Goal: Task Accomplishment & Management: Manage account settings

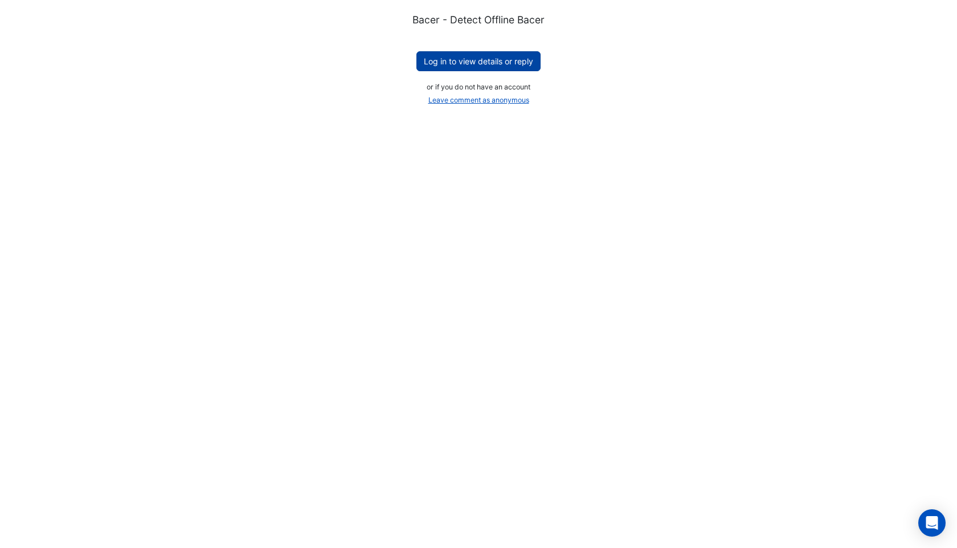
click at [465, 56] on button "Log in to view details or reply" at bounding box center [478, 61] width 124 height 20
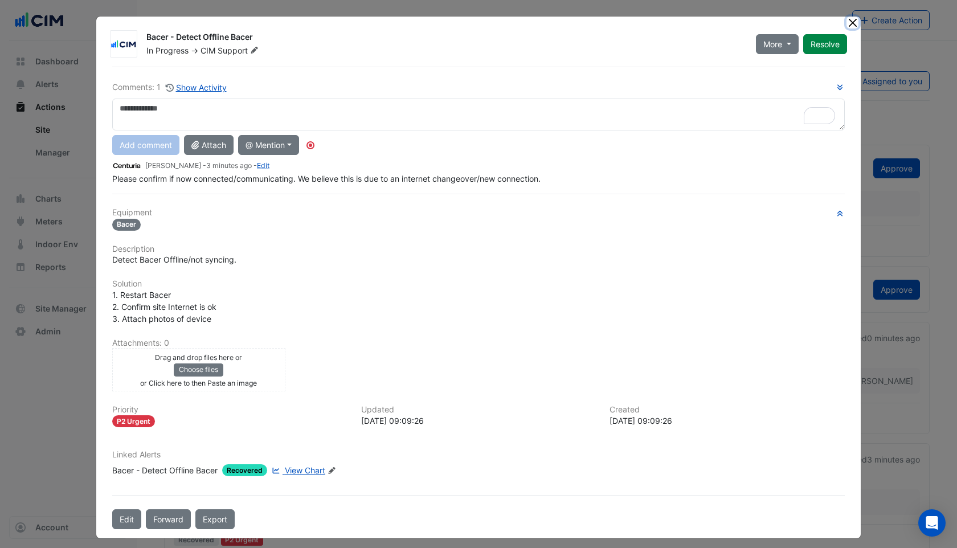
click at [854, 25] on button "Close" at bounding box center [852, 23] width 12 height 12
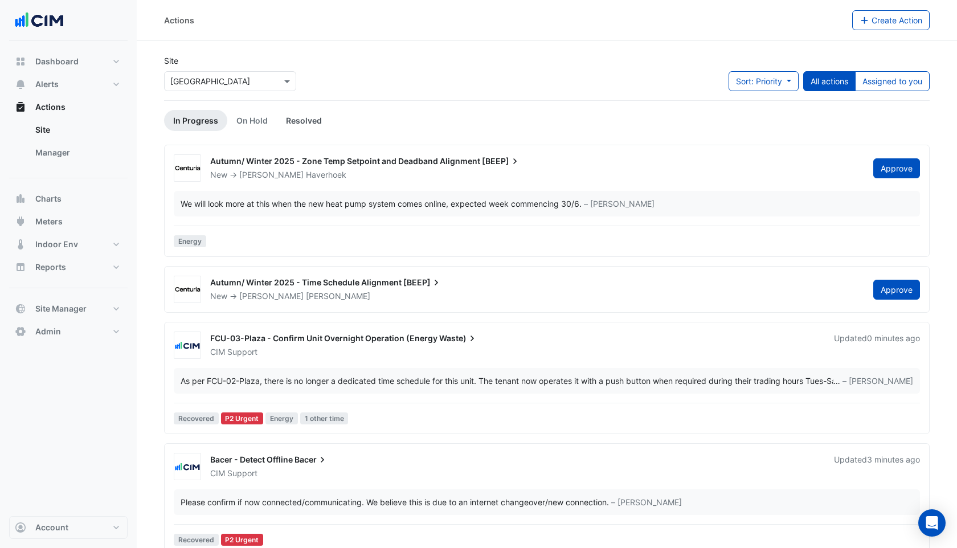
click at [318, 120] on link "Resolved" at bounding box center [304, 120] width 54 height 21
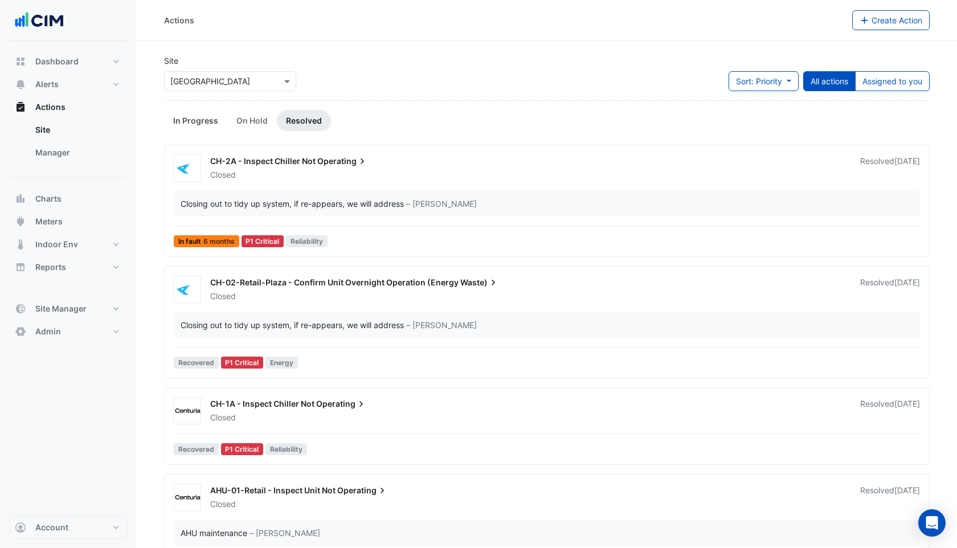
click at [202, 117] on link "In Progress" at bounding box center [195, 120] width 63 height 21
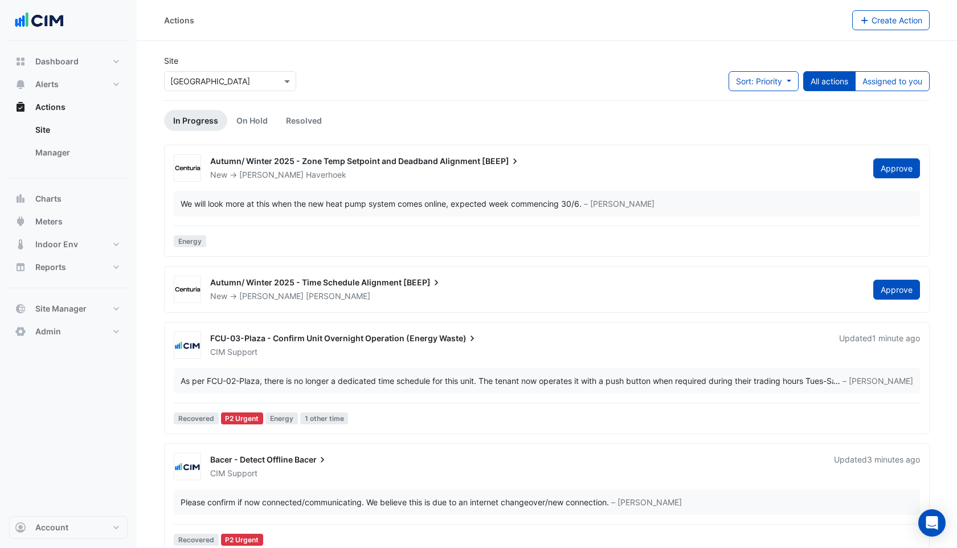
click at [375, 485] on div "Bacer - Detect Offline Bacer CIM Support Updated 3 minutes ago Please confirm i…" at bounding box center [546, 501] width 755 height 97
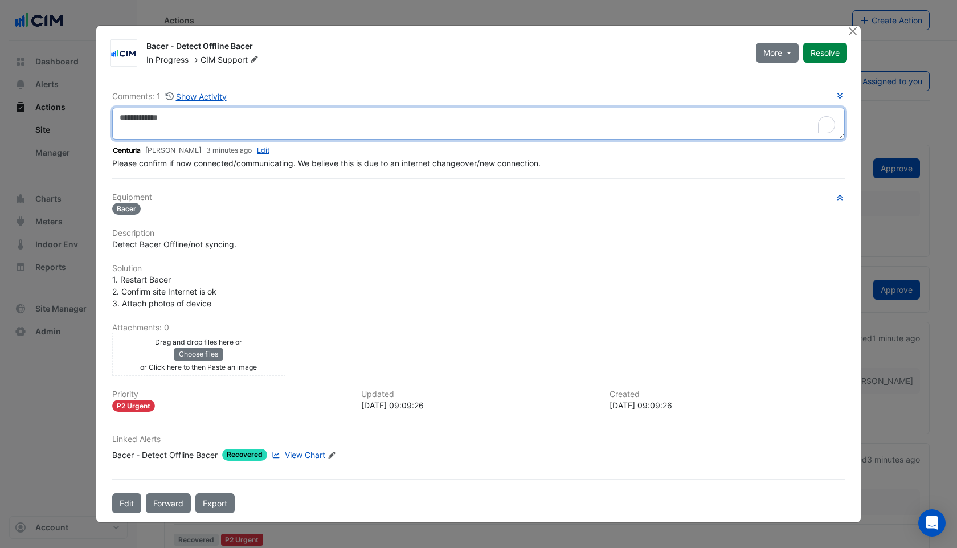
click at [179, 126] on textarea "To enrich screen reader interactions, please activate Accessibility in Grammarl…" at bounding box center [478, 124] width 733 height 32
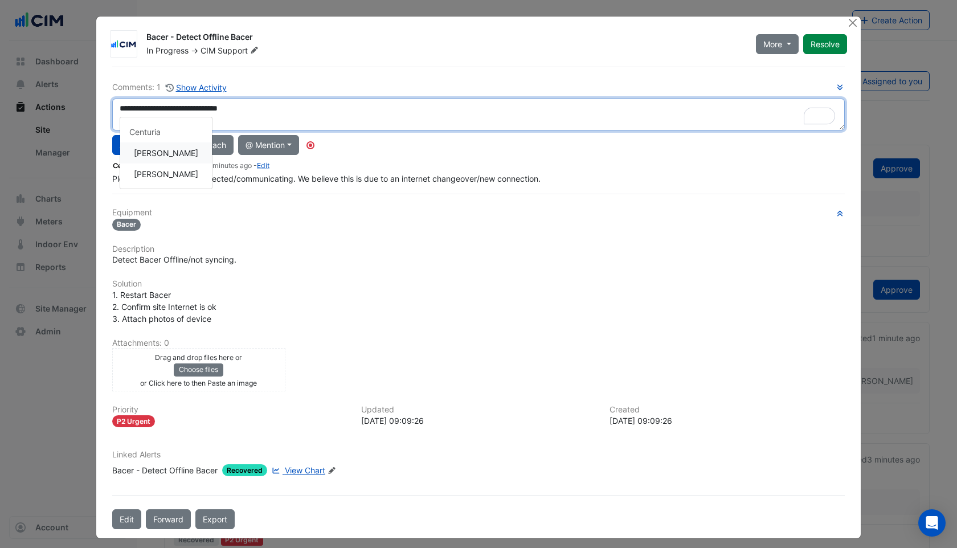
click at [188, 151] on div "**********" at bounding box center [478, 133] width 733 height 104
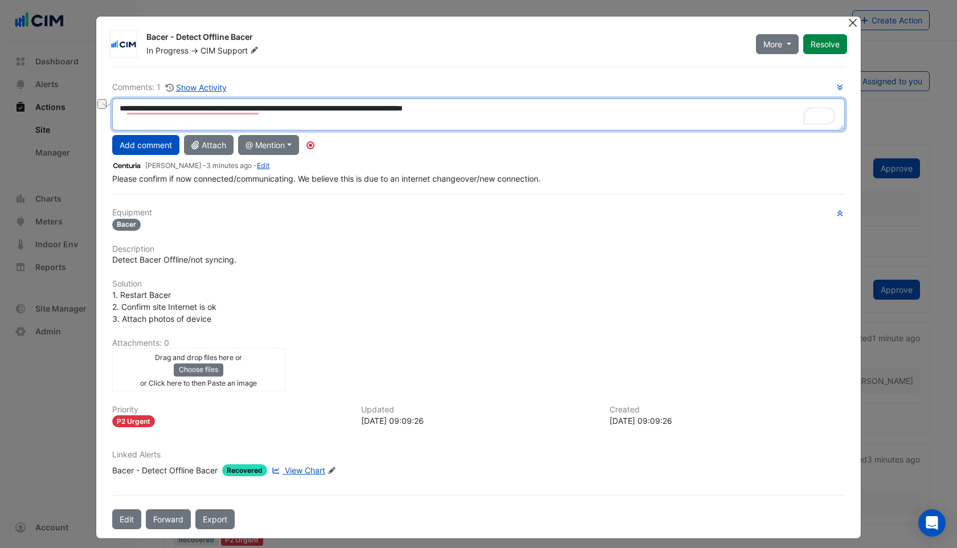
type textarea "**********"
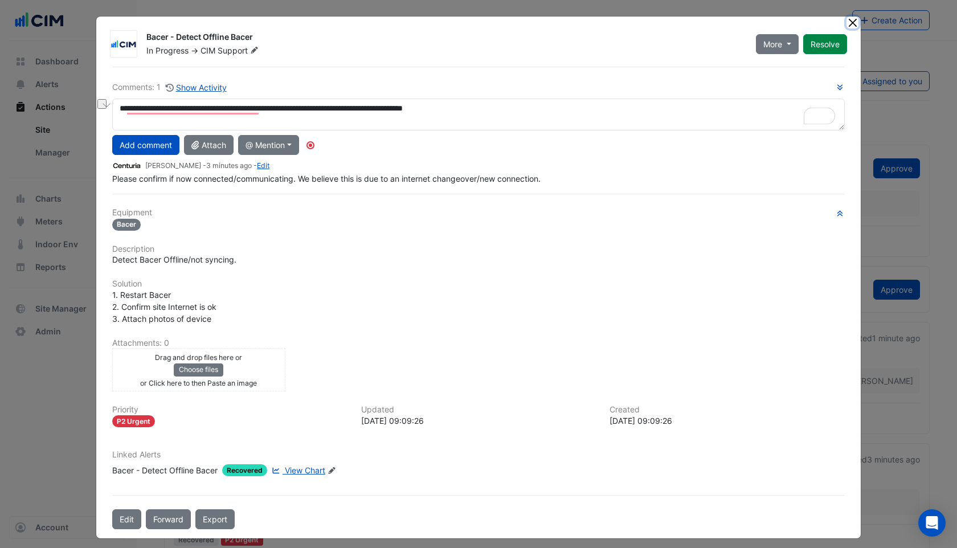
click at [854, 21] on button "Close" at bounding box center [852, 23] width 12 height 12
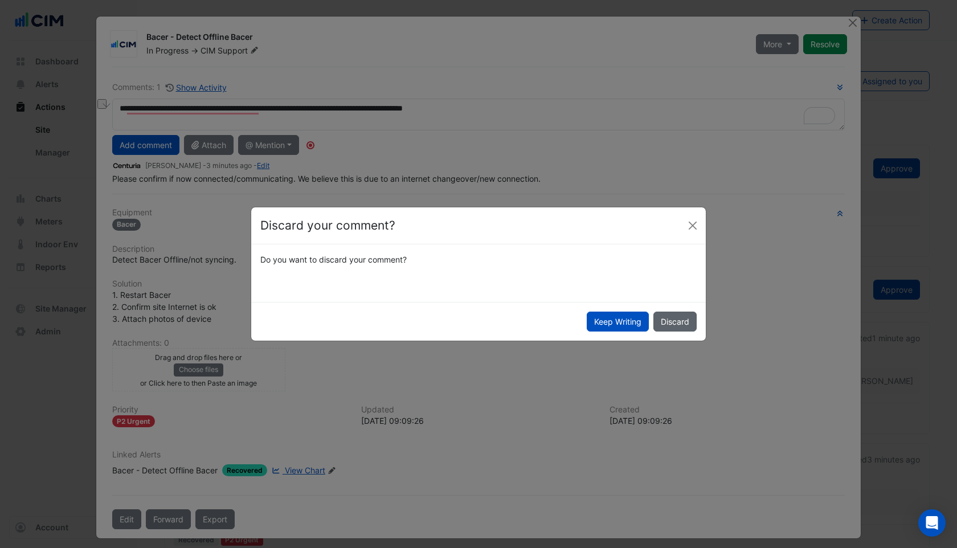
click at [684, 318] on button "Discard" at bounding box center [674, 322] width 43 height 20
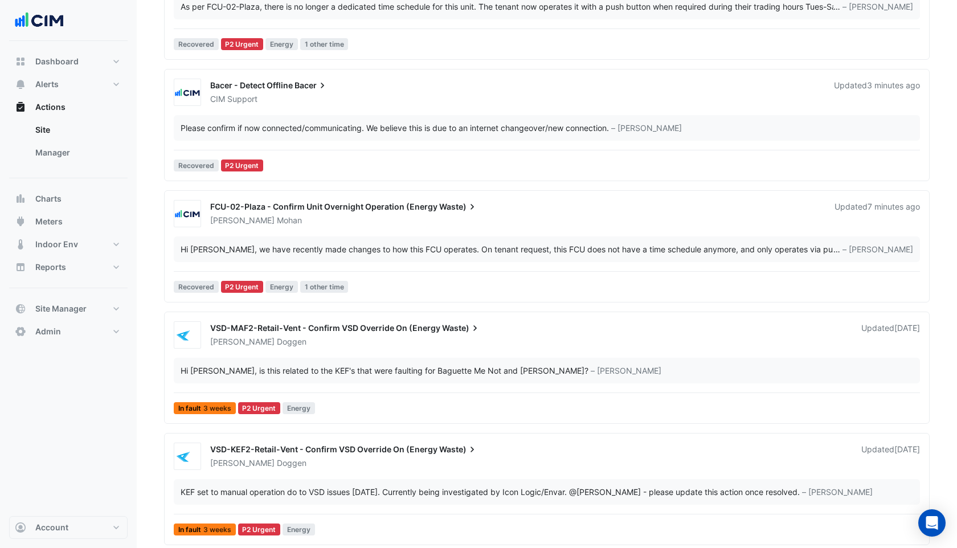
scroll to position [373, 0]
click at [364, 355] on div "VSD-MAF2-Retail-Vent - Confirm VSD Override On (Energy Waste) Robbie Doggen Upd…" at bounding box center [546, 370] width 755 height 97
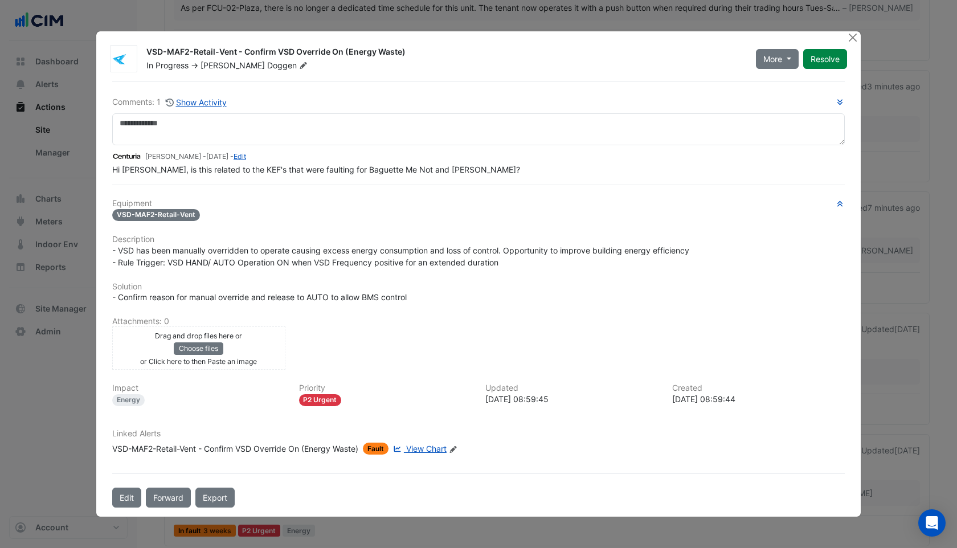
click at [428, 453] on link "View Chart" at bounding box center [419, 449] width 56 height 12
click at [851, 42] on button "Close" at bounding box center [852, 37] width 12 height 12
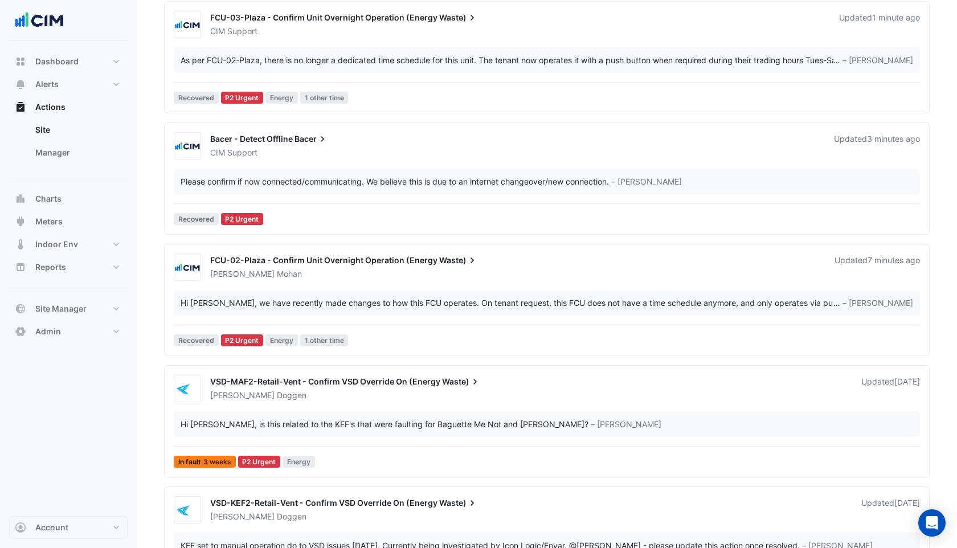
scroll to position [246, 0]
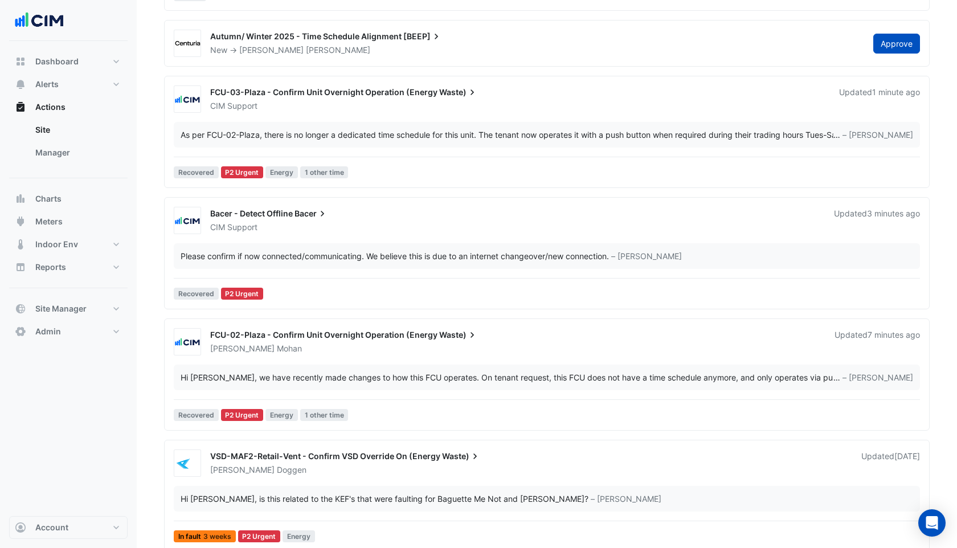
click at [394, 238] on div "Bacer - Detect Offline Bacer CIM Support Updated 3 minutes ago Please confirm i…" at bounding box center [546, 255] width 755 height 97
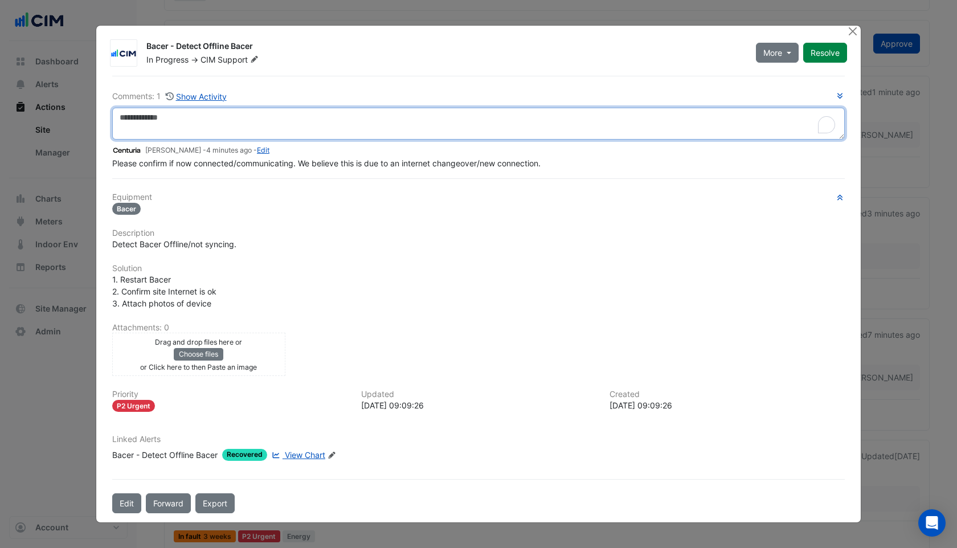
click at [240, 129] on textarea "To enrich screen reader interactions, please activate Accessibility in Grammarl…" at bounding box center [478, 124] width 733 height 32
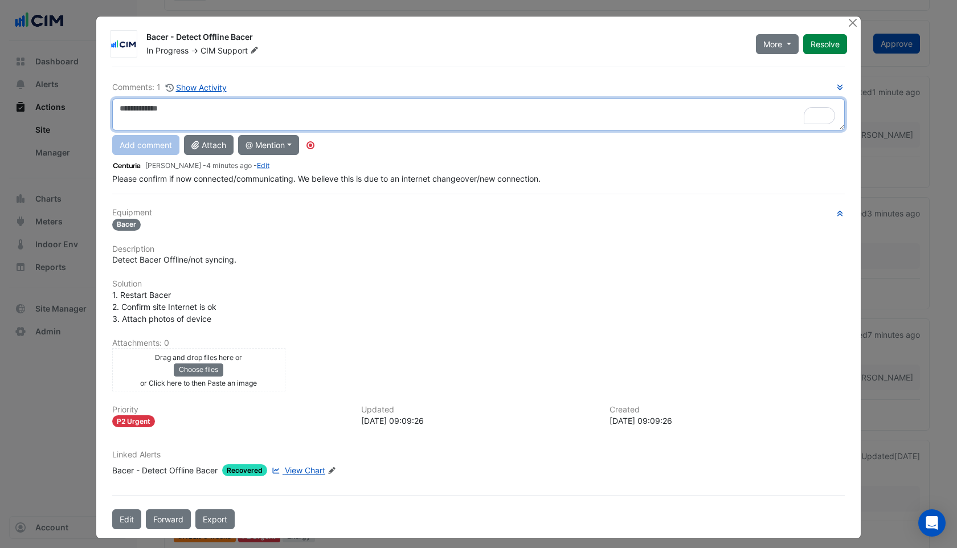
paste textarea "**********"
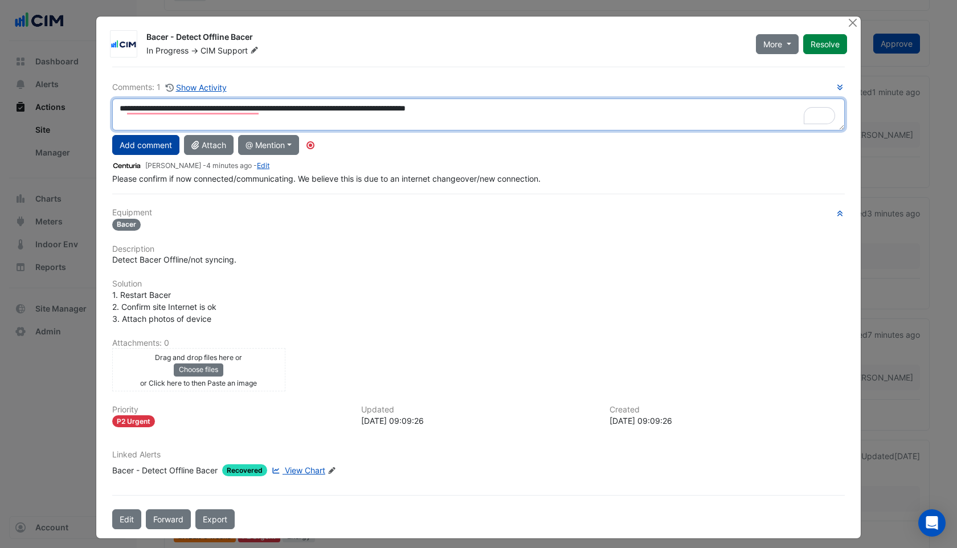
type textarea "**********"
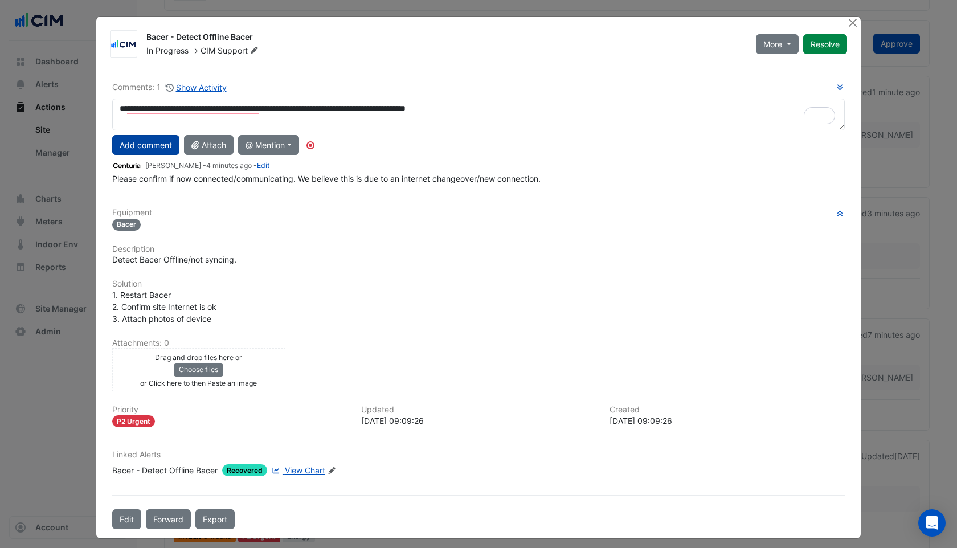
click at [146, 145] on button "Add comment" at bounding box center [145, 145] width 67 height 20
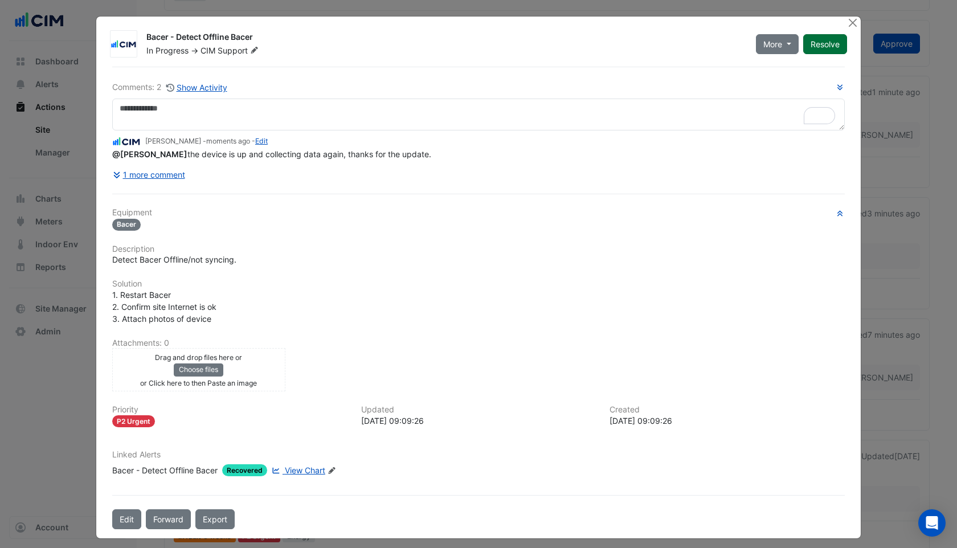
click at [830, 47] on button "Resolve" at bounding box center [825, 44] width 44 height 20
click at [854, 22] on button "Close" at bounding box center [852, 23] width 12 height 12
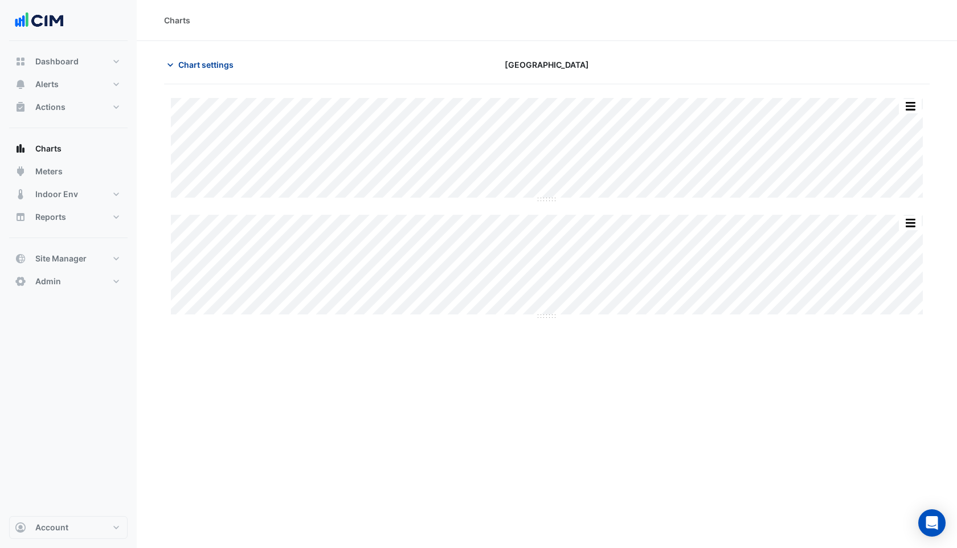
click at [226, 63] on span "Chart settings" at bounding box center [205, 65] width 55 height 12
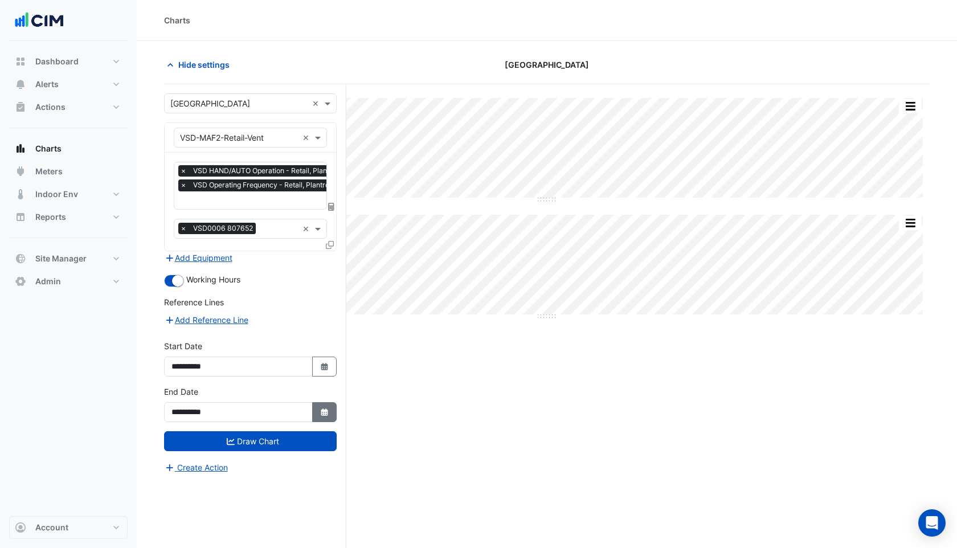
click at [315, 411] on button "Select Date" at bounding box center [324, 412] width 25 height 20
select select "*"
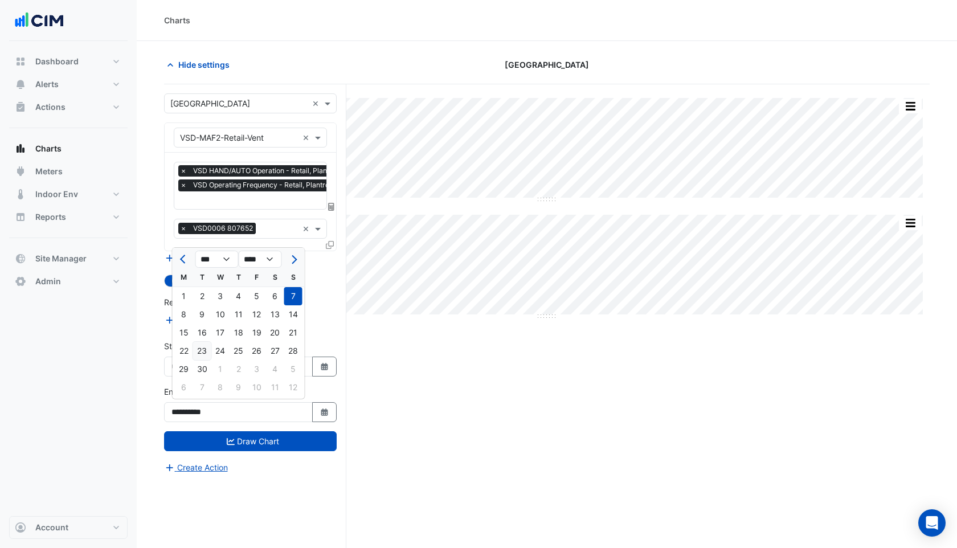
click at [202, 349] on div "23" at bounding box center [202, 351] width 18 height 18
type input "**********"
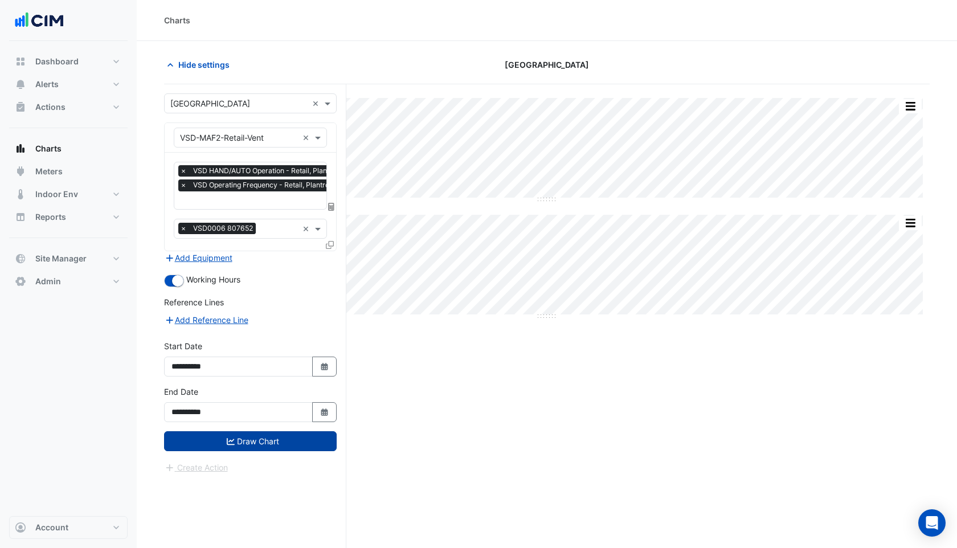
click at [228, 432] on button "Draw Chart" at bounding box center [250, 441] width 173 height 20
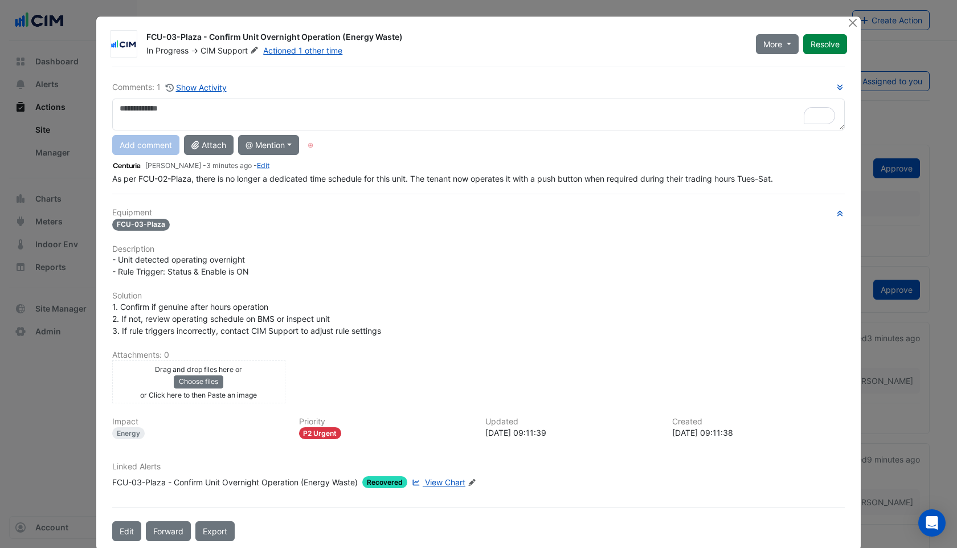
click at [208, 478] on div "Comments: 1 Show Activity Add comment Attach @ Mention CIM BACER Notifications …" at bounding box center [478, 304] width 746 height 474
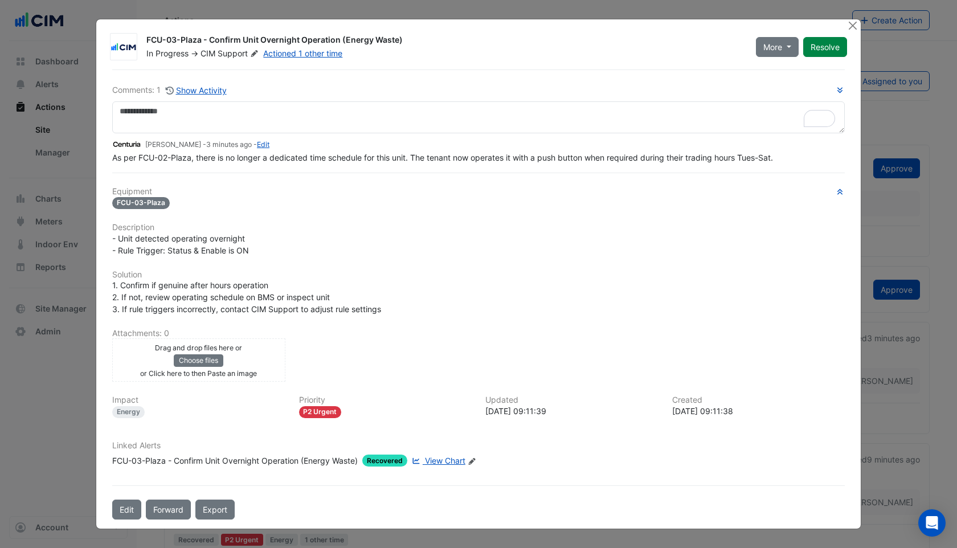
click at [216, 460] on div "FCU-03-Plaza - Confirm Unit Overnight Operation (Energy Waste)" at bounding box center [234, 461] width 245 height 12
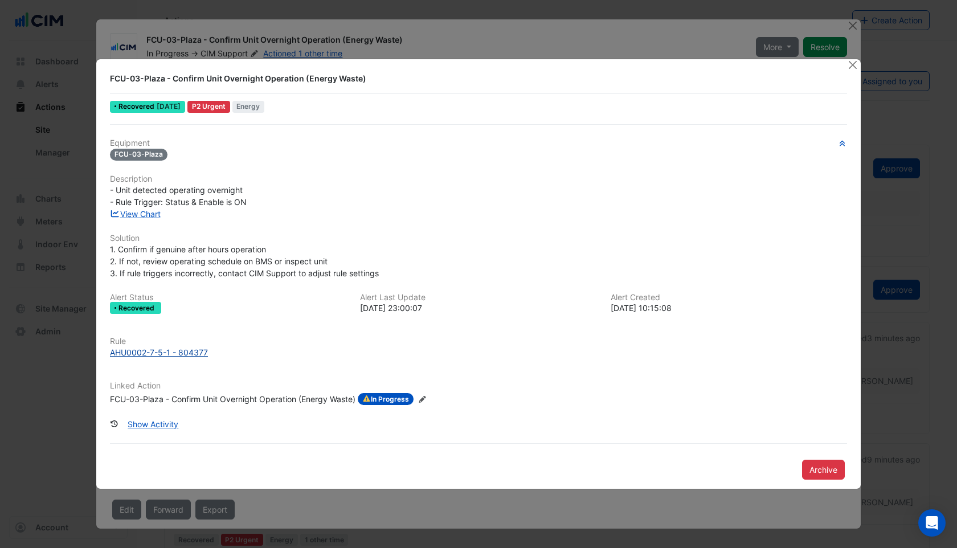
click at [142, 354] on div "AHU0002-7-5-1 - 804377" at bounding box center [159, 352] width 98 height 12
click at [854, 66] on button "Close" at bounding box center [852, 65] width 12 height 12
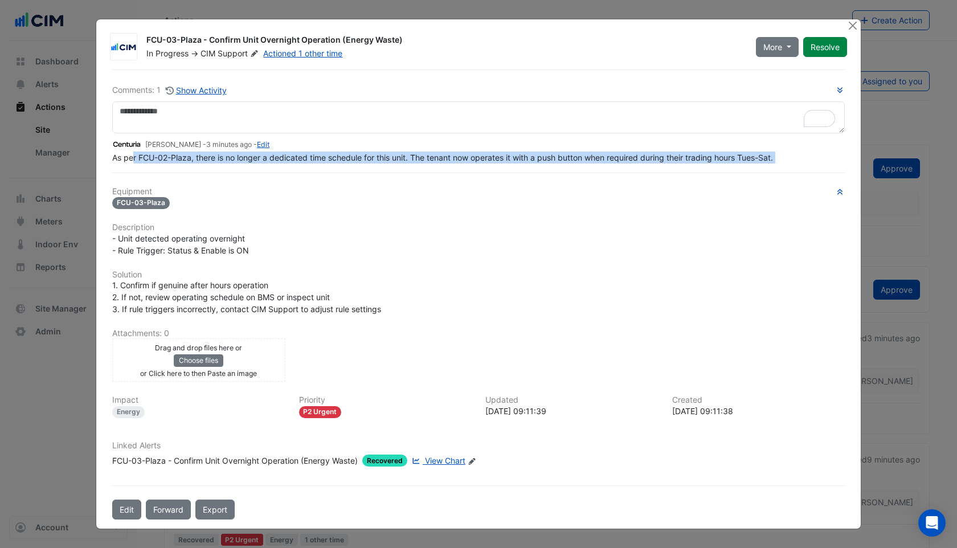
drag, startPoint x: 132, startPoint y: 156, endPoint x: 383, endPoint y: 167, distance: 251.4
click at [383, 167] on div "Comments: 1 Show Activity Darrin Haverhoek - 3 minutes ago - Edit As per FCU-02…" at bounding box center [478, 294] width 746 height 450
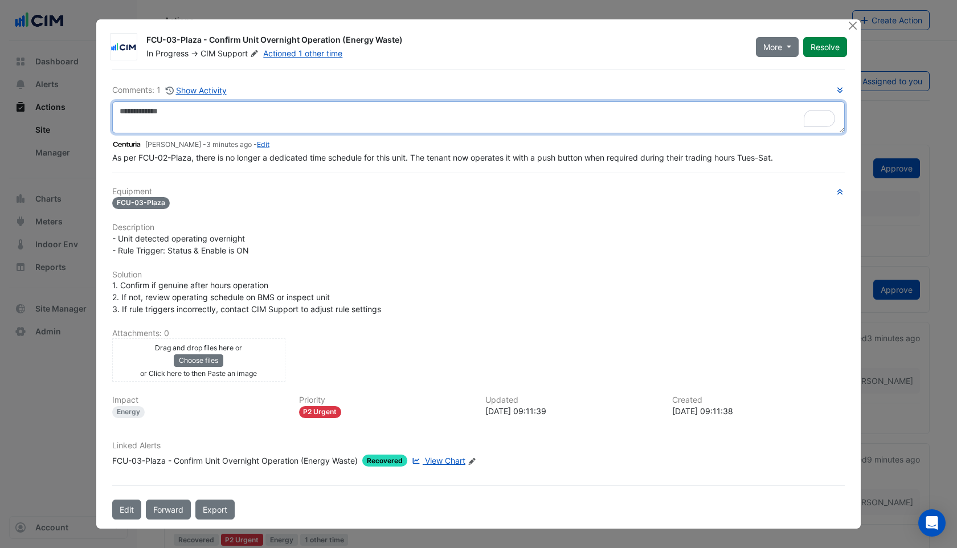
click at [169, 112] on textarea "To enrich screen reader interactions, please activate Accessibility in Grammarl…" at bounding box center [478, 117] width 733 height 32
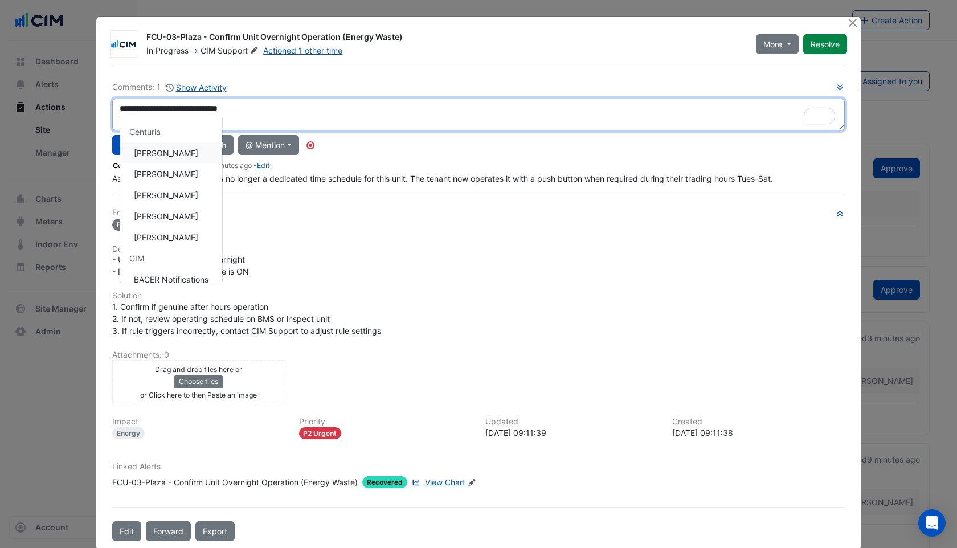
click at [188, 156] on div "**********" at bounding box center [478, 133] width 733 height 104
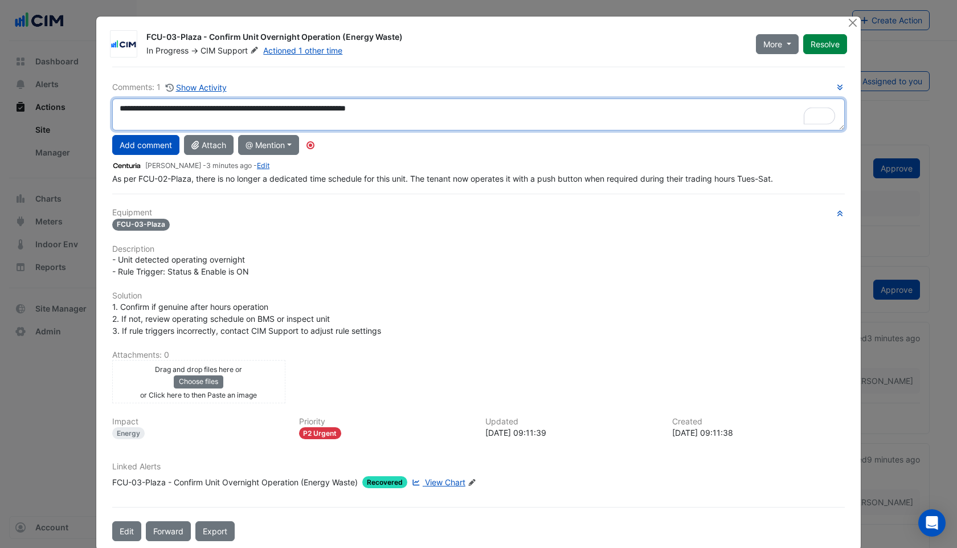
click at [443, 109] on textarea "**********" at bounding box center [478, 115] width 733 height 32
click at [464, 109] on textarea "**********" at bounding box center [478, 115] width 733 height 32
click at [608, 103] on textarea "**********" at bounding box center [478, 115] width 733 height 32
type textarea "**********"
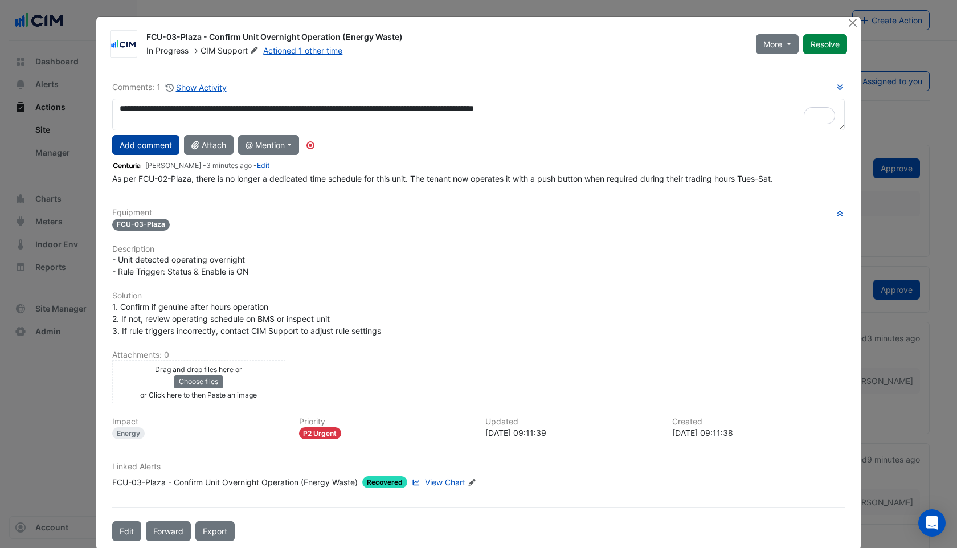
click at [145, 148] on button "Add comment" at bounding box center [145, 145] width 67 height 20
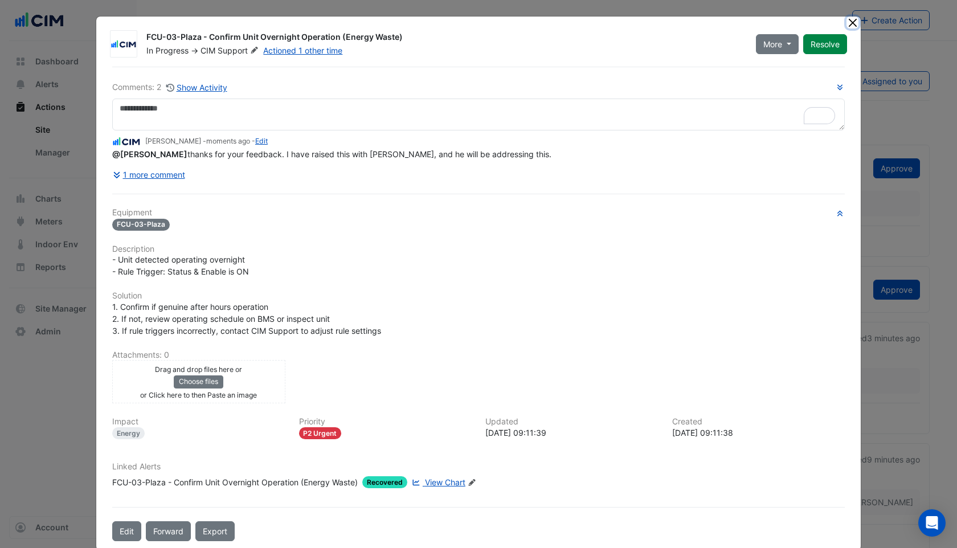
click at [854, 24] on button "Close" at bounding box center [852, 23] width 12 height 12
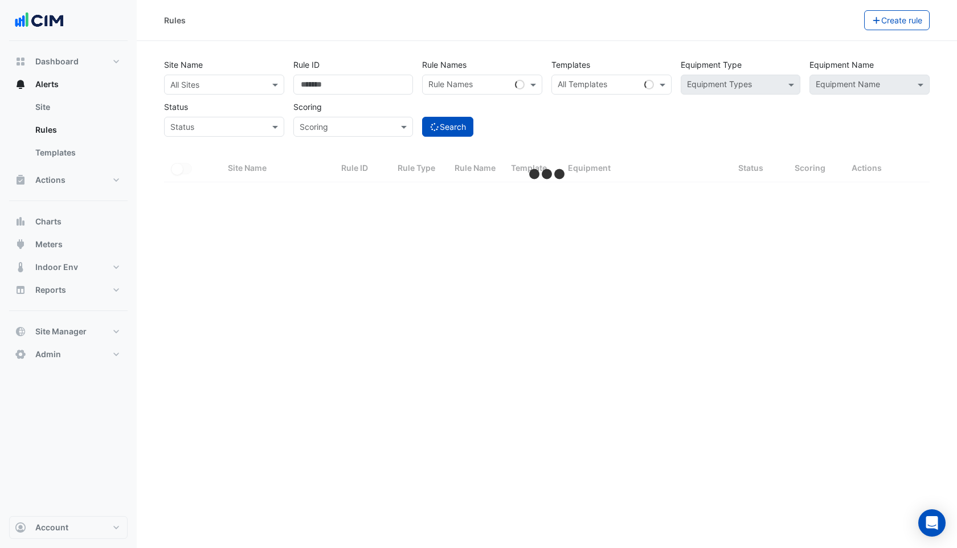
select select "***"
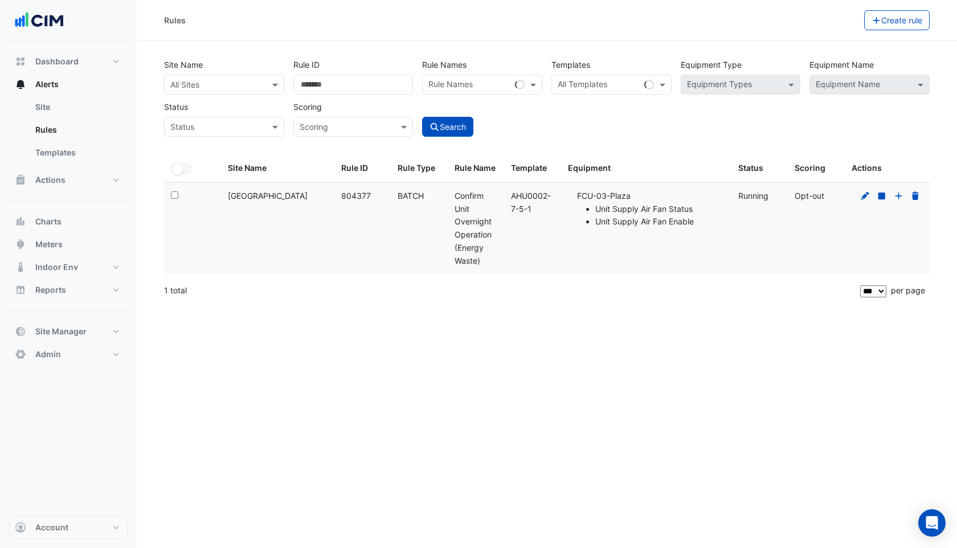
click at [245, 77] on div "All Sites" at bounding box center [224, 85] width 120 height 20
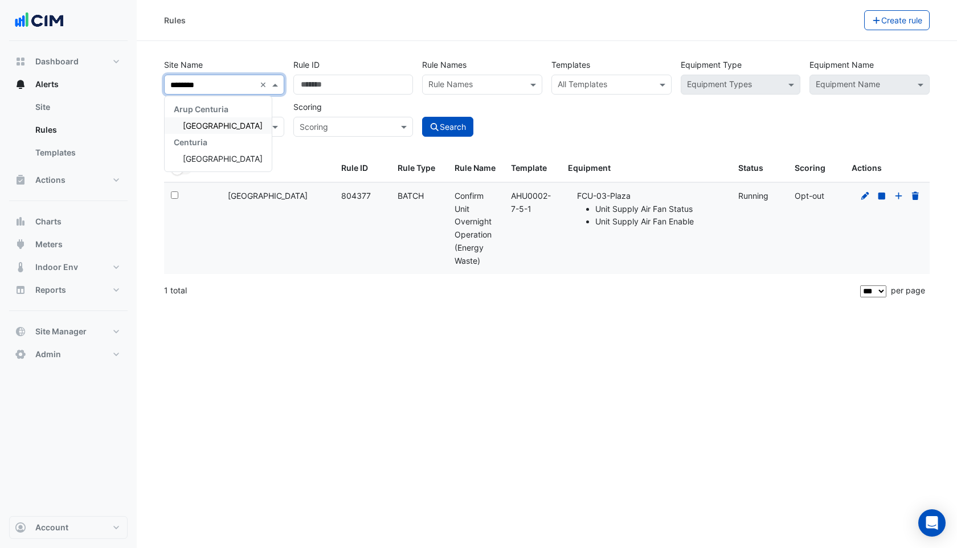
type input "*********"
click at [231, 119] on div "[GEOGRAPHIC_DATA]" at bounding box center [218, 125] width 107 height 17
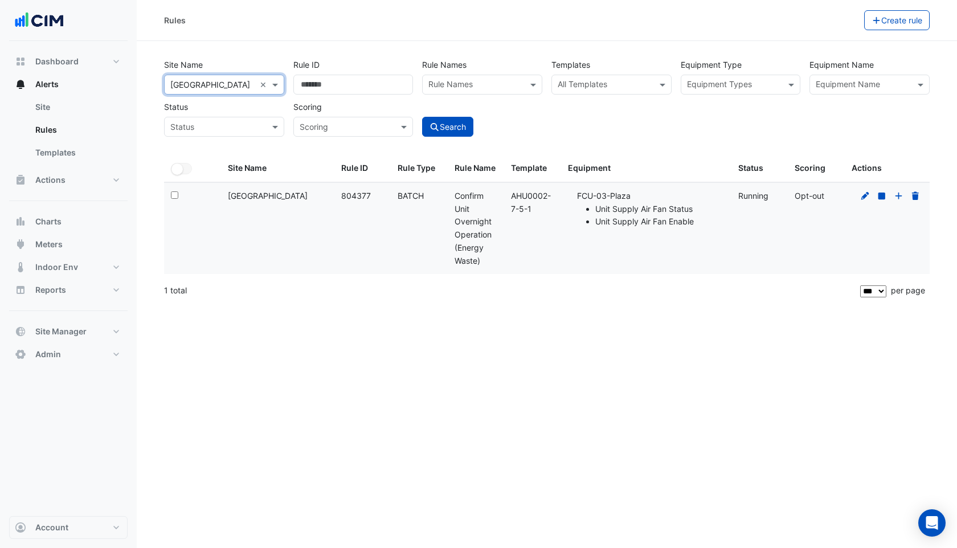
click at [868, 86] on input "text" at bounding box center [863, 86] width 95 height 12
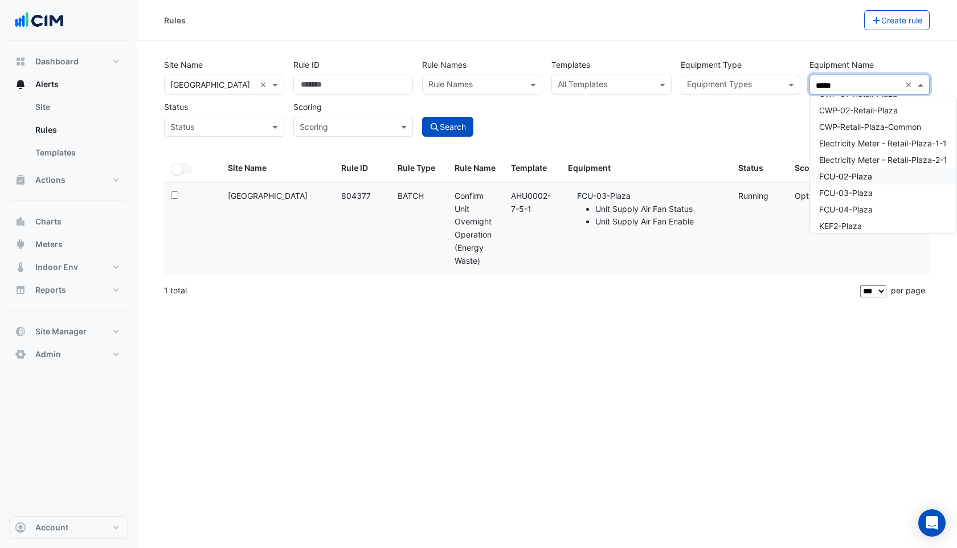
scroll to position [165, 0]
type input "*****"
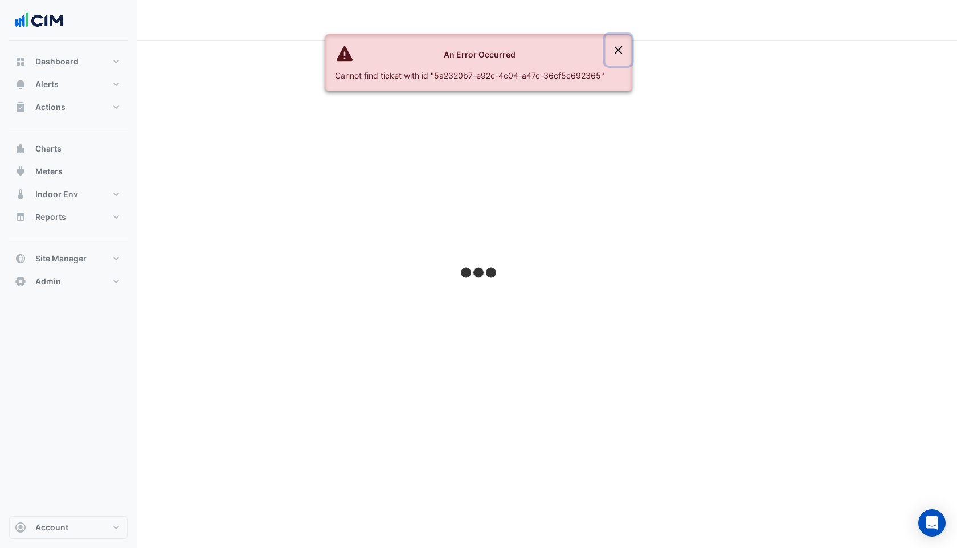
click at [620, 47] on button "Close" at bounding box center [618, 50] width 26 height 31
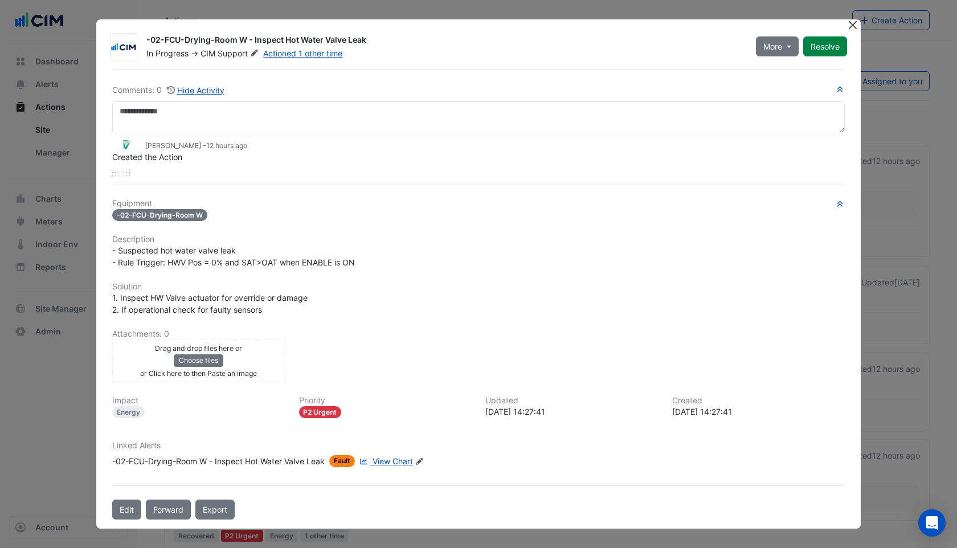
click at [850, 27] on button "Close" at bounding box center [852, 25] width 12 height 12
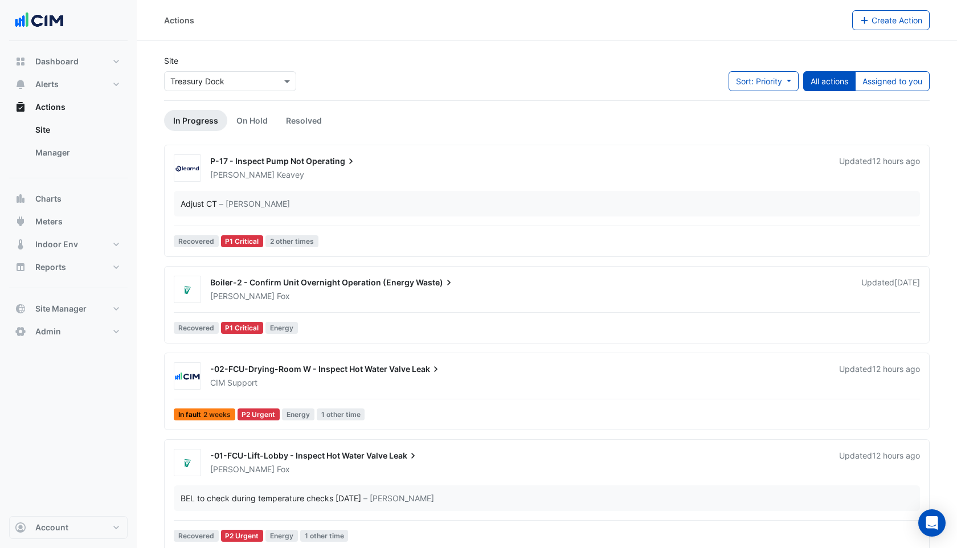
click at [351, 379] on div "CIM Support" at bounding box center [517, 382] width 617 height 11
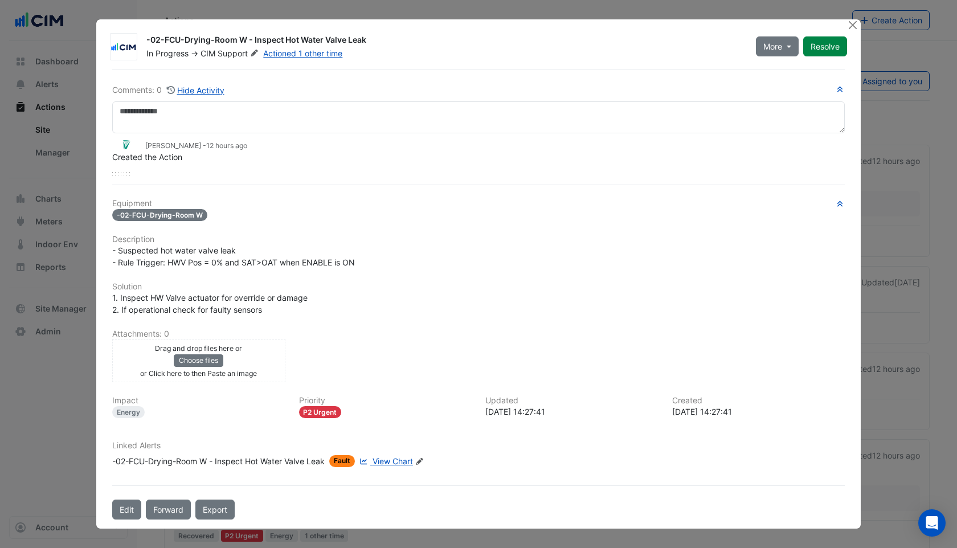
click at [398, 458] on span "View Chart" at bounding box center [393, 461] width 40 height 10
click at [168, 459] on div "-02-FCU-Drying-Room W - Inspect Hot Water Valve Leak" at bounding box center [218, 461] width 212 height 12
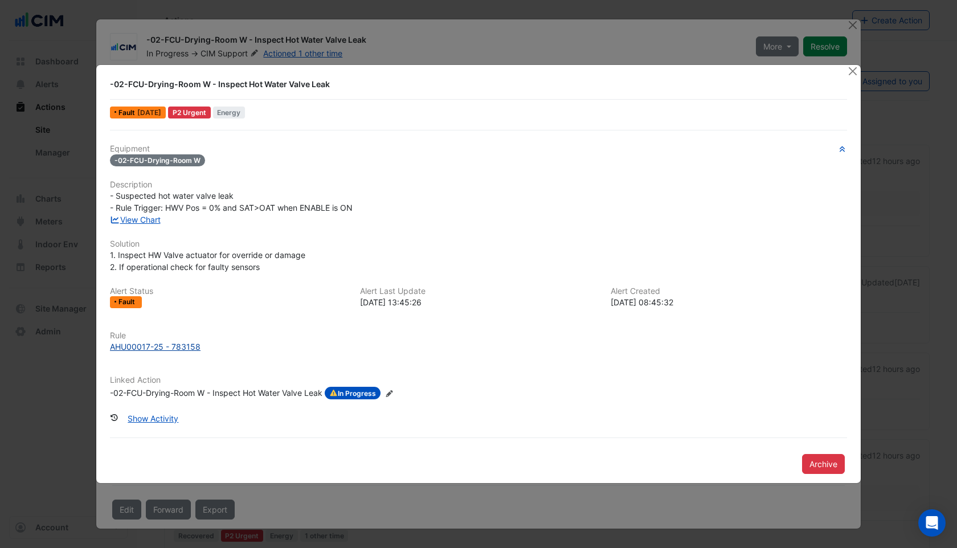
click at [157, 348] on div "AHU00017-25 - 783158" at bounding box center [155, 347] width 91 height 12
click at [852, 73] on button "Close" at bounding box center [852, 71] width 12 height 12
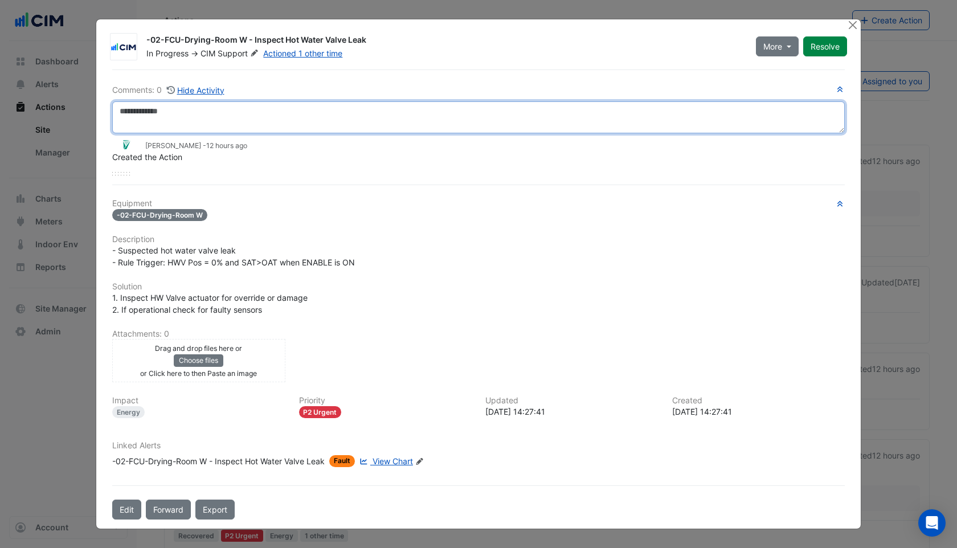
click at [267, 104] on textarea at bounding box center [478, 117] width 733 height 32
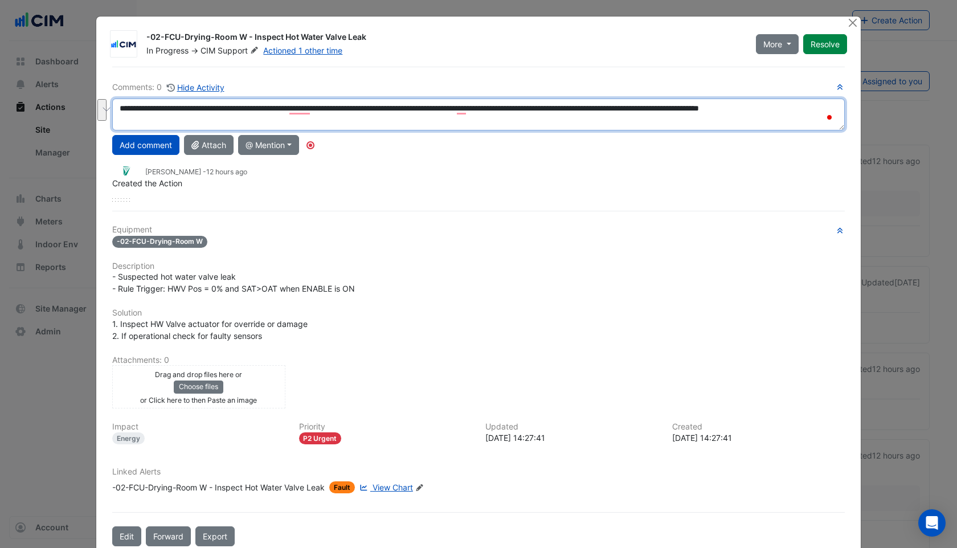
drag, startPoint x: 769, startPoint y: 107, endPoint x: 803, endPoint y: 115, distance: 34.5
click at [803, 115] on textarea "**********" at bounding box center [478, 115] width 733 height 32
drag, startPoint x: 768, startPoint y: 108, endPoint x: 794, endPoint y: 110, distance: 26.3
click at [794, 110] on textarea "**********" at bounding box center [478, 115] width 733 height 32
click at [787, 110] on textarea "**********" at bounding box center [478, 115] width 733 height 32
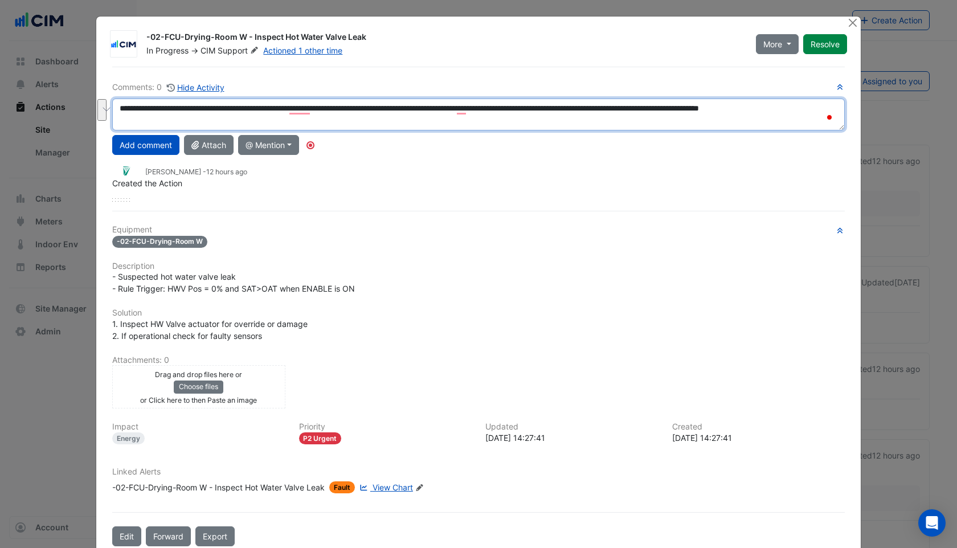
drag, startPoint x: 787, startPoint y: 108, endPoint x: 806, endPoint y: 123, distance: 24.4
click at [806, 123] on textarea "**********" at bounding box center [478, 115] width 733 height 32
type textarea "**********"
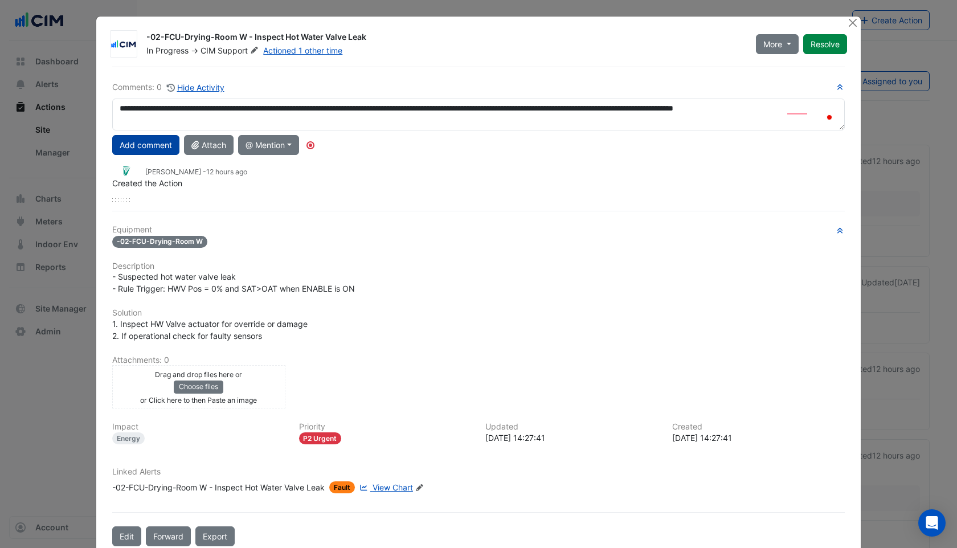
click at [141, 150] on button "Add comment" at bounding box center [145, 145] width 67 height 20
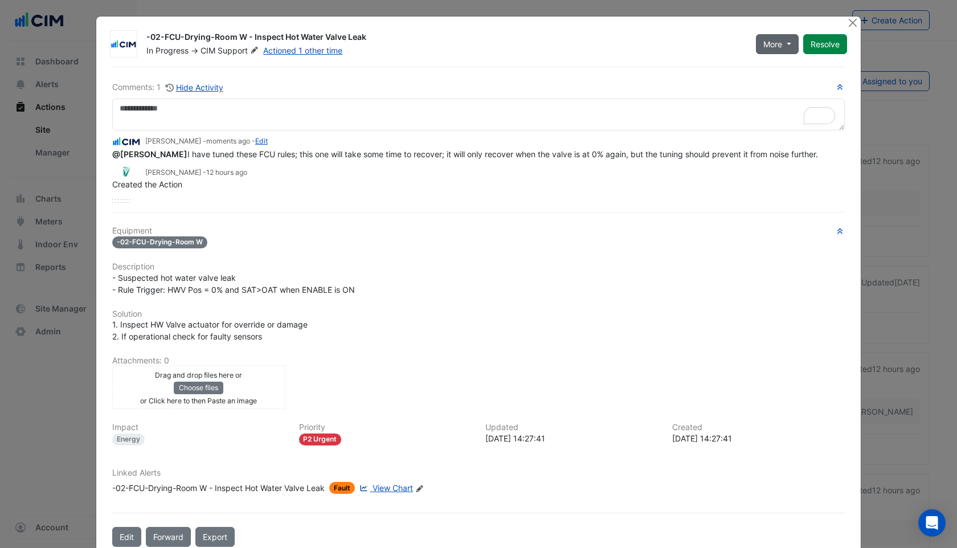
click at [791, 45] on button "More" at bounding box center [777, 44] width 43 height 20
click at [791, 87] on button "Not Doing" at bounding box center [801, 85] width 90 height 17
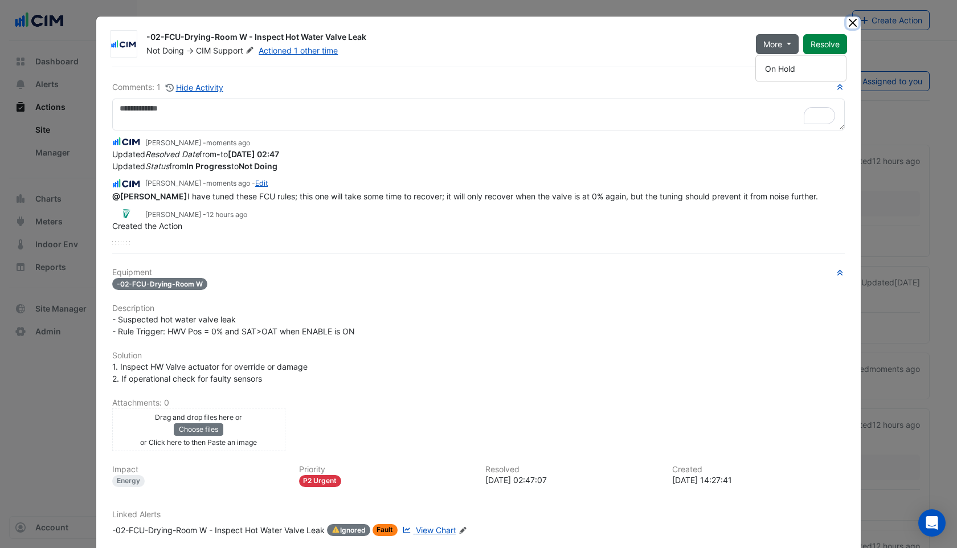
click at [851, 19] on button "Close" at bounding box center [852, 23] width 12 height 12
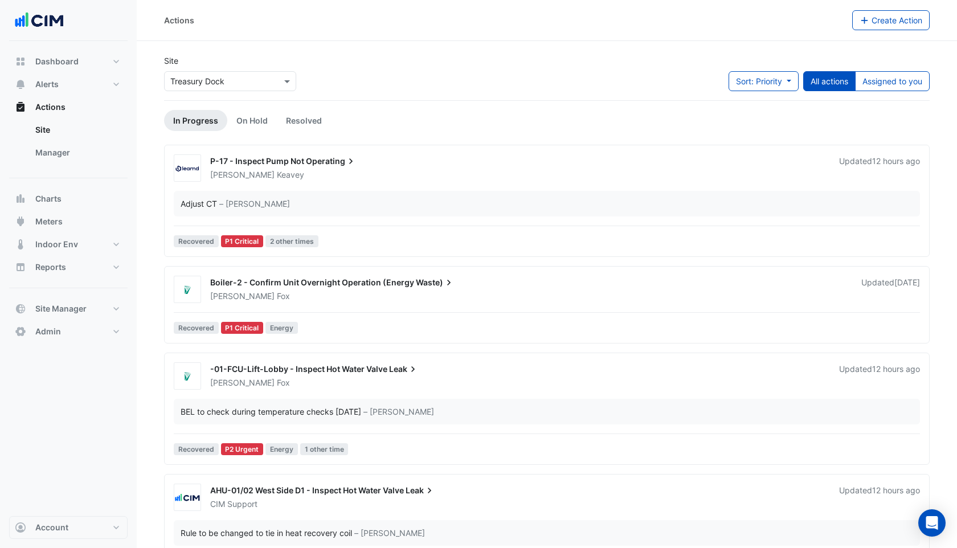
click at [380, 288] on div "Boiler-2 - Confirm Unit Overnight Operation (Energy Waste)" at bounding box center [528, 284] width 637 height 14
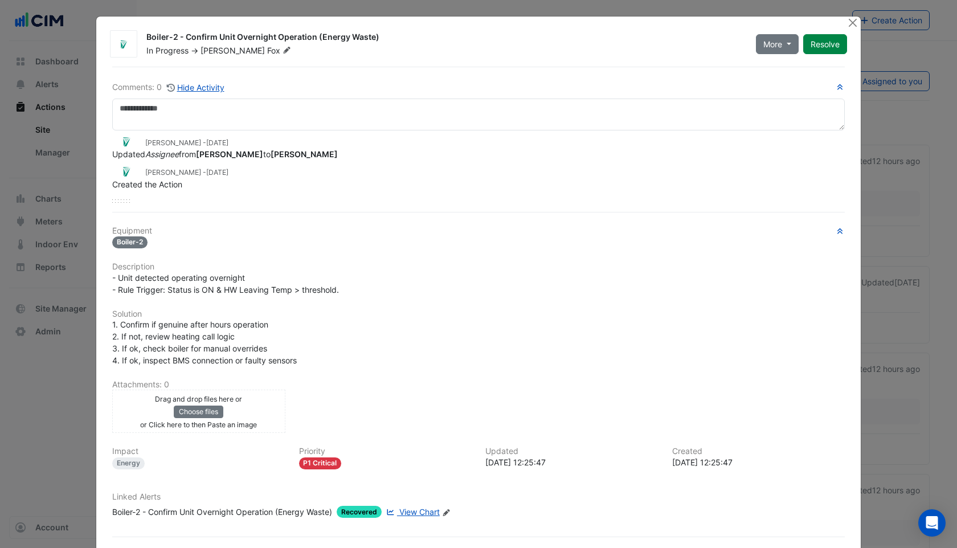
click at [852, 15] on ngb-modal-window "Boiler-2 - Confirm Unit Overnight Operation (Energy Waste) In Progress -> Gavin…" at bounding box center [478, 274] width 957 height 548
click at [852, 19] on button "Close" at bounding box center [852, 23] width 12 height 12
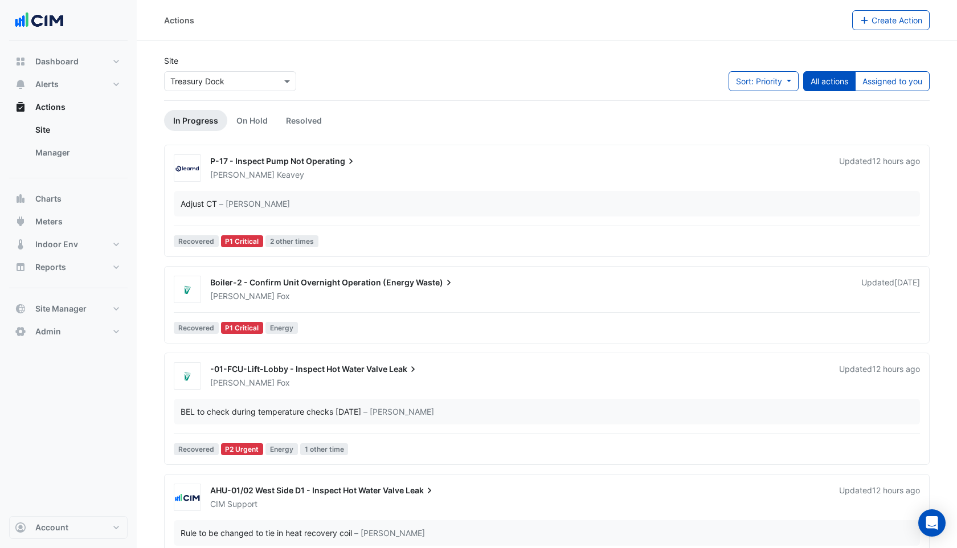
click at [232, 74] on div "× Treasury Dock" at bounding box center [230, 81] width 132 height 20
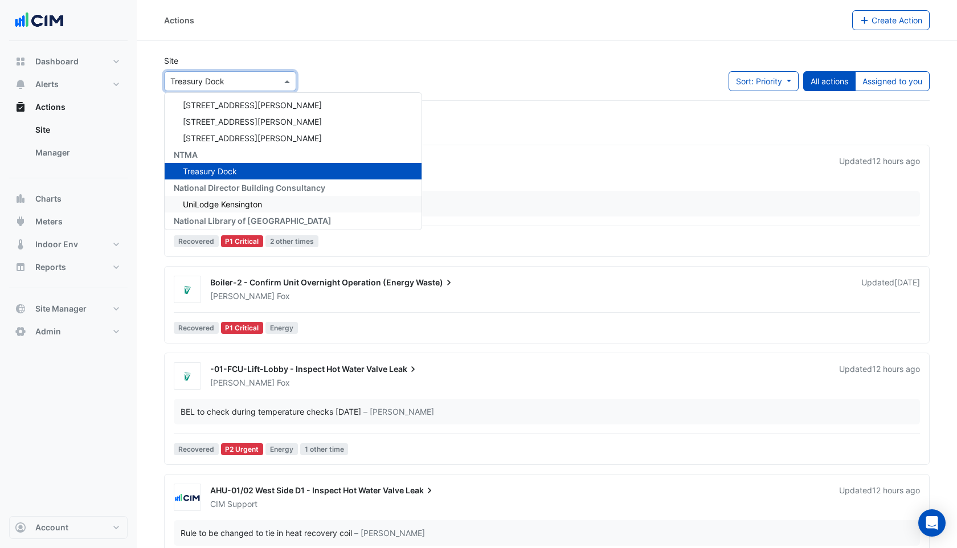
scroll to position [13253, 0]
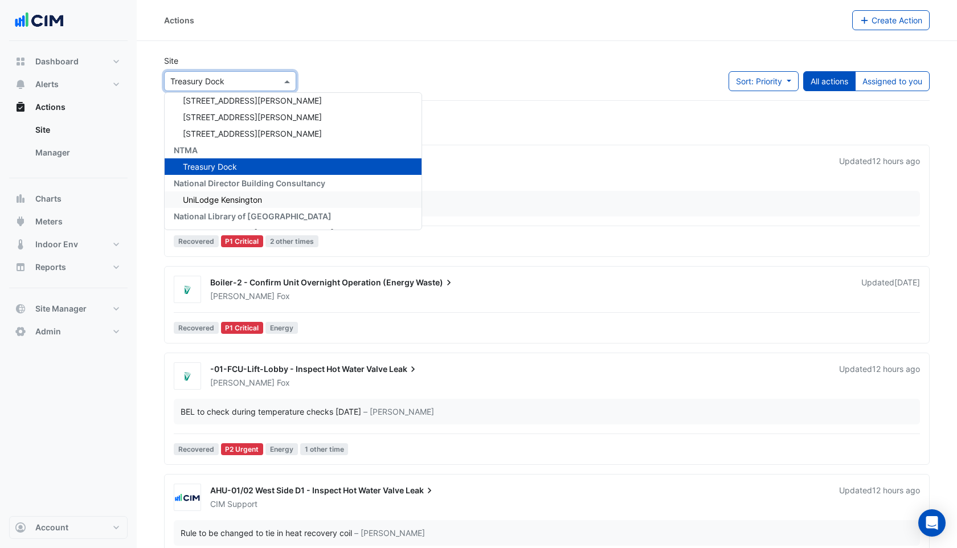
click at [440, 292] on div "Gavin Fox" at bounding box center [529, 295] width 640 height 11
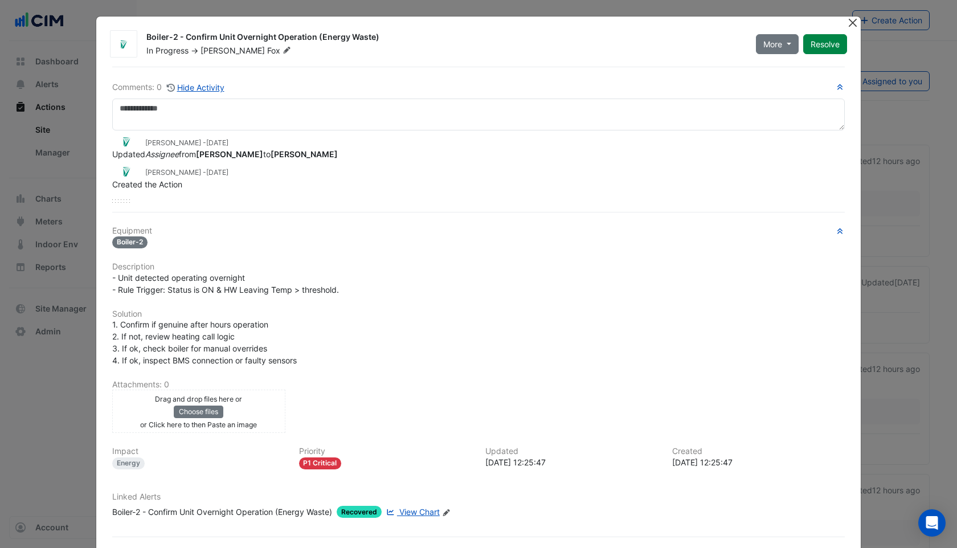
click at [846, 20] on button "Close" at bounding box center [852, 23] width 12 height 12
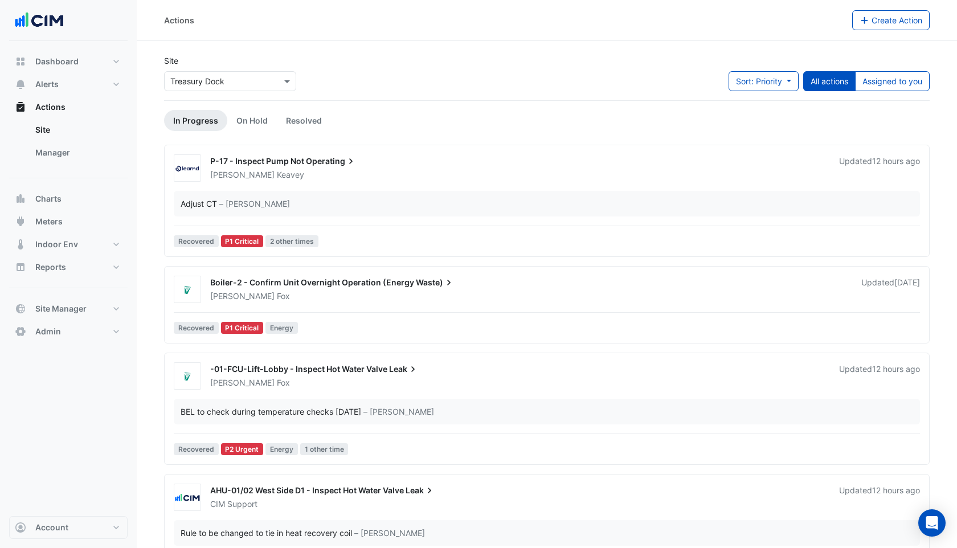
click at [264, 179] on div "Brian Keavey" at bounding box center [517, 174] width 617 height 11
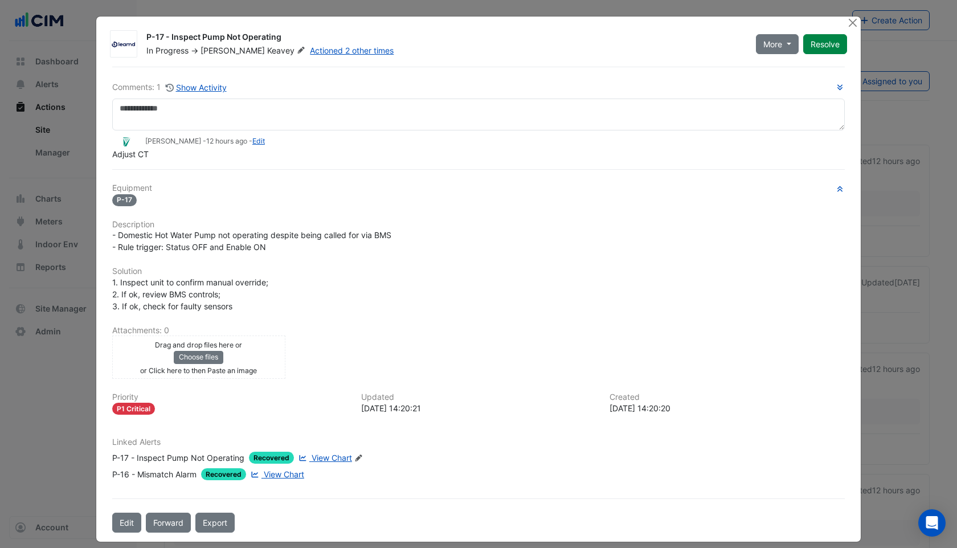
click at [298, 52] on icon at bounding box center [301, 50] width 7 height 7
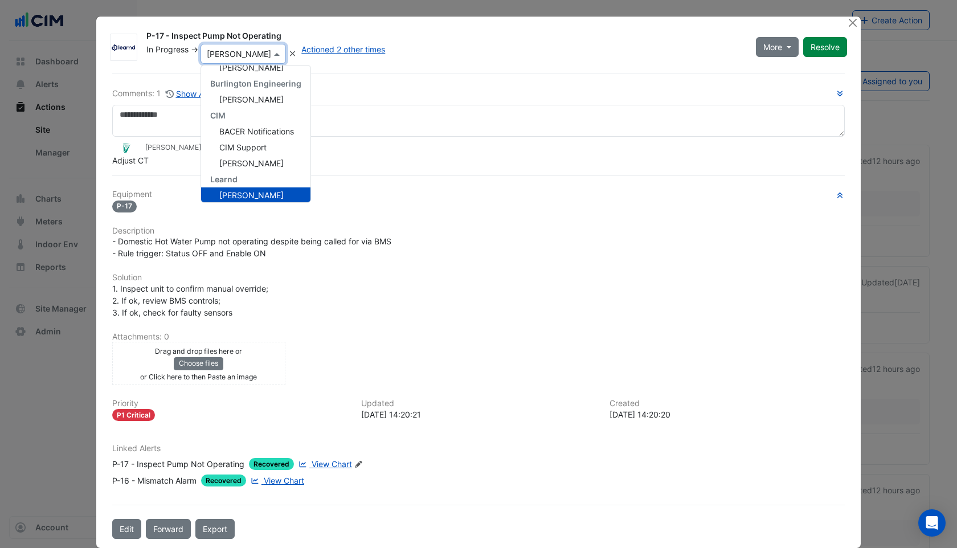
scroll to position [55, 0]
click at [373, 149] on div "Gavin Fox - 12 hours ago - Edit" at bounding box center [478, 147] width 733 height 13
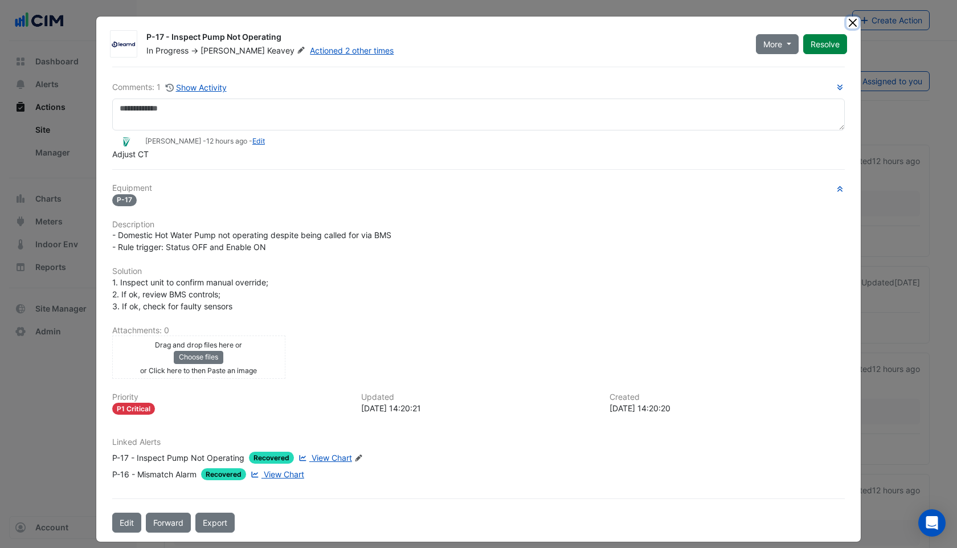
click at [856, 22] on button "Close" at bounding box center [852, 23] width 12 height 12
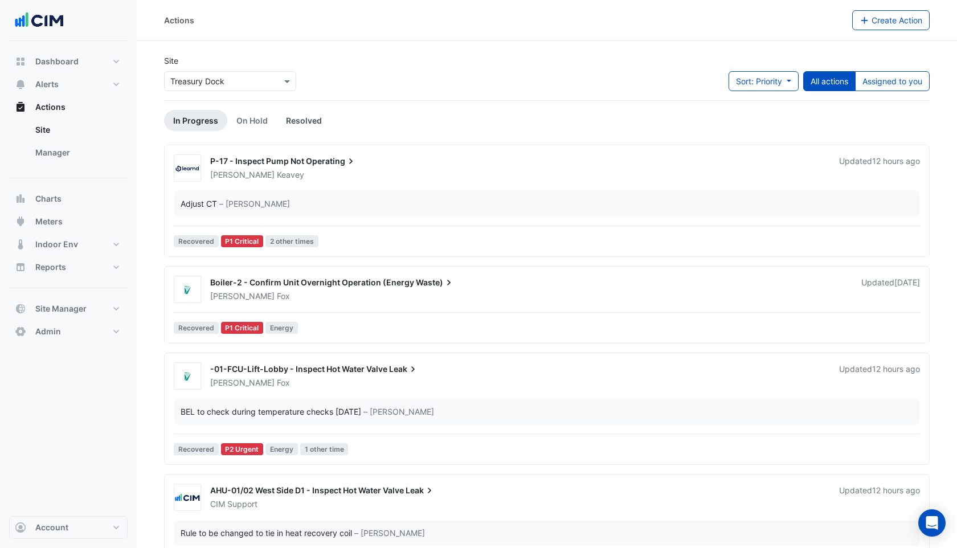
click at [309, 116] on link "Resolved" at bounding box center [304, 120] width 54 height 21
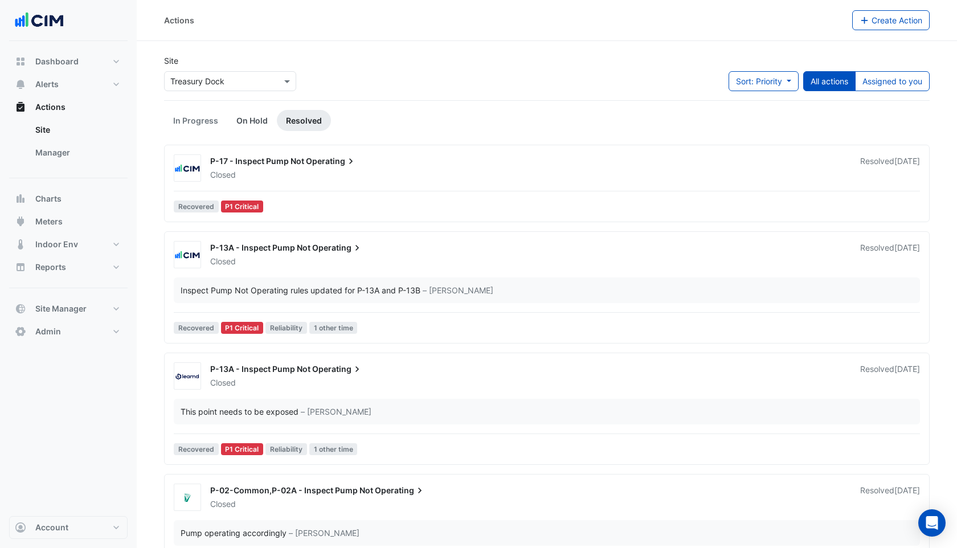
click at [259, 120] on link "On Hold" at bounding box center [252, 120] width 50 height 21
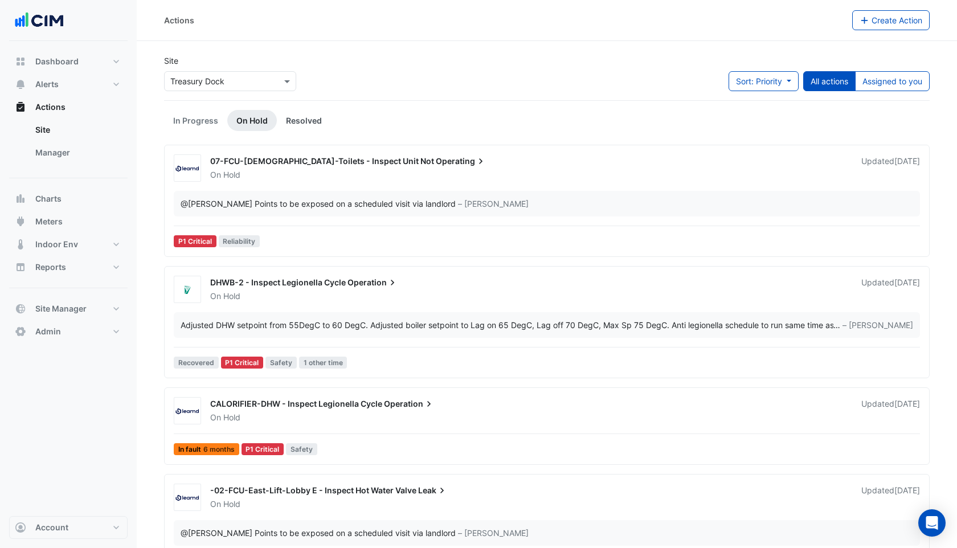
click at [300, 121] on link "Resolved" at bounding box center [304, 120] width 54 height 21
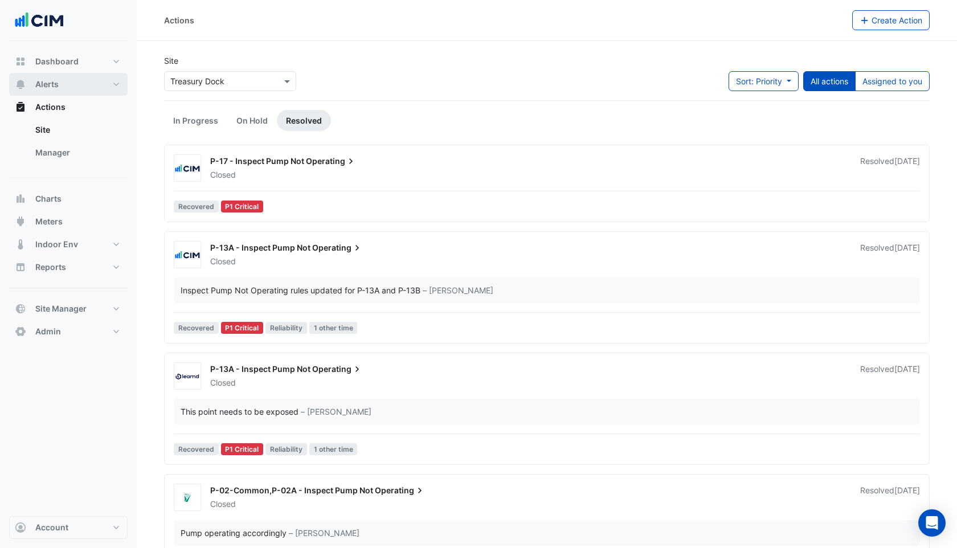
click at [63, 91] on button "Alerts" at bounding box center [68, 84] width 118 height 23
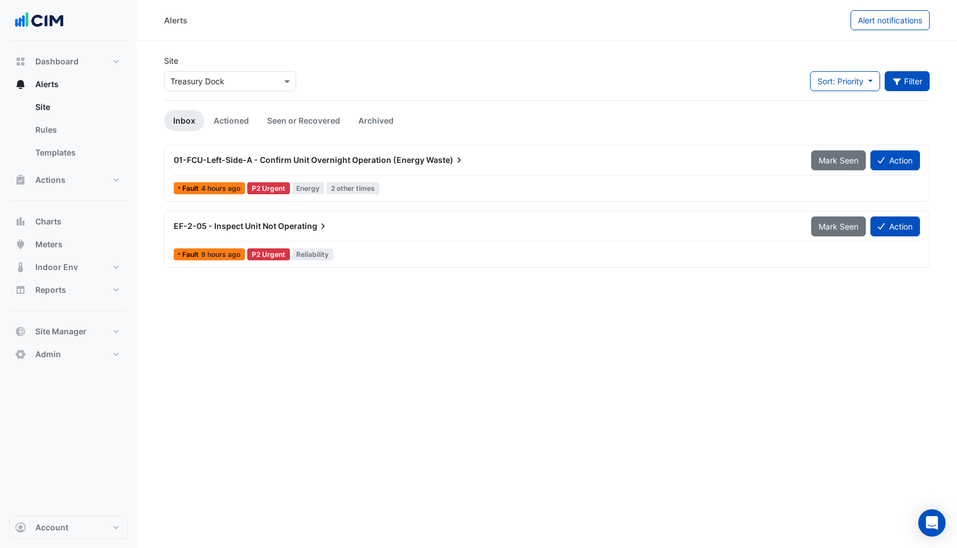
click at [906, 79] on button "Filter" at bounding box center [908, 81] width 46 height 20
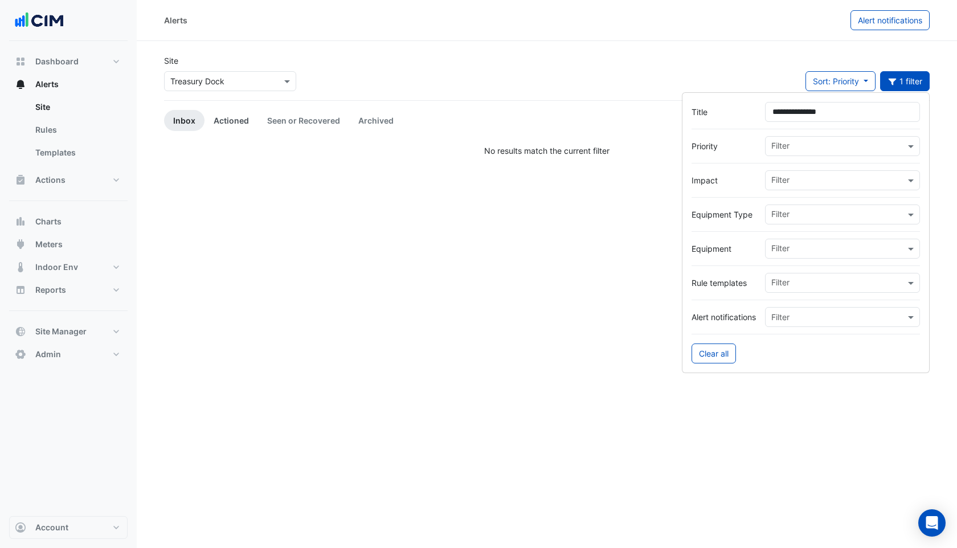
type input "**********"
click at [233, 113] on link "Actioned" at bounding box center [231, 120] width 54 height 21
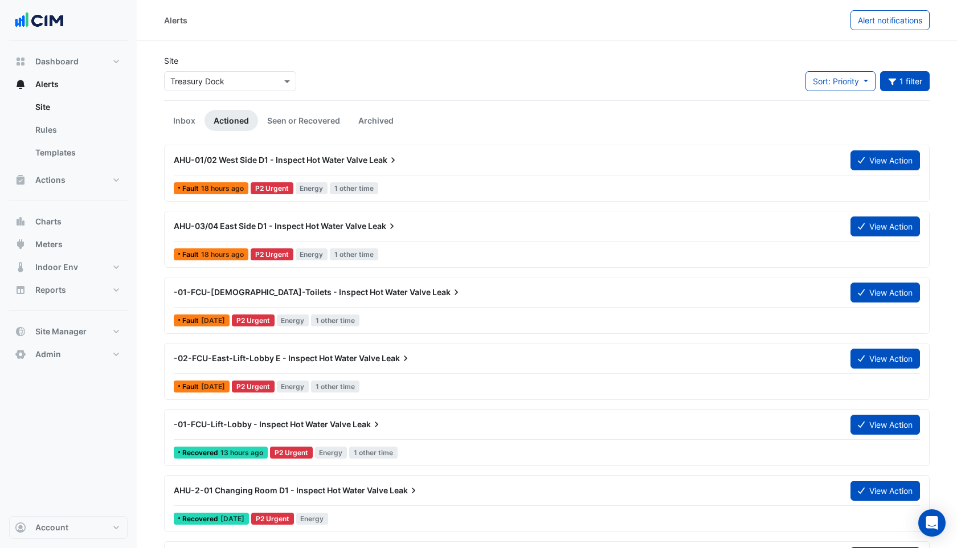
click at [398, 230] on icon at bounding box center [391, 225] width 11 height 11
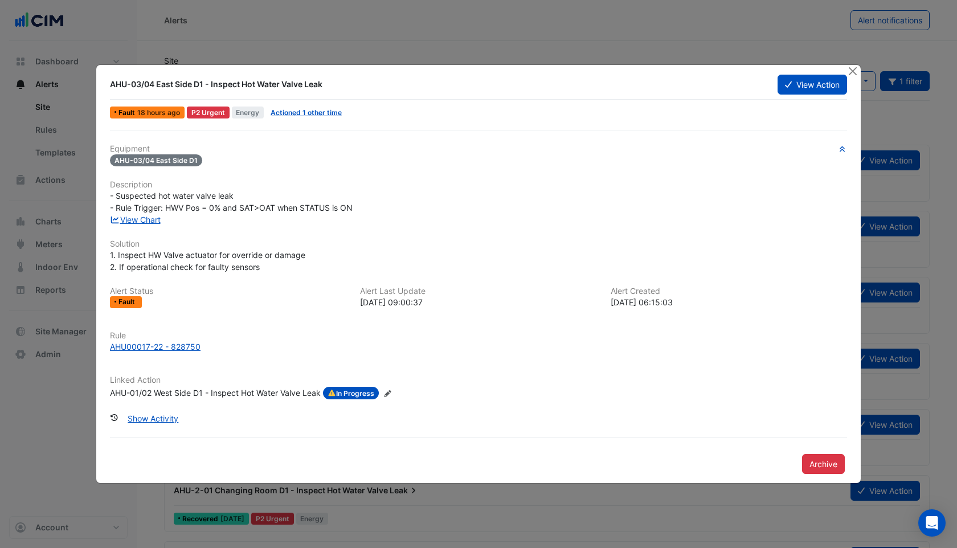
click at [226, 393] on div "AHU-01/02 West Side D1 - Inspect Hot Water Valve Leak" at bounding box center [215, 393] width 211 height 13
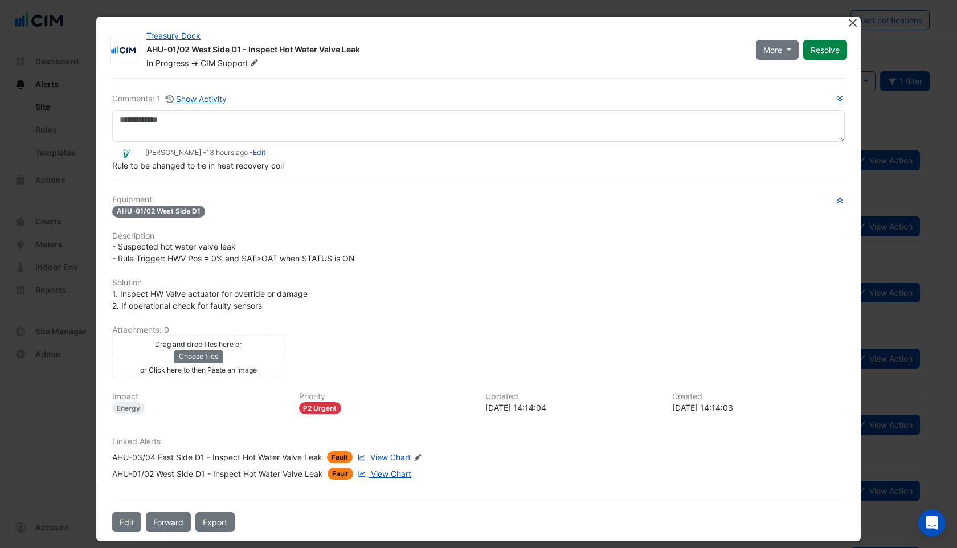
click at [856, 27] on button "Close" at bounding box center [852, 23] width 12 height 12
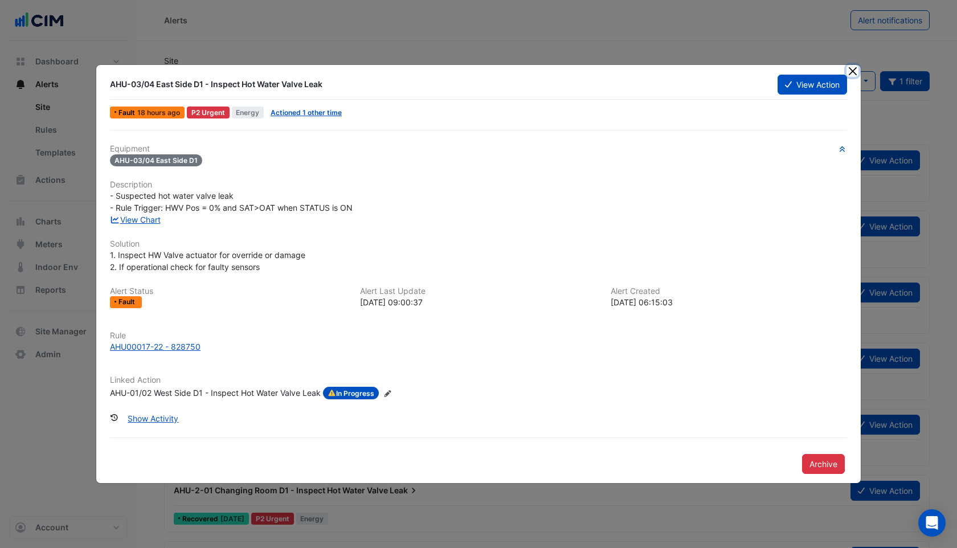
click at [856, 69] on button "Close" at bounding box center [852, 71] width 12 height 12
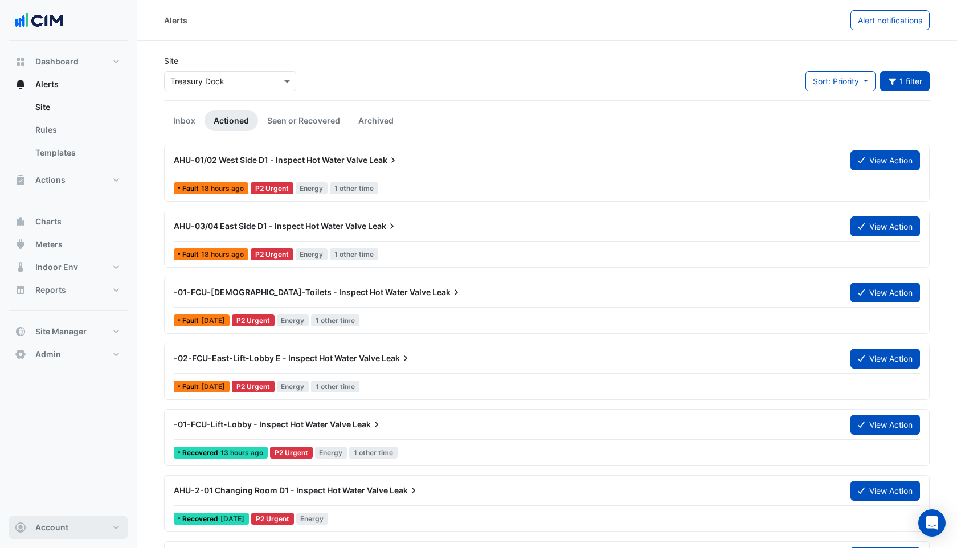
click at [54, 522] on span "Account" at bounding box center [51, 527] width 33 height 11
click at [47, 500] on link "Sign Out" at bounding box center [68, 498] width 108 height 23
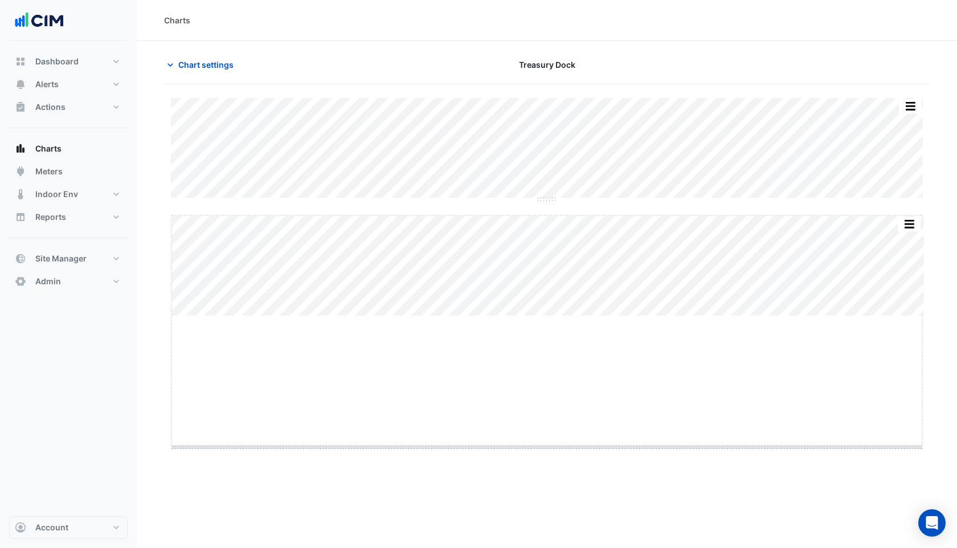
drag, startPoint x: 541, startPoint y: 316, endPoint x: 549, endPoint y: 463, distance: 147.1
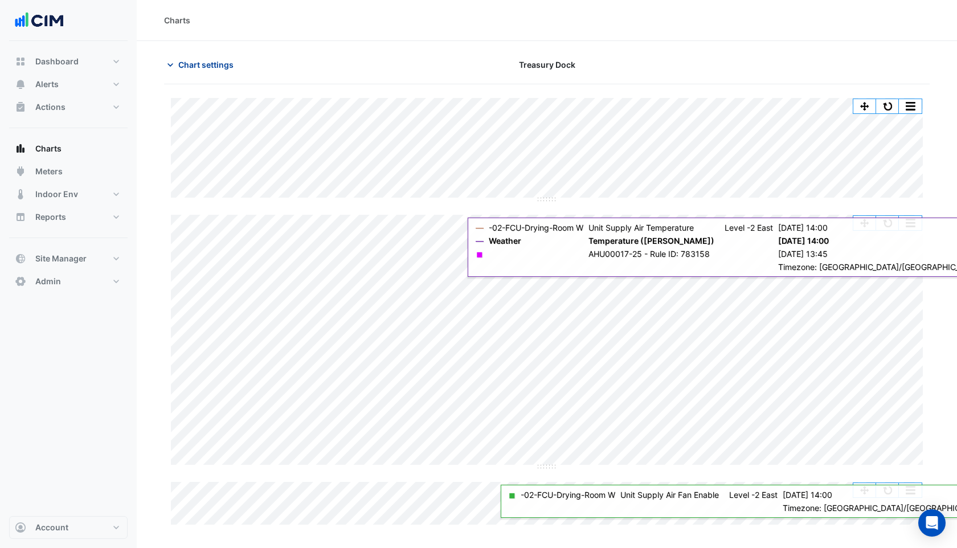
click at [223, 67] on span "Chart settings" at bounding box center [205, 65] width 55 height 12
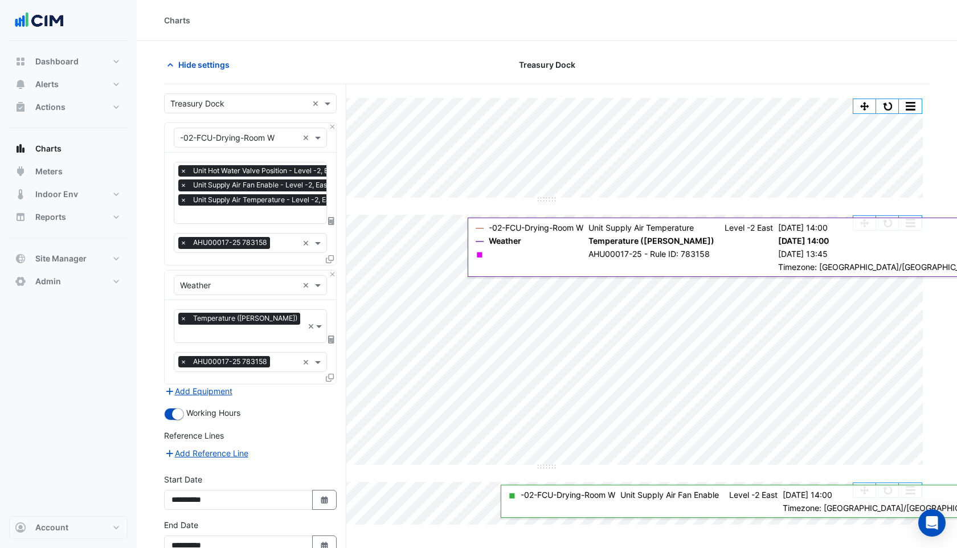
scroll to position [0, 6]
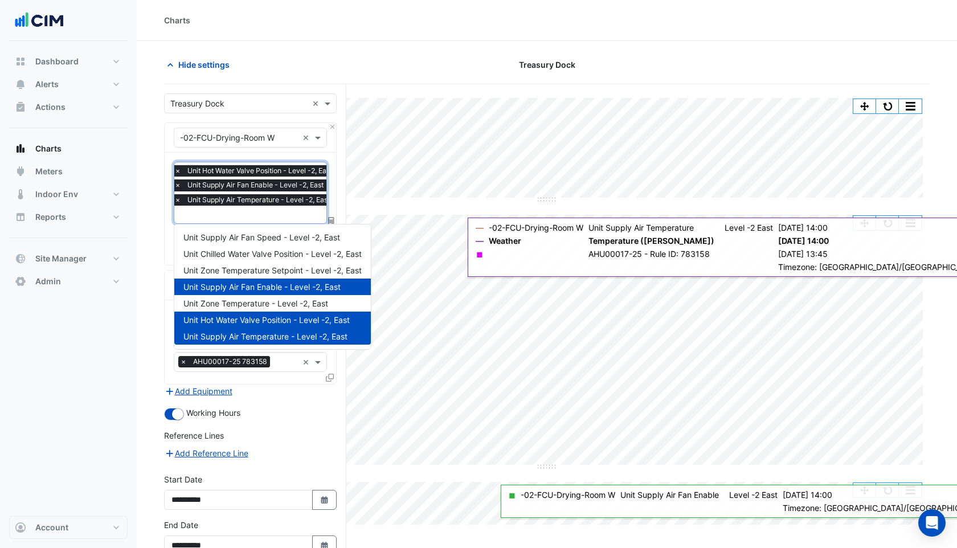
click at [252, 214] on input "text" at bounding box center [255, 216] width 163 height 12
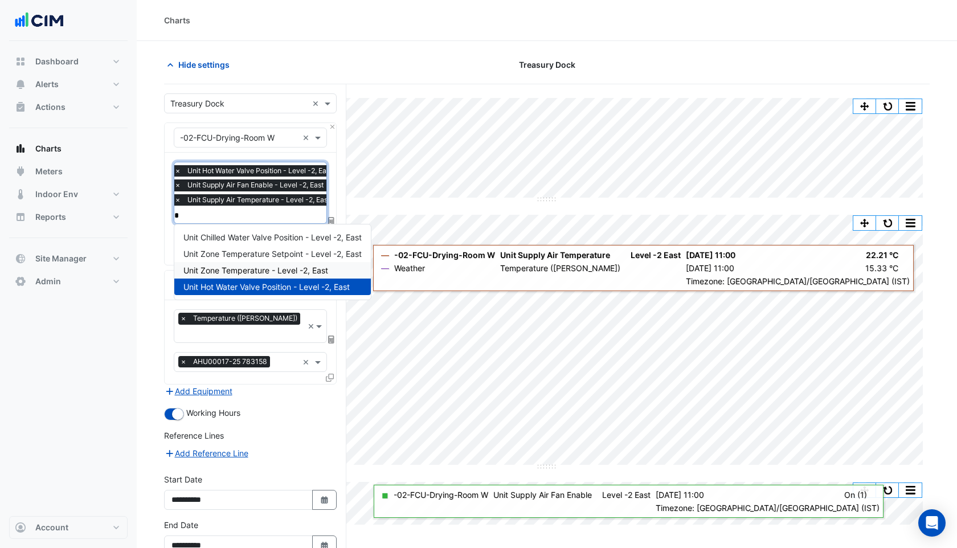
type input "*"
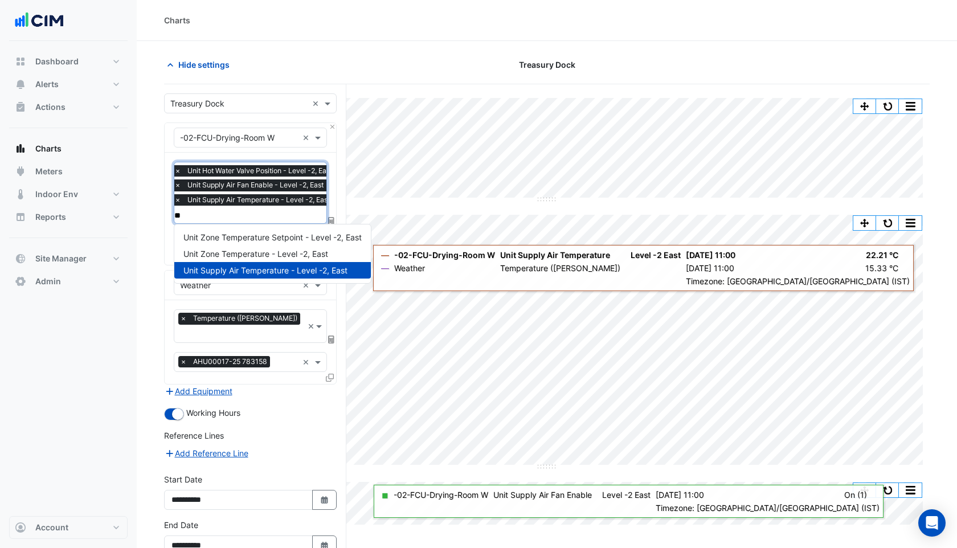
type input "*"
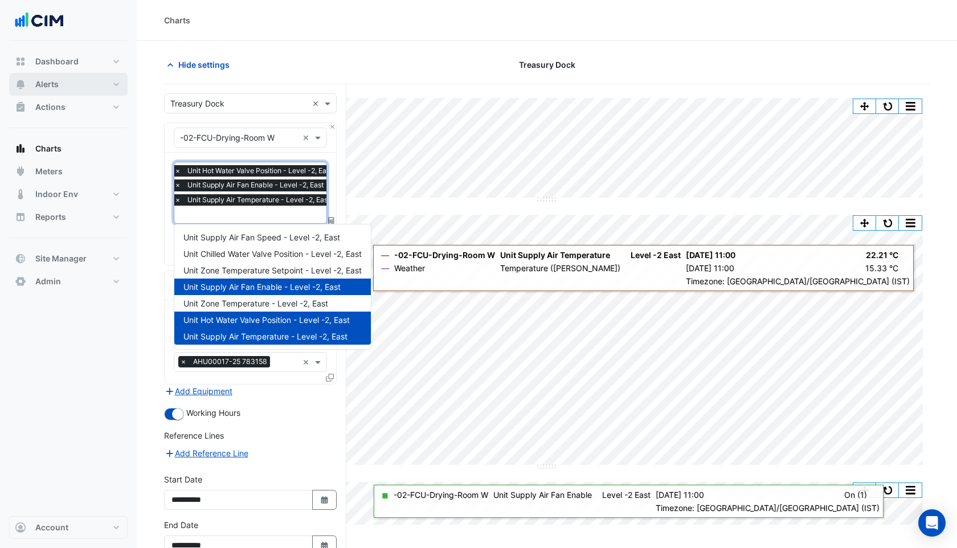
click at [58, 80] on span "Alerts" at bounding box center [46, 84] width 23 height 11
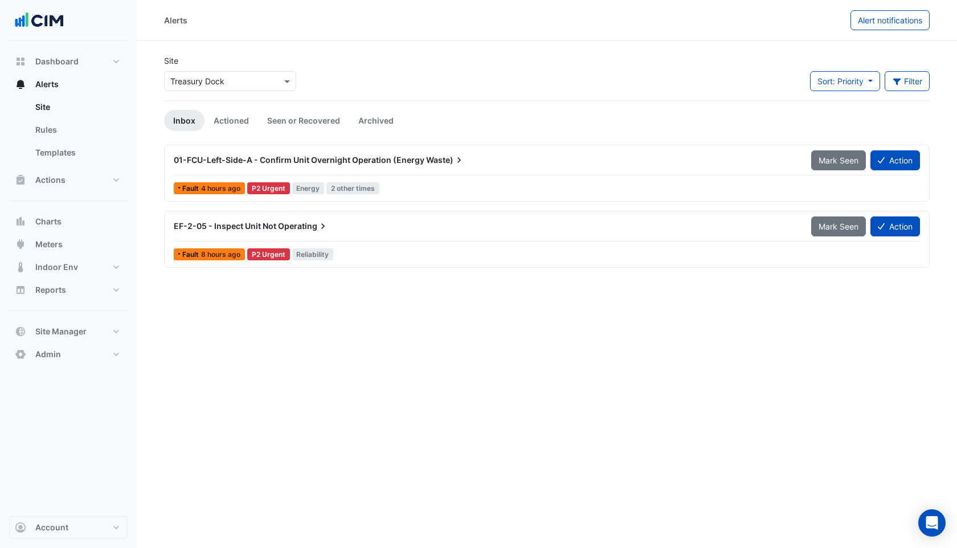
click at [234, 77] on input "text" at bounding box center [218, 82] width 97 height 12
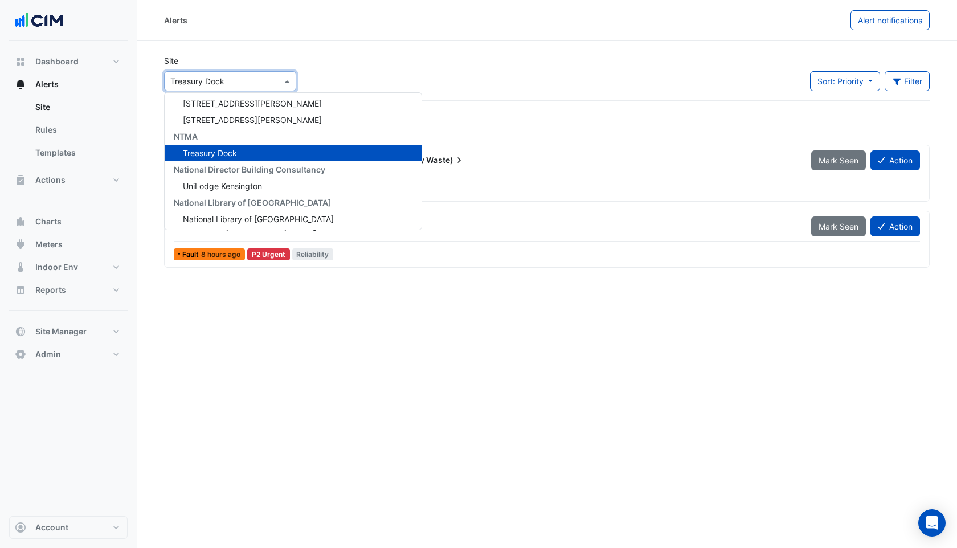
scroll to position [13260, 0]
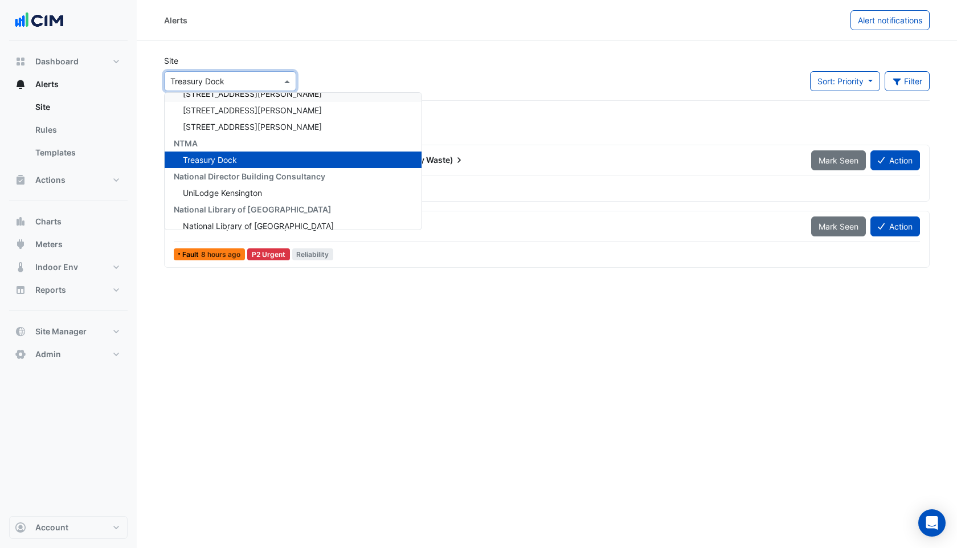
click at [336, 75] on div "Site × Treasury Dock 141 Walker Street Security 141 Walker Street 151 Property …" at bounding box center [546, 78] width 779 height 46
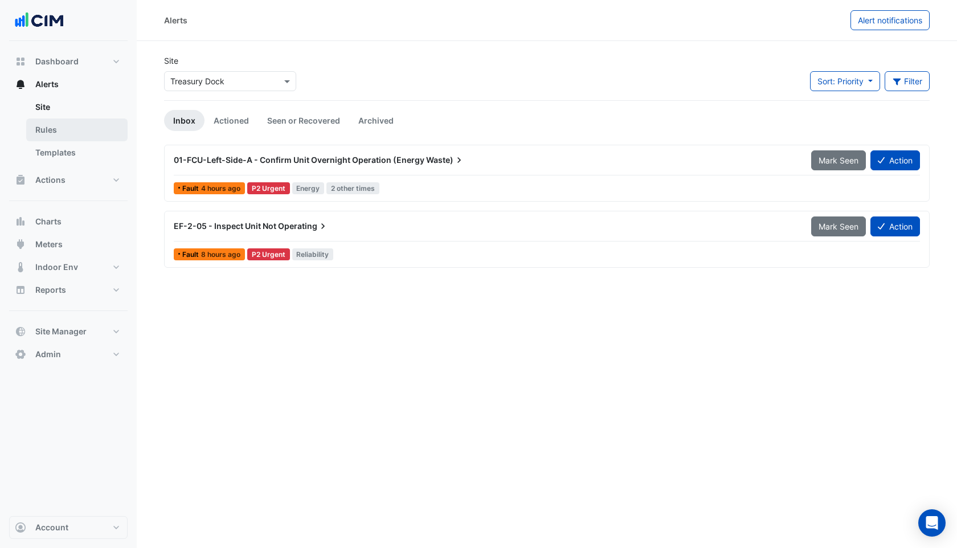
click at [49, 128] on link "Rules" at bounding box center [76, 129] width 101 height 23
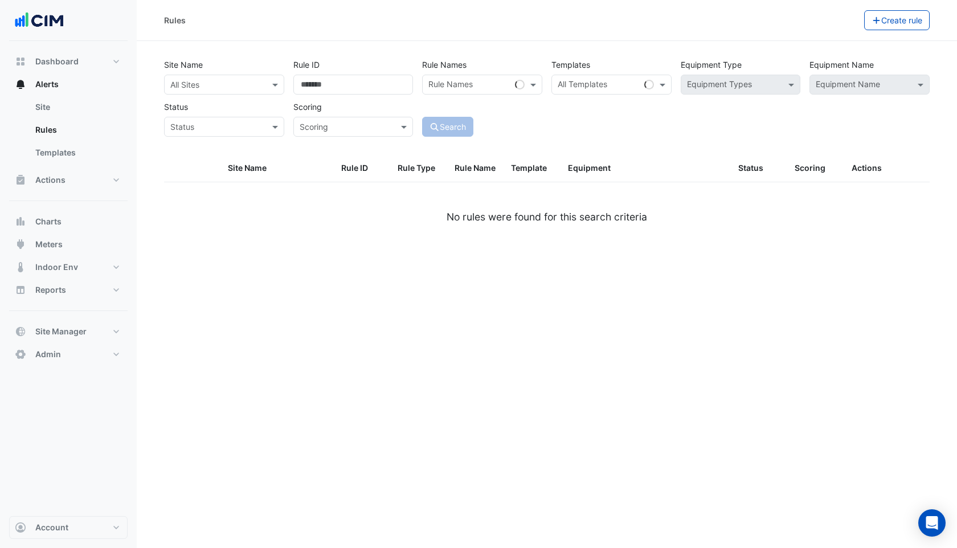
click at [255, 71] on div "Site Name All Sites" at bounding box center [223, 75] width 129 height 40
click at [242, 87] on input "text" at bounding box center [212, 85] width 85 height 12
type input "********"
click at [219, 129] on span "Treasury Dock" at bounding box center [210, 126] width 54 height 10
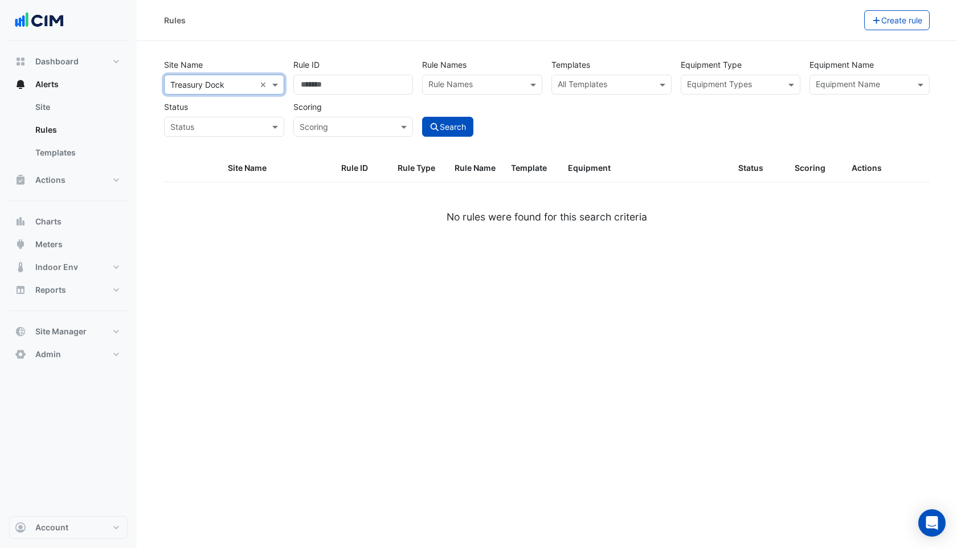
click at [641, 84] on input "text" at bounding box center [605, 86] width 95 height 12
click at [776, 88] on input "text" at bounding box center [734, 86] width 95 height 12
click at [771, 86] on input "text" at bounding box center [734, 86] width 95 height 12
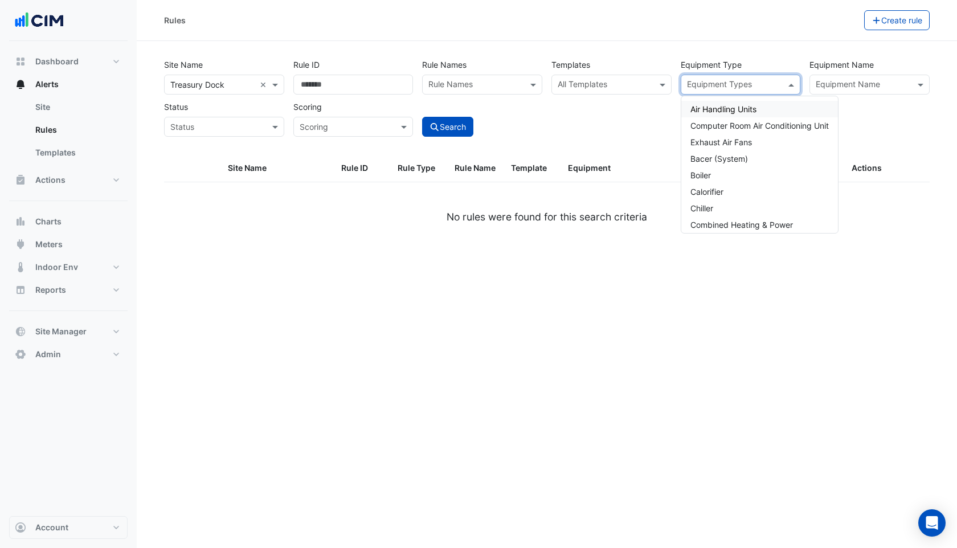
click at [586, 86] on input "text" at bounding box center [605, 86] width 95 height 12
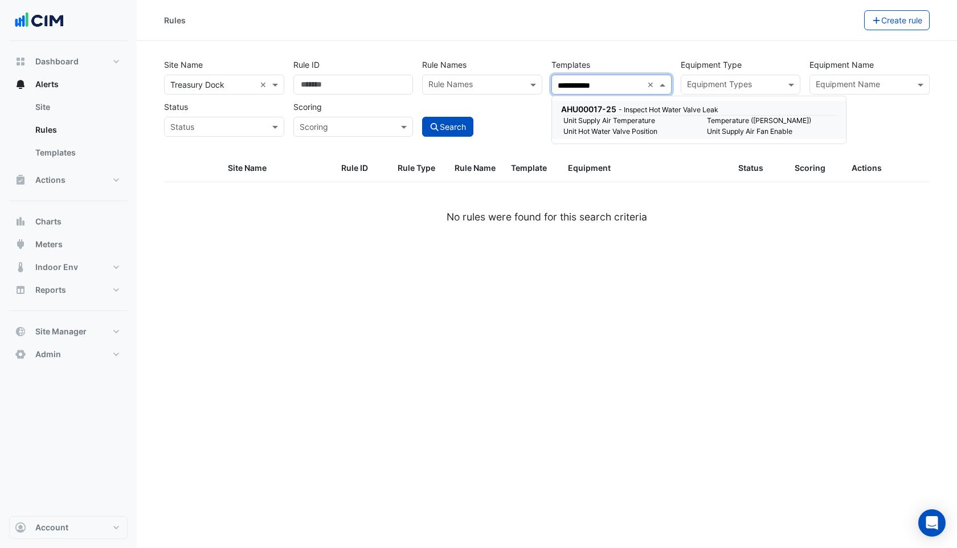
click at [589, 107] on span "AHU00017-25" at bounding box center [588, 109] width 55 height 10
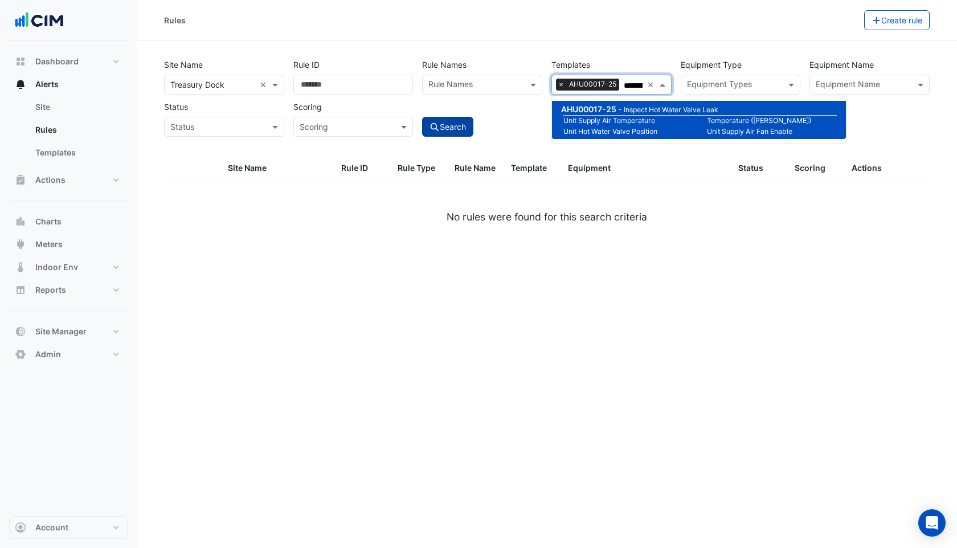
type input "**********"
click at [425, 128] on button "Search" at bounding box center [447, 127] width 51 height 20
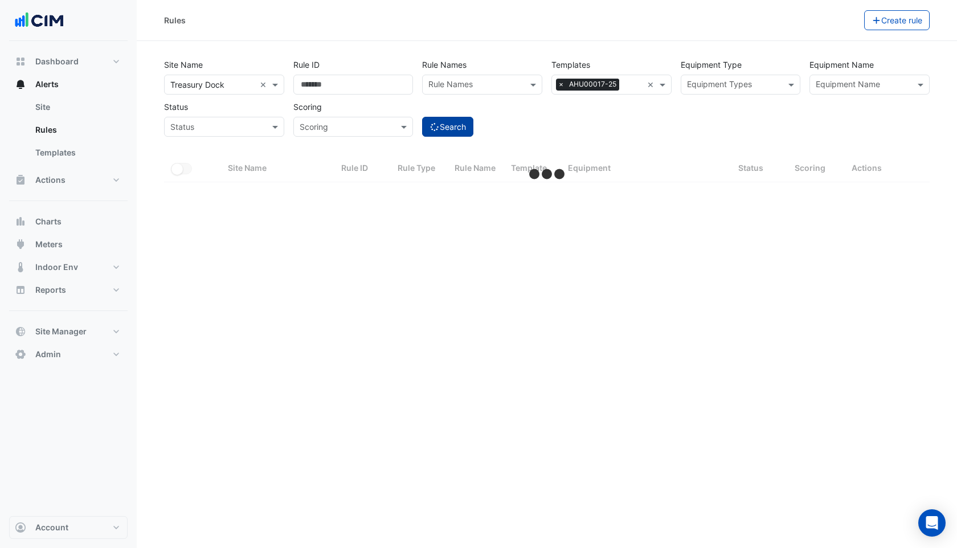
select select "***"
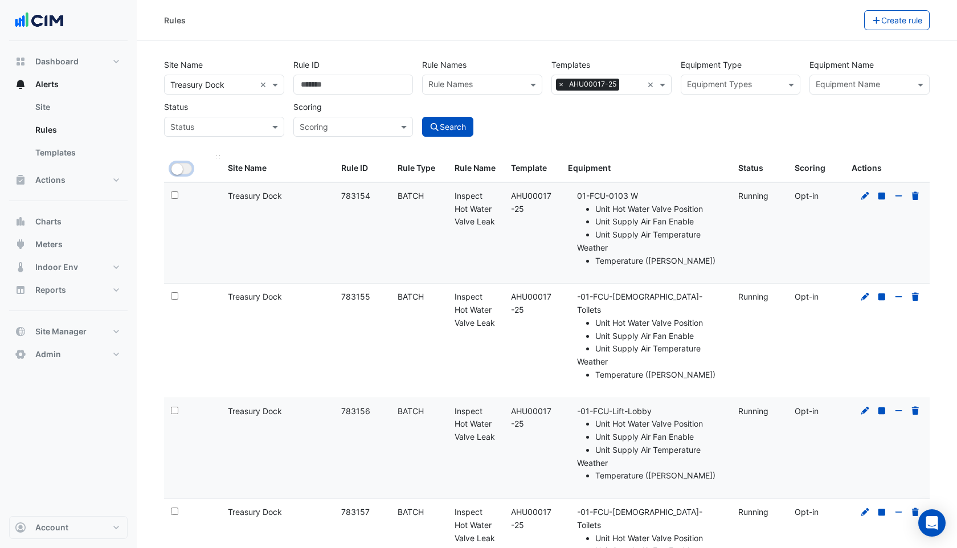
click at [178, 167] on small "button" at bounding box center [176, 168] width 11 height 11
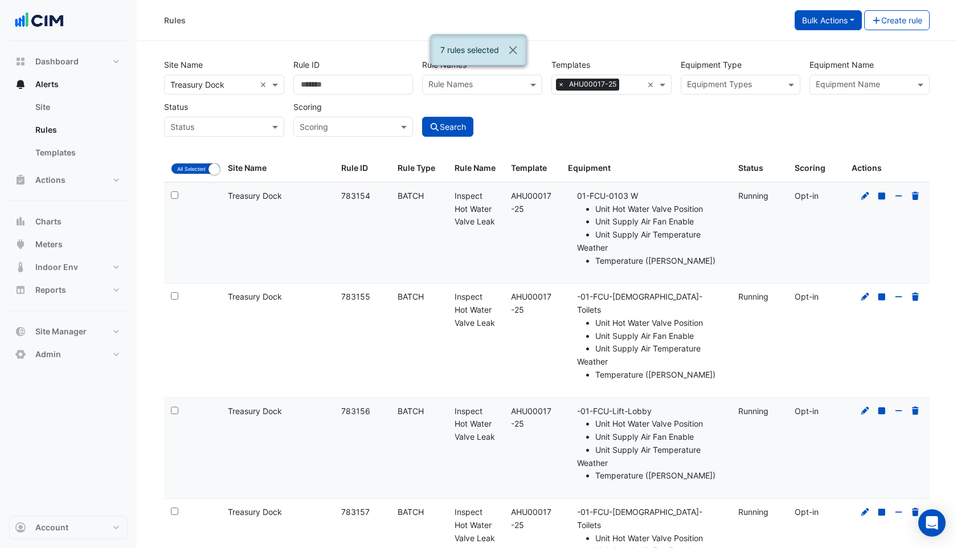
click at [858, 18] on button "Bulk Actions" at bounding box center [828, 20] width 67 height 20
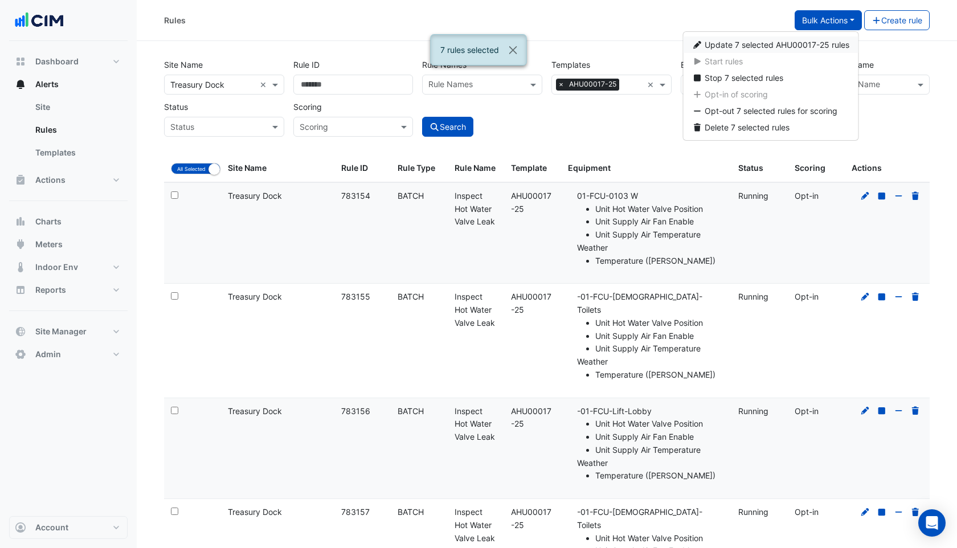
click at [806, 47] on span "Update 7 selected AHU00017-25 rules" at bounding box center [777, 45] width 145 height 10
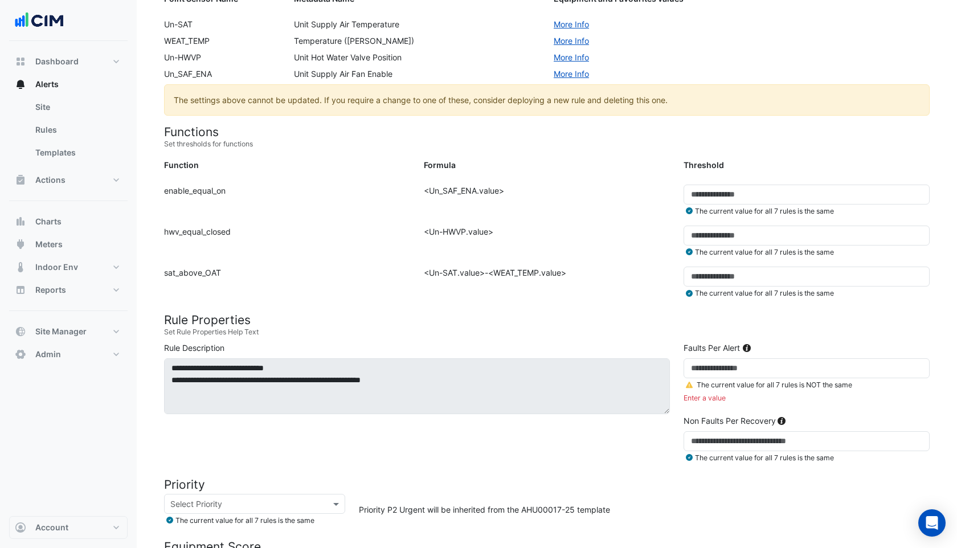
scroll to position [202, 0]
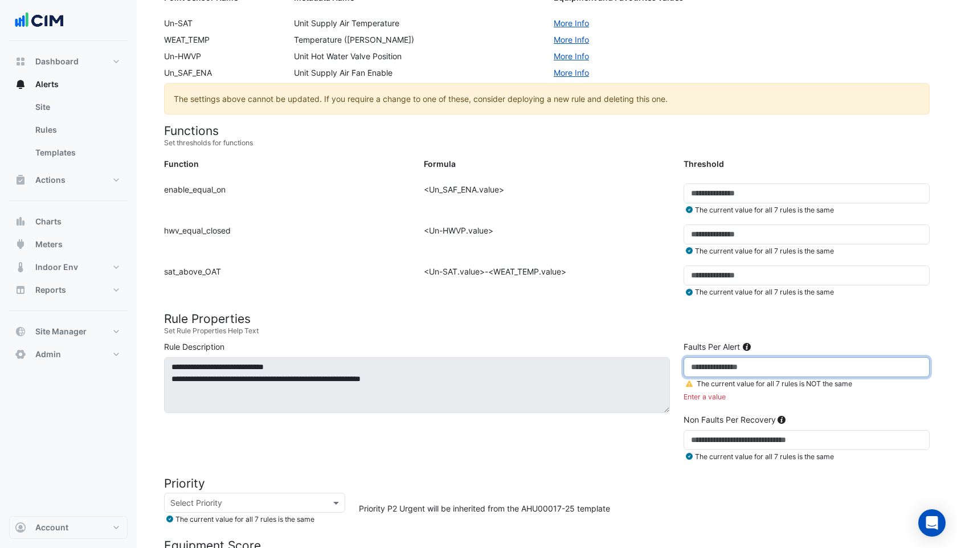
click at [701, 370] on input "number" at bounding box center [807, 367] width 246 height 20
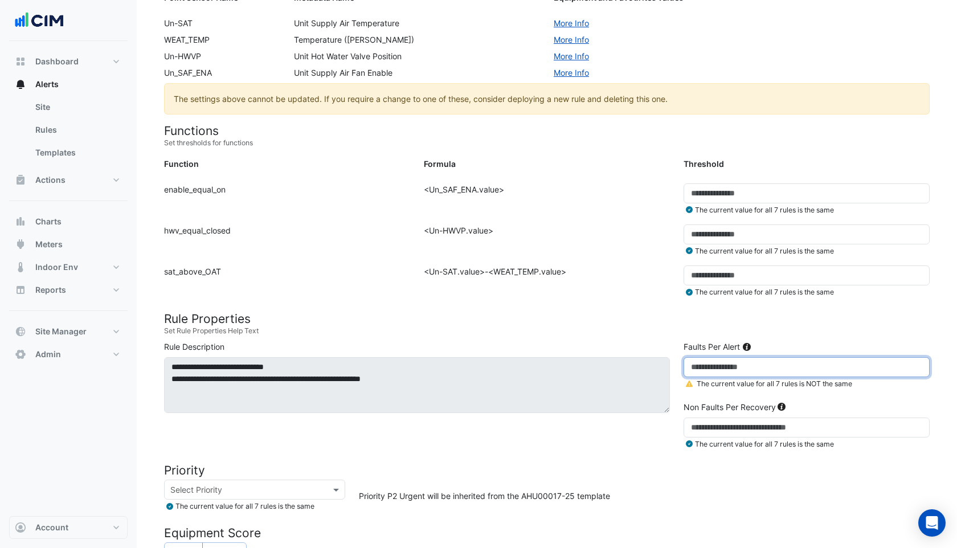
type input "**"
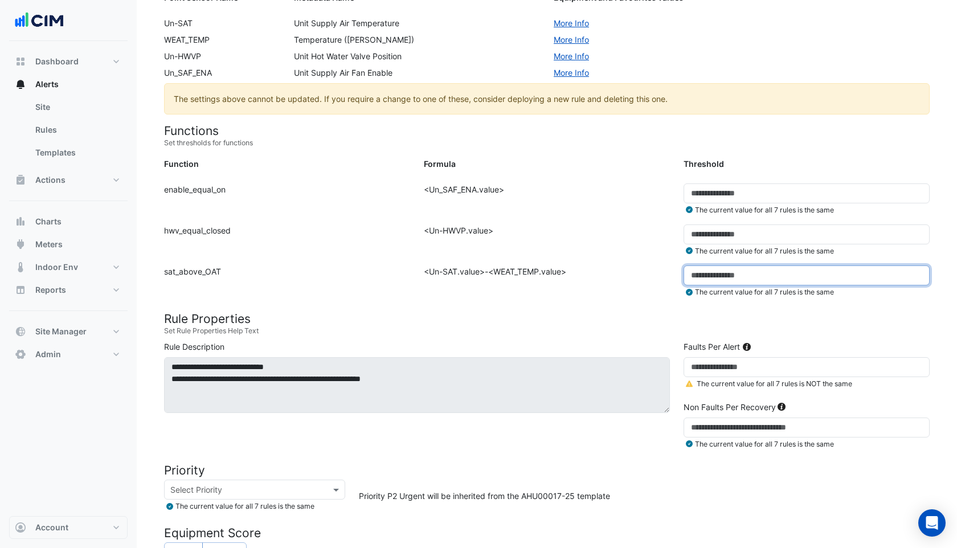
drag, startPoint x: 701, startPoint y: 273, endPoint x: 688, endPoint y: 273, distance: 12.5
click at [688, 273] on input "*" at bounding box center [807, 275] width 246 height 20
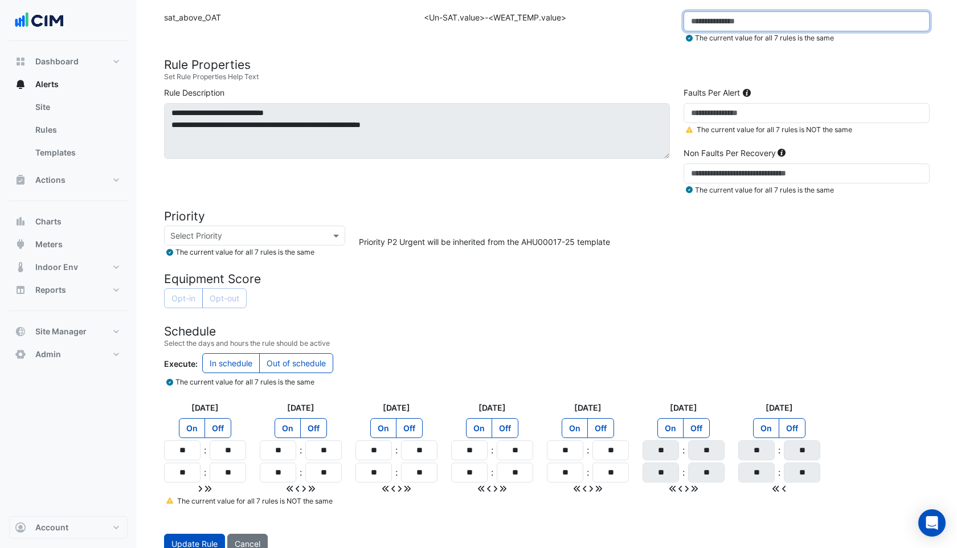
scroll to position [469, 0]
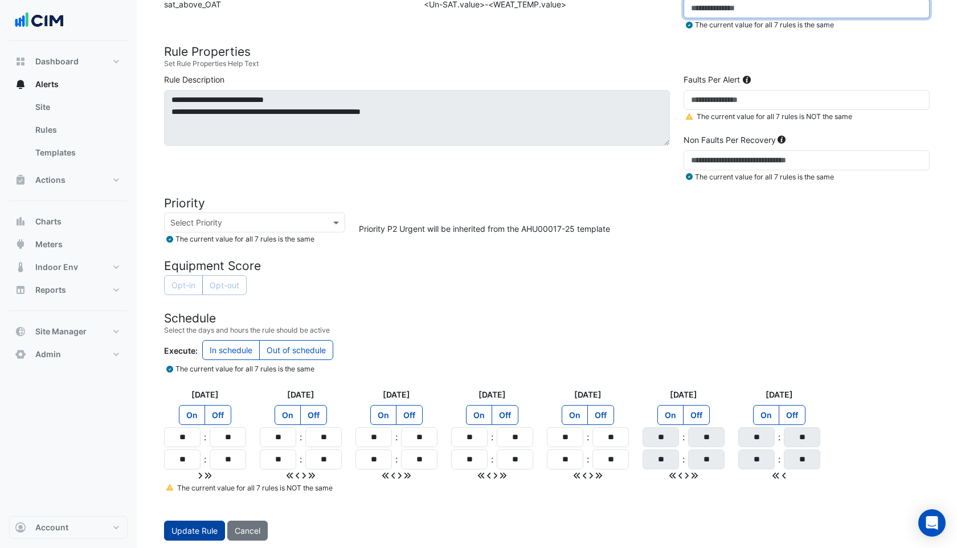
type input "*"
click at [203, 521] on button "Update Rule" at bounding box center [194, 531] width 61 height 20
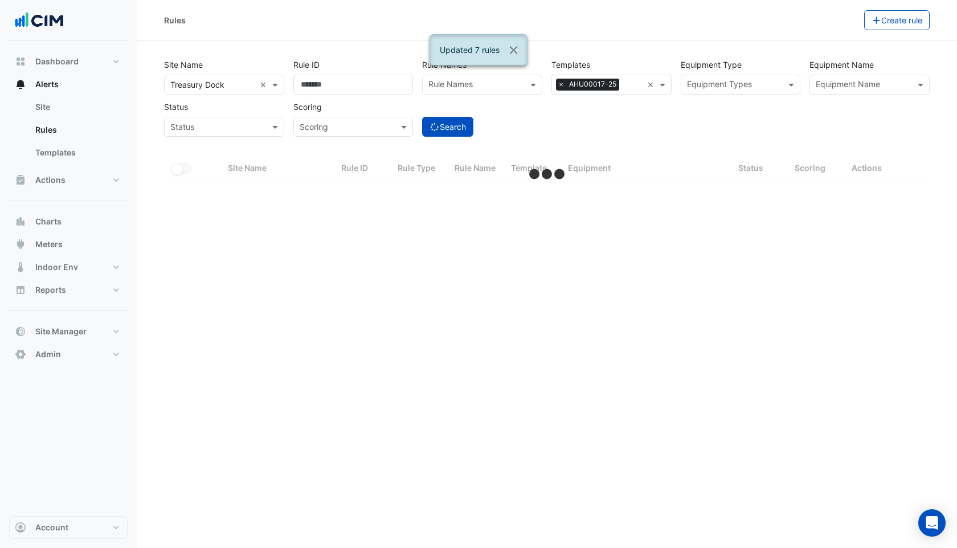
select select "***"
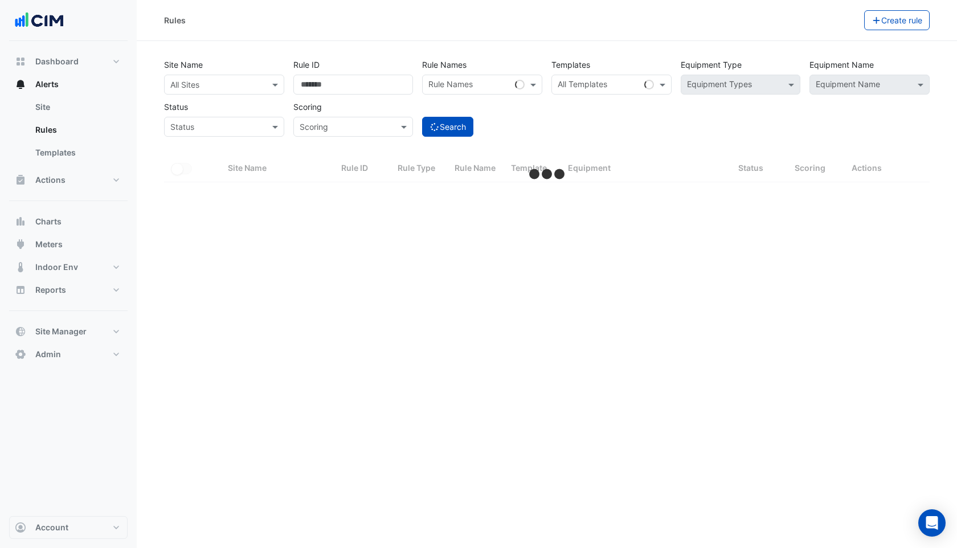
select select "***"
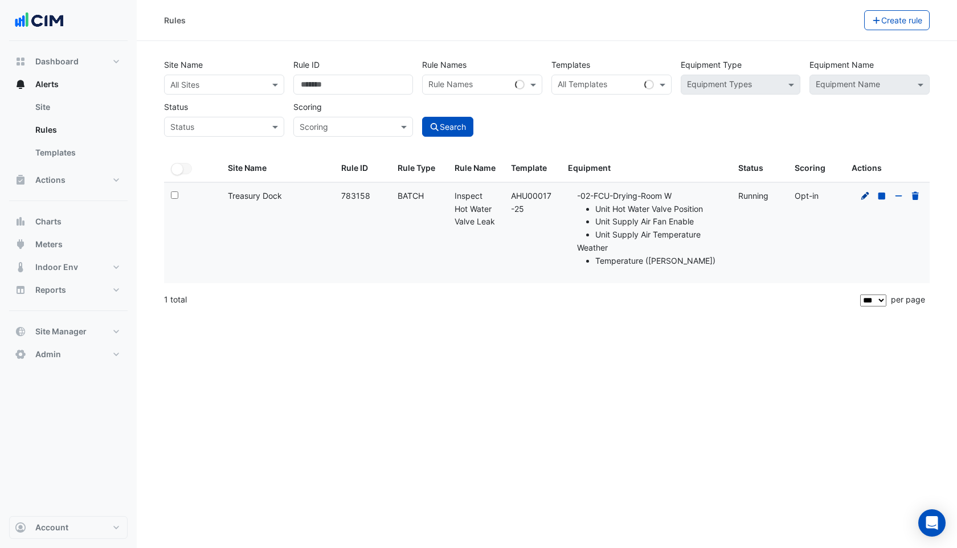
click at [862, 195] on icon at bounding box center [865, 196] width 10 height 8
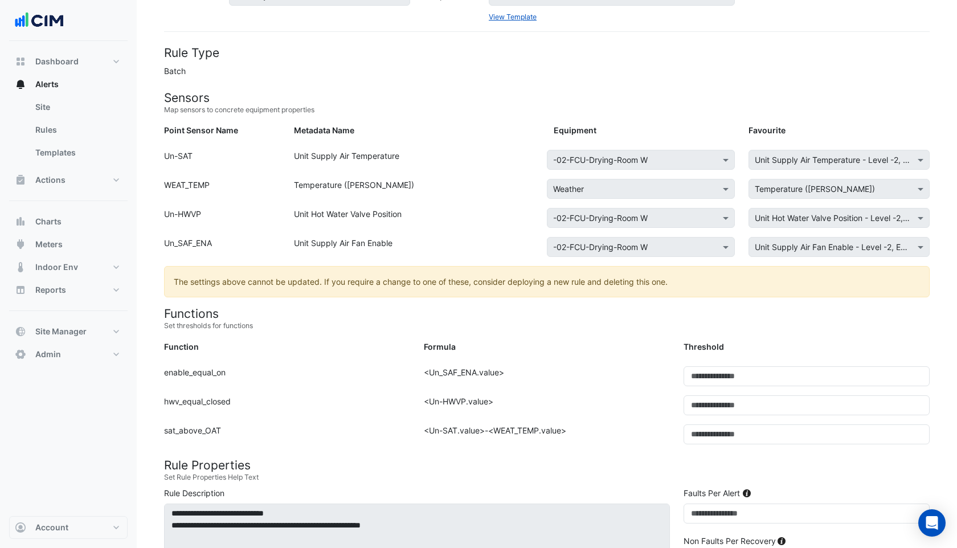
scroll to position [72, 0]
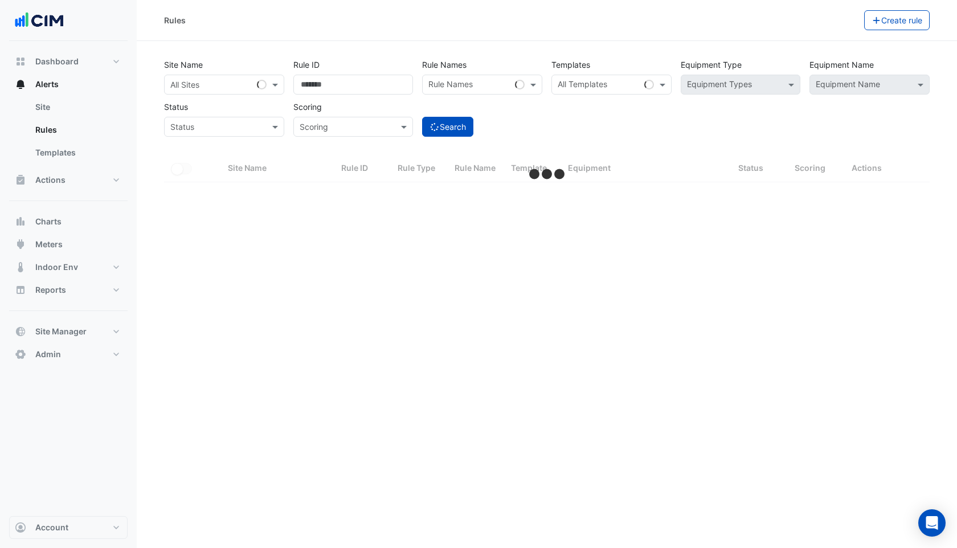
select select "***"
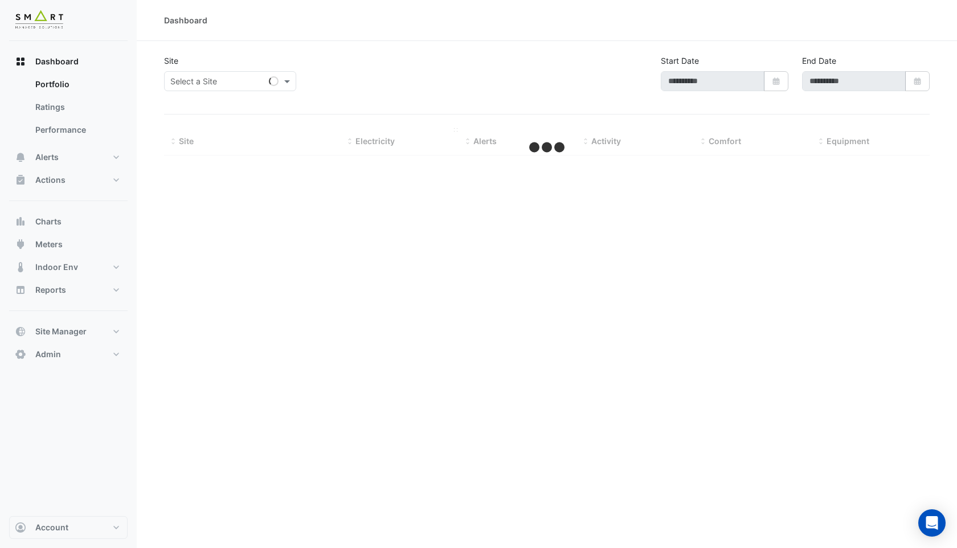
type input "**********"
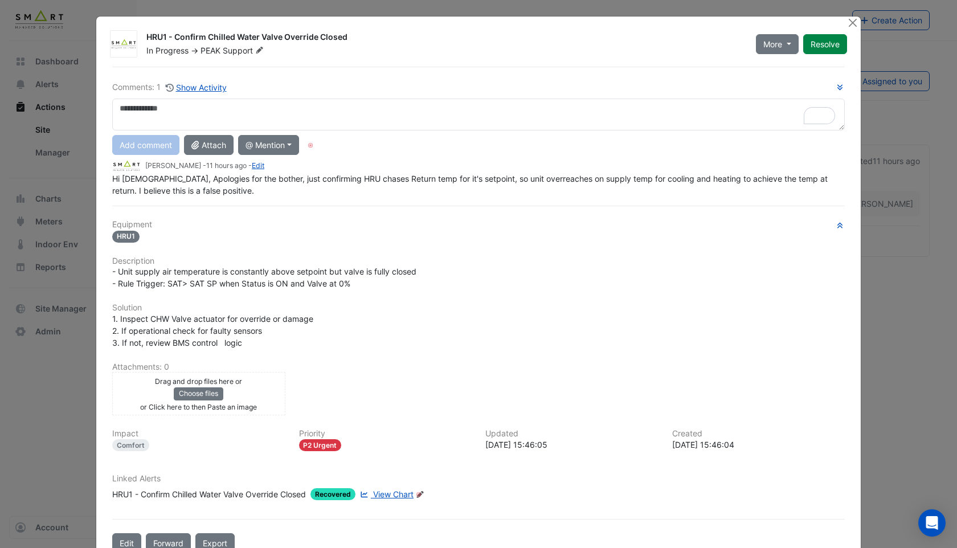
click at [392, 490] on span "View Chart" at bounding box center [393, 494] width 40 height 10
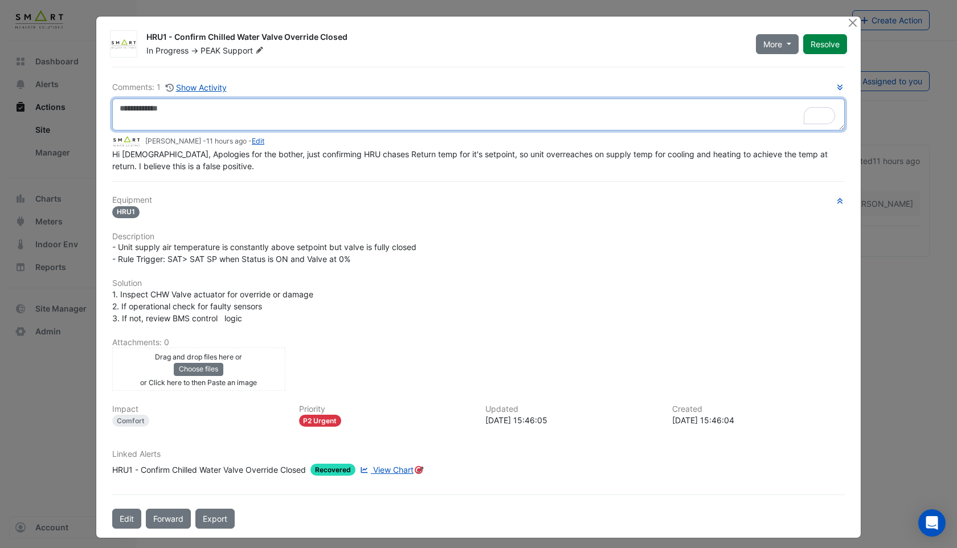
click at [235, 109] on textarea "To enrich screen reader interactions, please activate Accessibility in Grammarl…" at bounding box center [478, 115] width 733 height 32
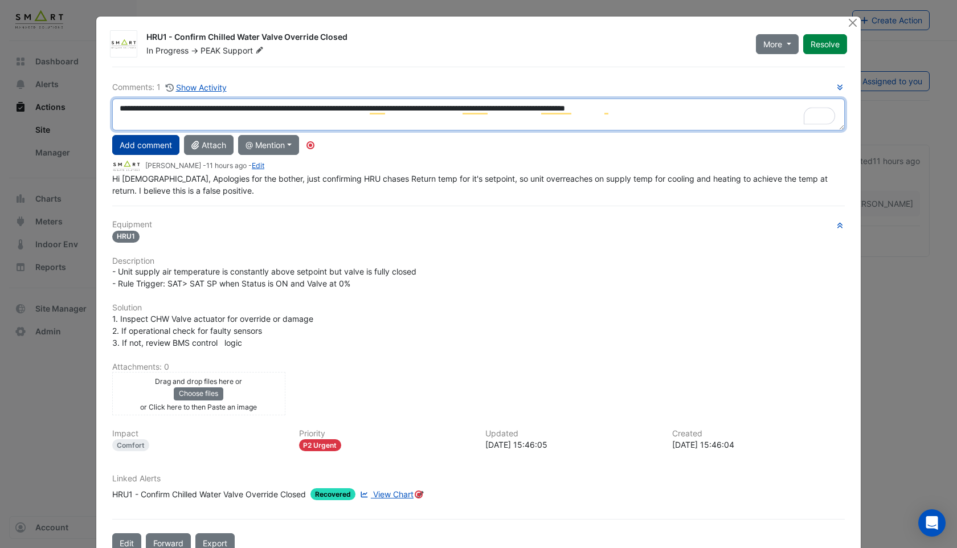
type textarea "**********"
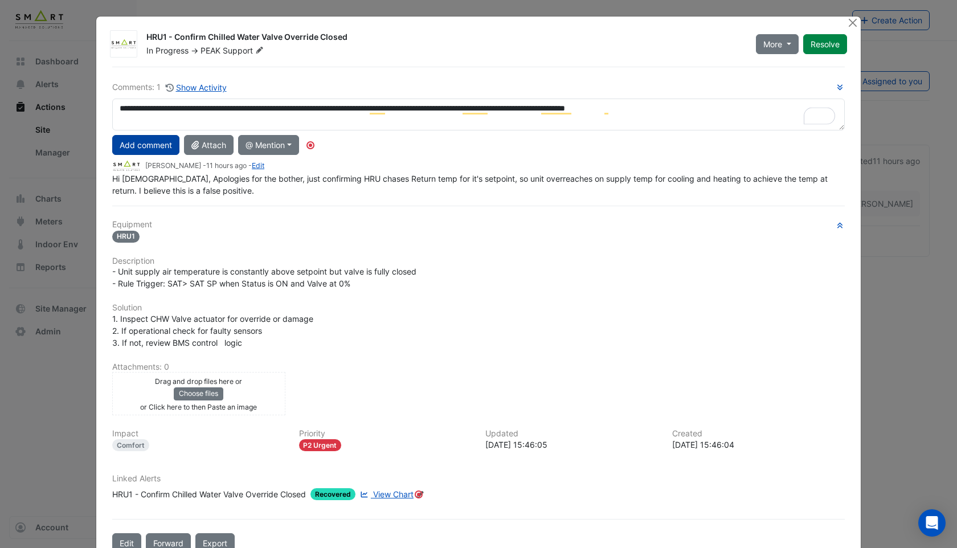
click at [138, 142] on button "Add comment" at bounding box center [145, 145] width 67 height 20
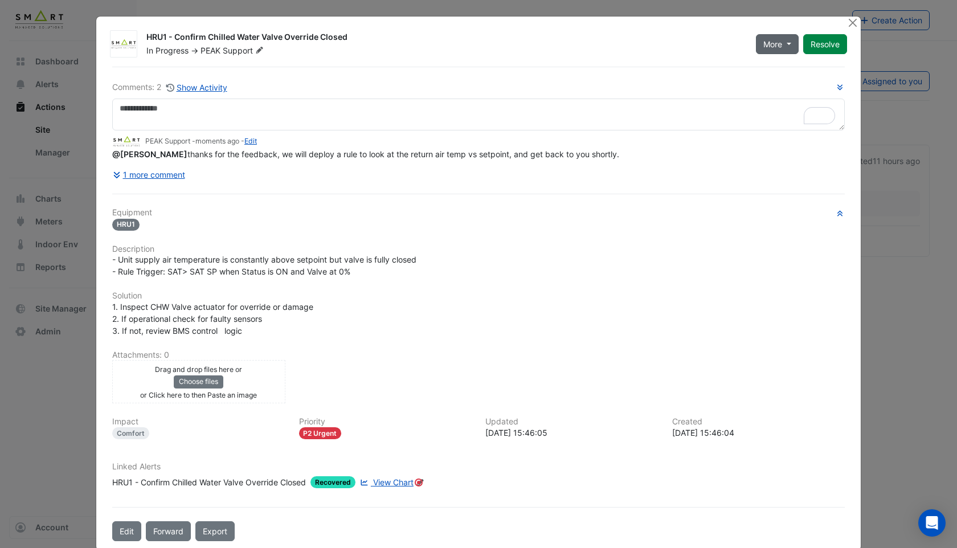
click at [791, 43] on button "More" at bounding box center [777, 44] width 43 height 20
click at [786, 80] on button "Not Doing" at bounding box center [801, 85] width 90 height 17
click at [854, 24] on button "Close" at bounding box center [852, 23] width 12 height 12
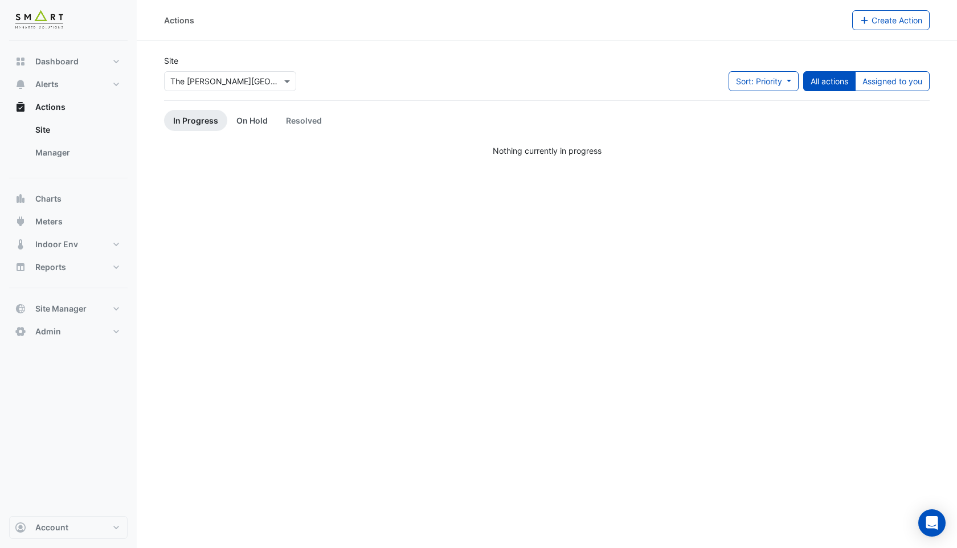
click at [257, 120] on link "On Hold" at bounding box center [252, 120] width 50 height 21
click at [299, 118] on link "Resolved" at bounding box center [304, 120] width 54 height 21
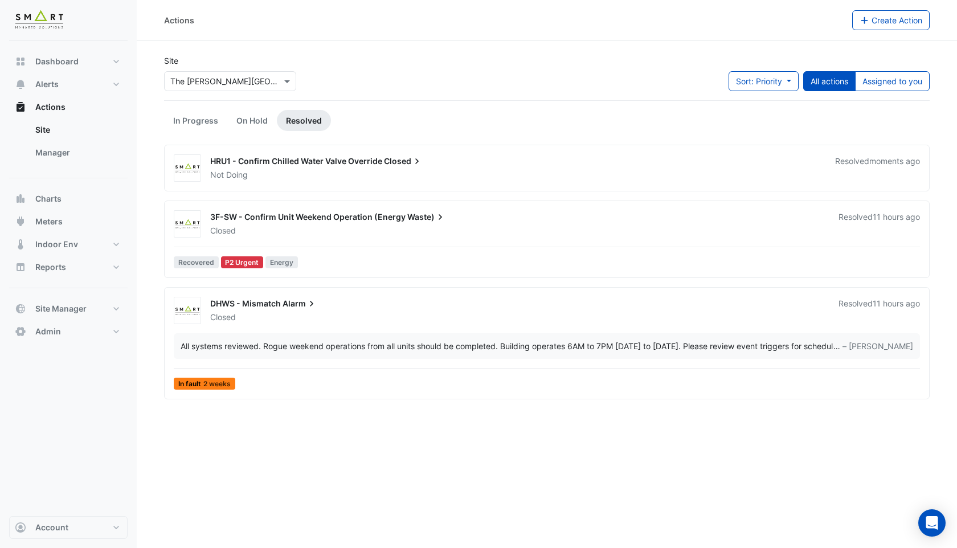
click at [293, 167] on div "HRU1 - Confirm Chilled Water Valve Override Closed" at bounding box center [515, 163] width 611 height 14
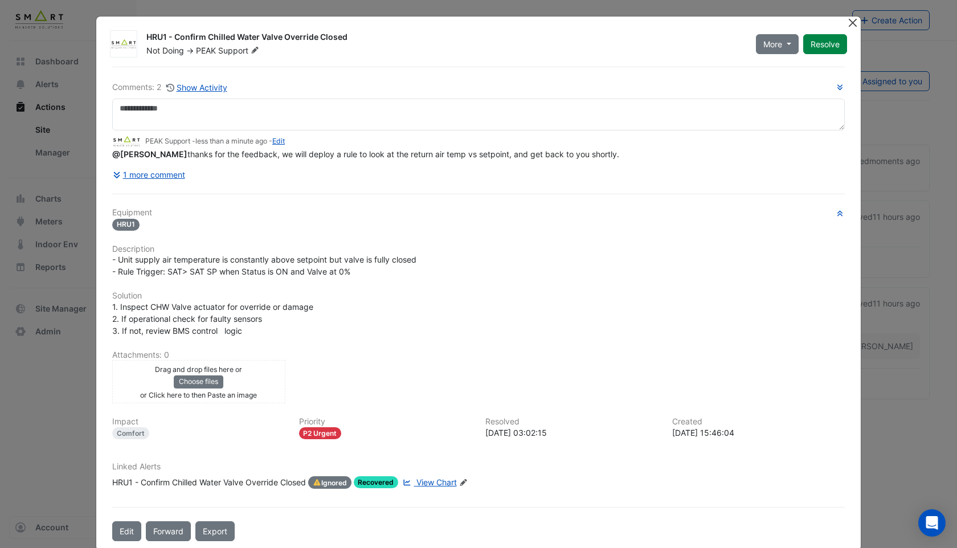
click at [853, 20] on button "Close" at bounding box center [852, 23] width 12 height 12
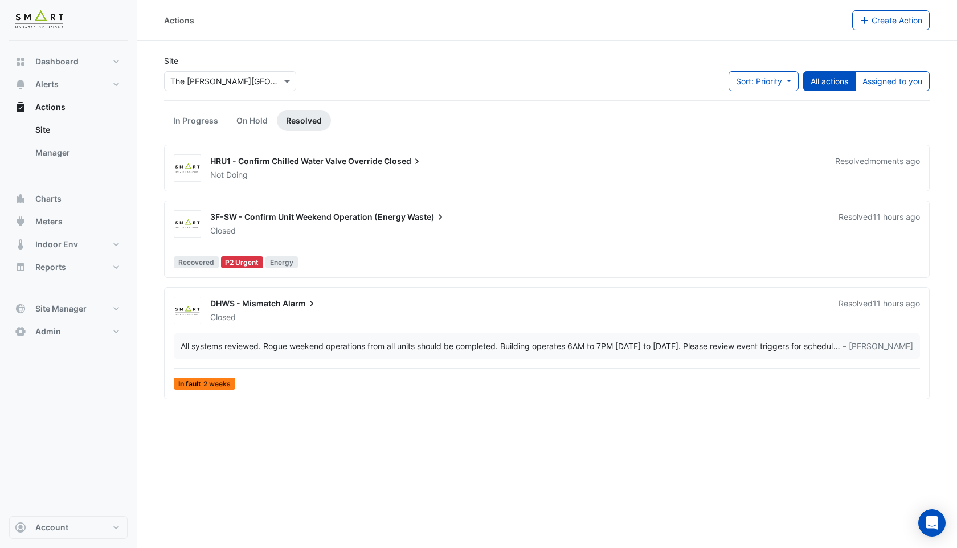
click at [452, 216] on div "3F-SW - Confirm Unit Weekend Operation (Energy Waste)" at bounding box center [517, 218] width 615 height 14
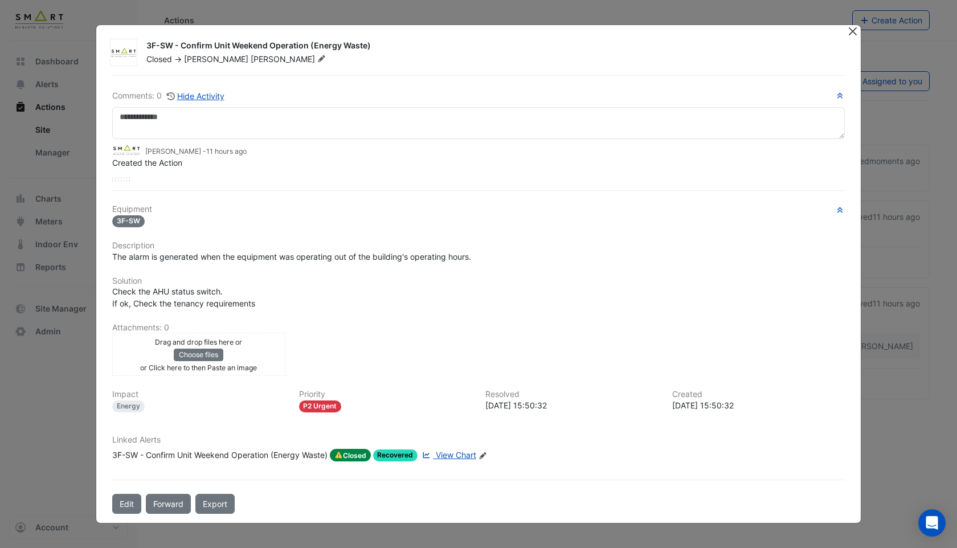
click at [852, 28] on button "Close" at bounding box center [852, 31] width 12 height 12
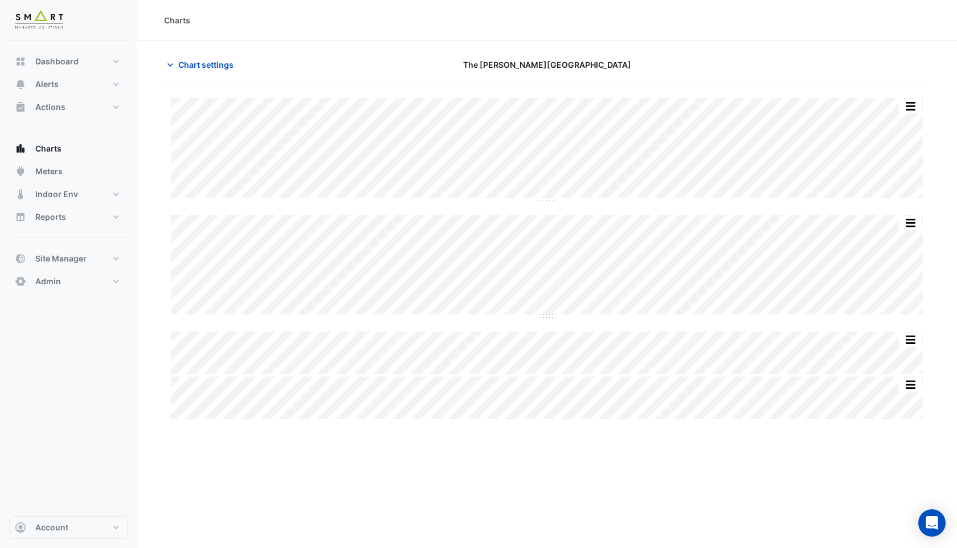
type input "**********"
click at [190, 63] on span "Chart settings" at bounding box center [205, 65] width 55 height 12
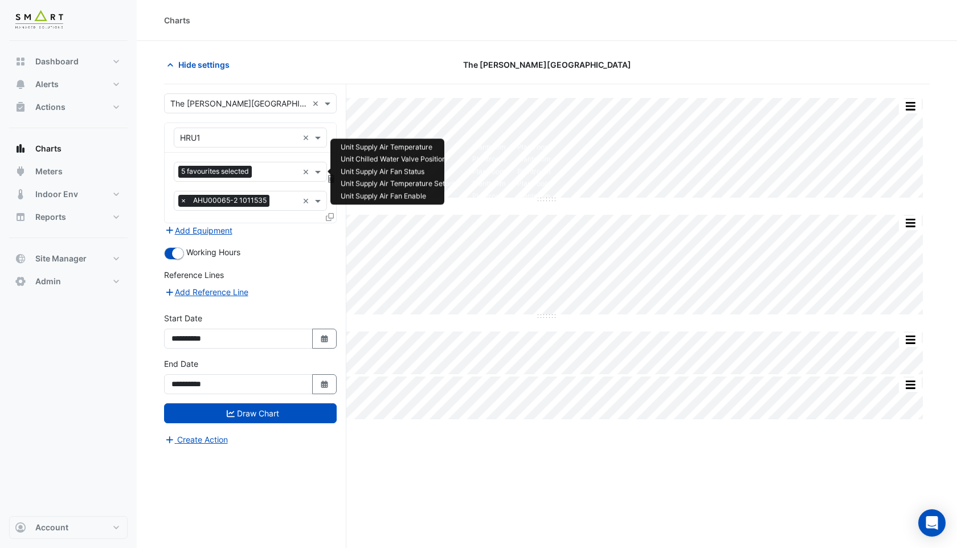
click at [261, 167] on input "text" at bounding box center [277, 173] width 42 height 12
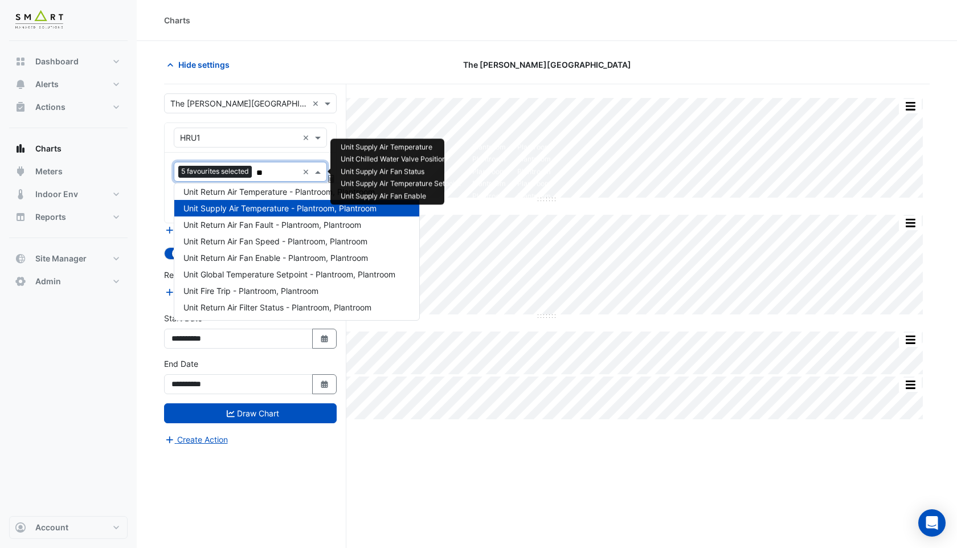
scroll to position [54, 0]
type input "***"
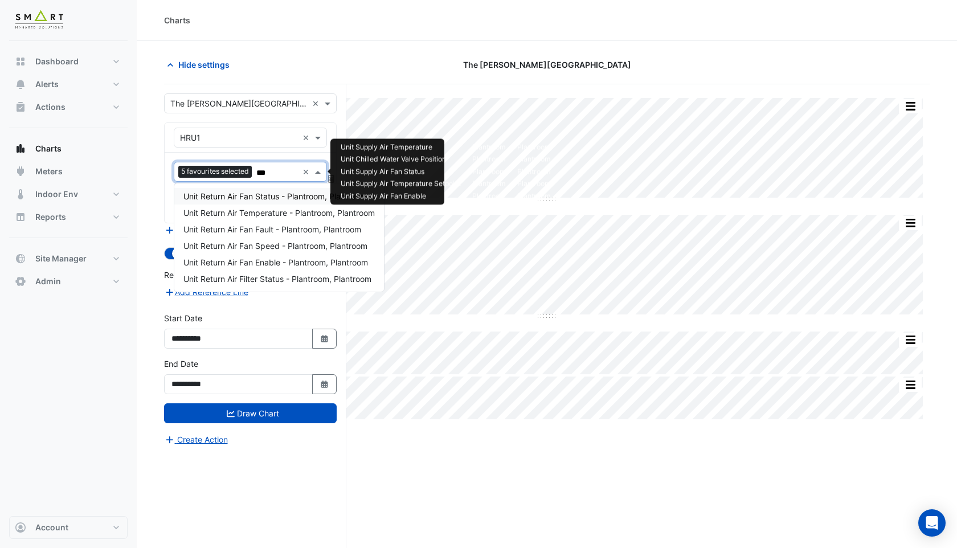
scroll to position [0, 0]
click at [257, 214] on span "Unit Return Air Temperature - Plantroom, Plantroom" at bounding box center [278, 213] width 191 height 10
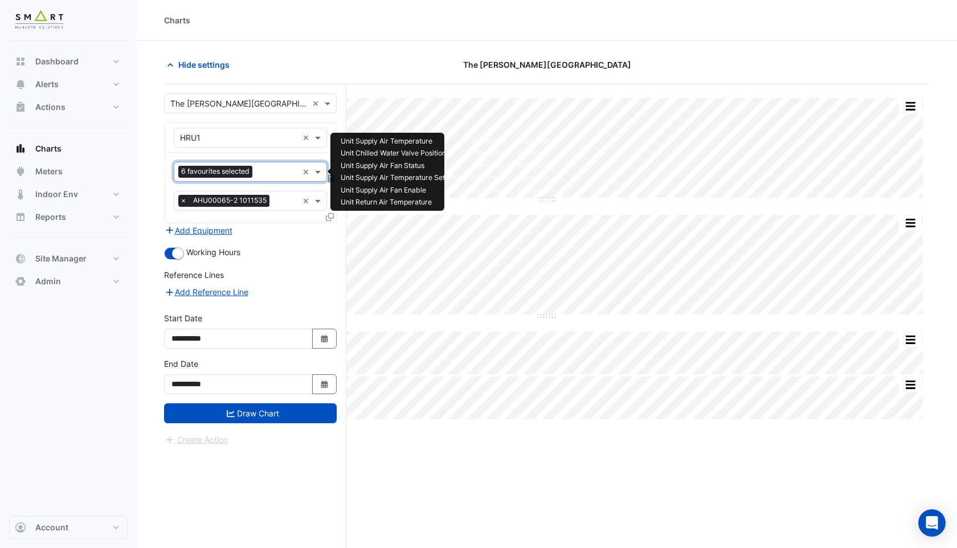
click at [275, 167] on input "text" at bounding box center [277, 173] width 41 height 12
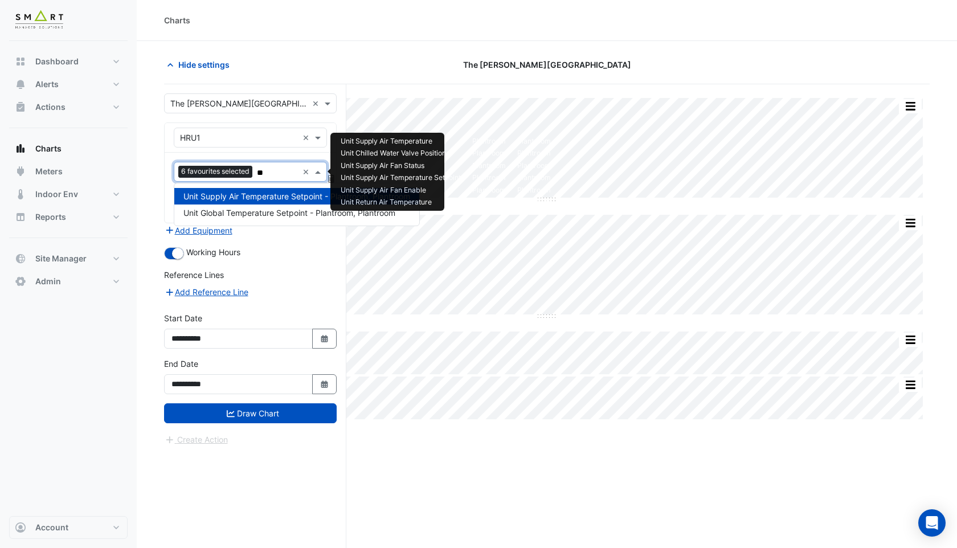
type input "***"
click at [260, 209] on span "Unit Global Temperature Setpoint - Plantroom, Plantroom" at bounding box center [289, 213] width 212 height 10
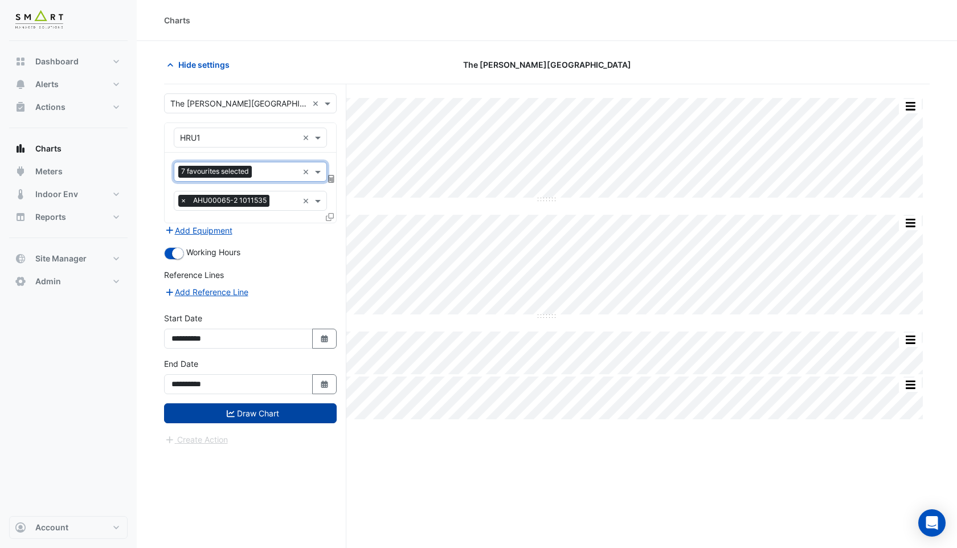
click at [239, 414] on button "Draw Chart" at bounding box center [250, 413] width 173 height 20
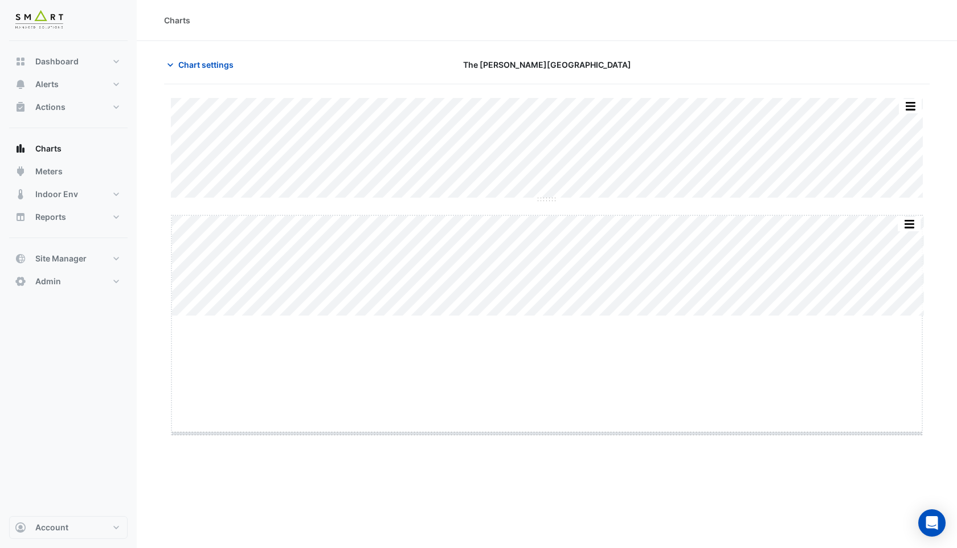
drag, startPoint x: 544, startPoint y: 316, endPoint x: 554, endPoint y: 433, distance: 117.8
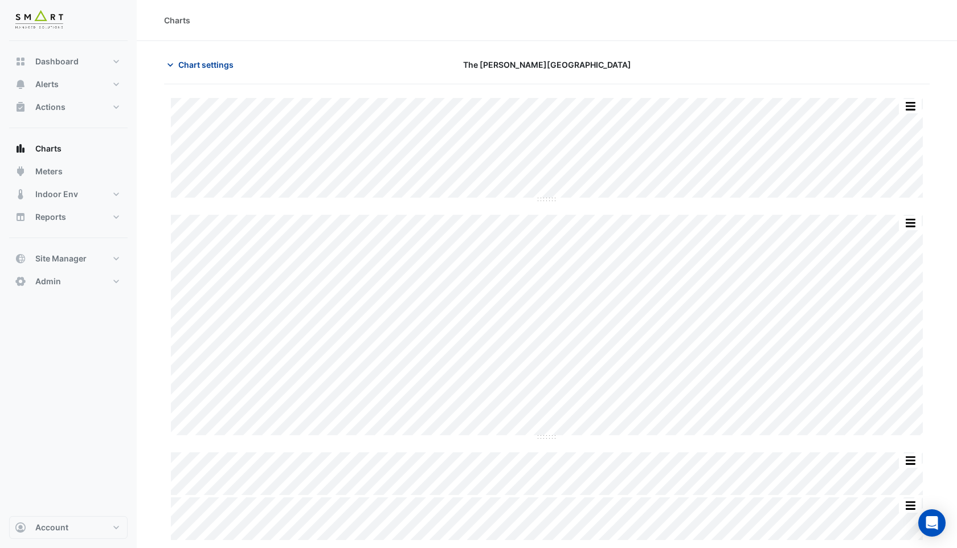
click at [221, 64] on span "Chart settings" at bounding box center [205, 65] width 55 height 12
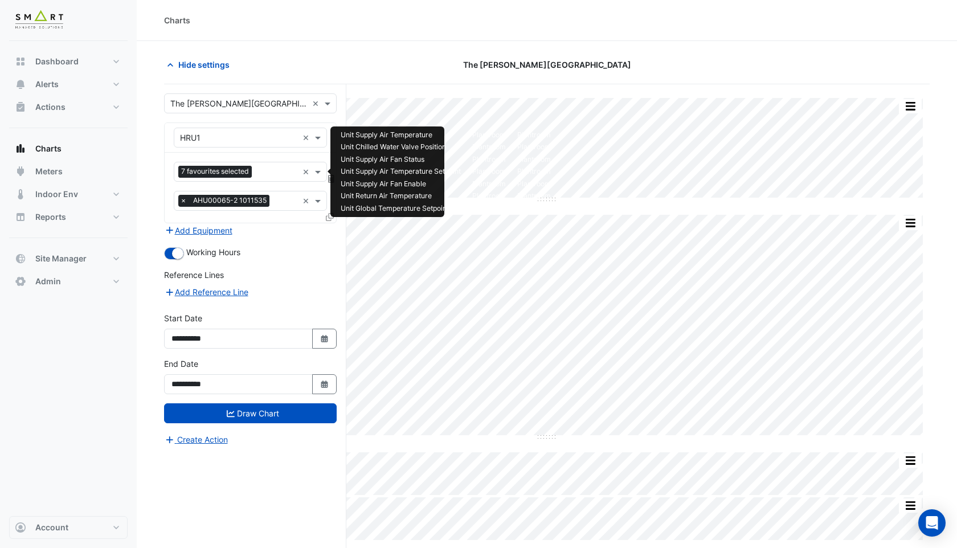
click at [263, 174] on input "text" at bounding box center [277, 173] width 42 height 12
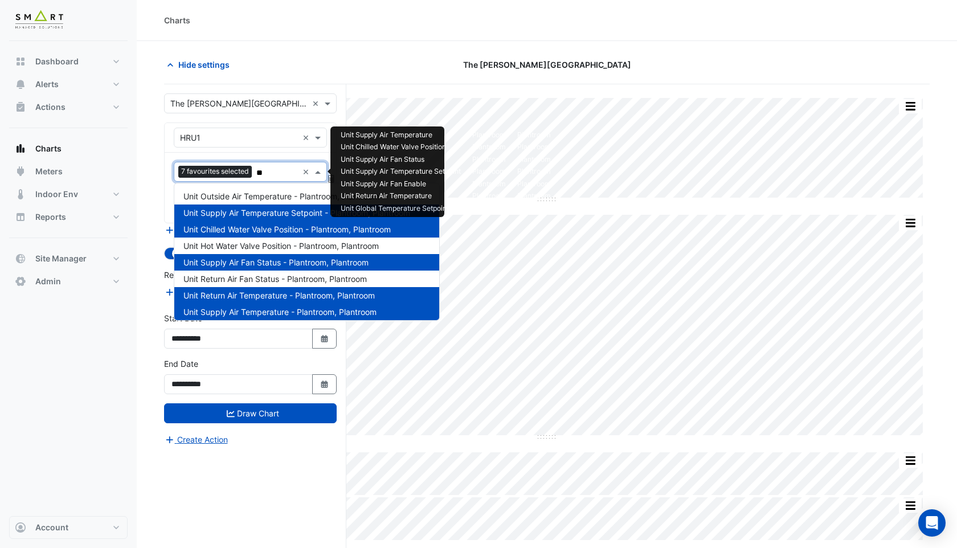
type input "*"
click at [238, 195] on span "Unit Outside Air Temperature - Plantroom, Plantroom" at bounding box center [281, 196] width 196 height 10
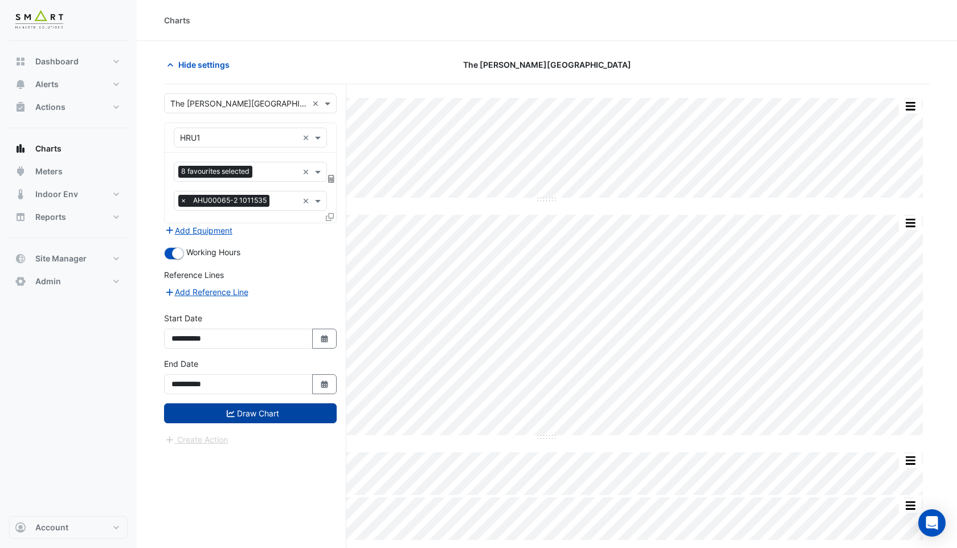
click at [262, 417] on button "Draw Chart" at bounding box center [250, 413] width 173 height 20
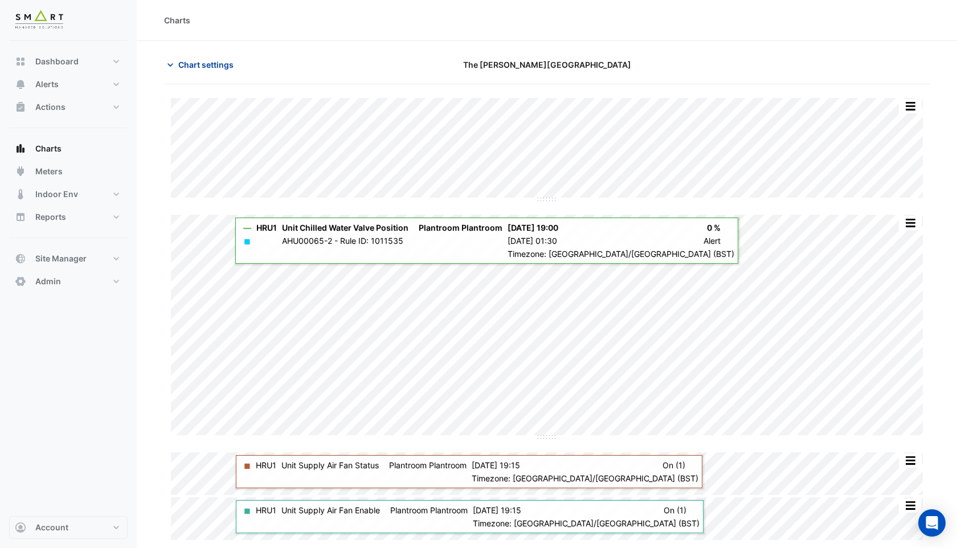
click at [202, 60] on span "Chart settings" at bounding box center [205, 65] width 55 height 12
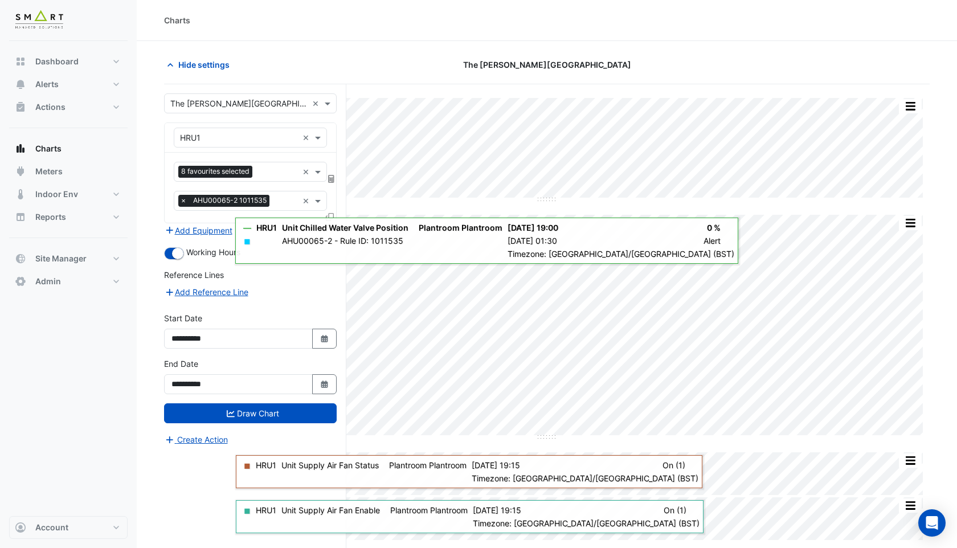
click at [329, 216] on icon at bounding box center [330, 217] width 8 height 8
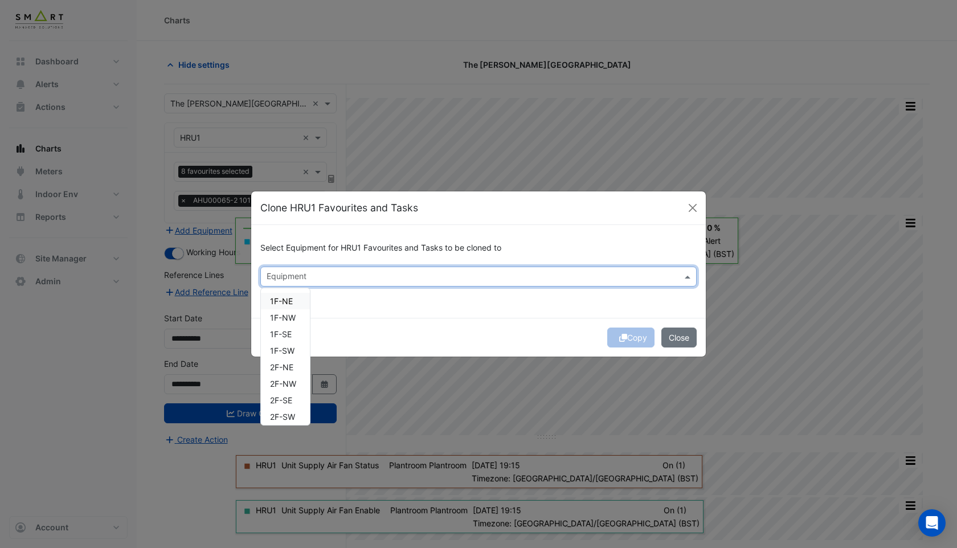
click at [354, 272] on input "text" at bounding box center [472, 278] width 411 height 12
click at [289, 414] on span "HRU2" at bounding box center [280, 412] width 21 height 10
click at [549, 302] on div "Select Equipment for HRU1 Favourites and Tasks to be cloned to × HRU2 × 1F-NE 1…" at bounding box center [478, 271] width 455 height 93
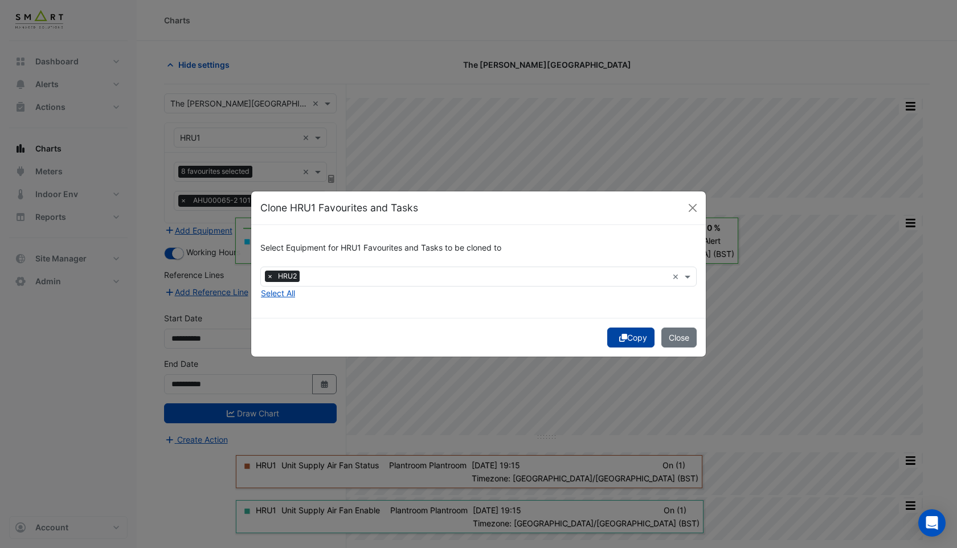
click at [624, 335] on button "Copy" at bounding box center [630, 338] width 47 height 20
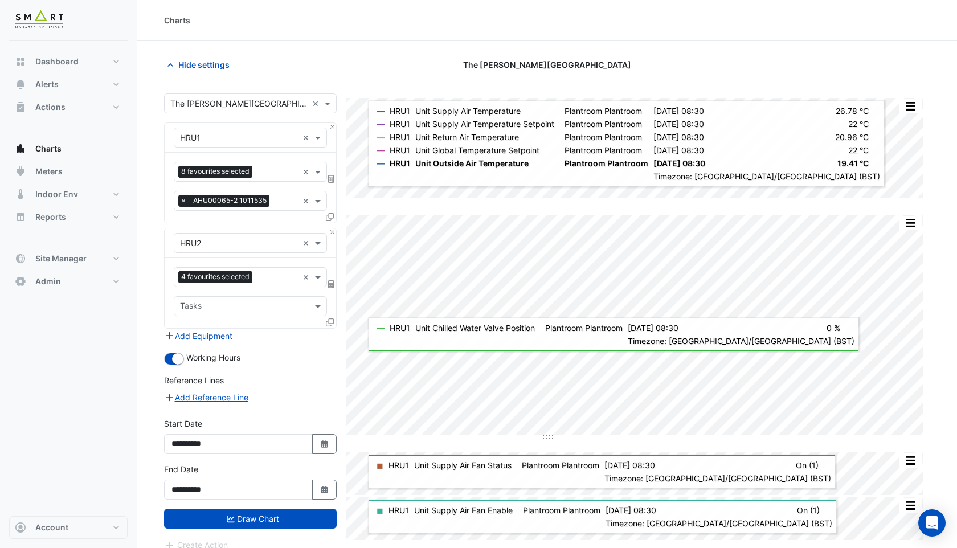
scroll to position [43, 0]
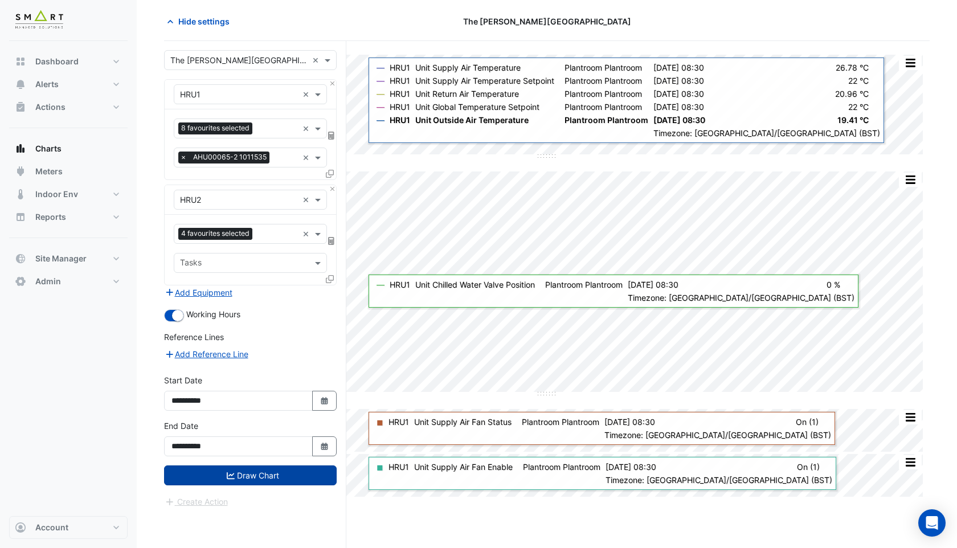
click at [227, 470] on fa-icon "submit" at bounding box center [231, 475] width 8 height 10
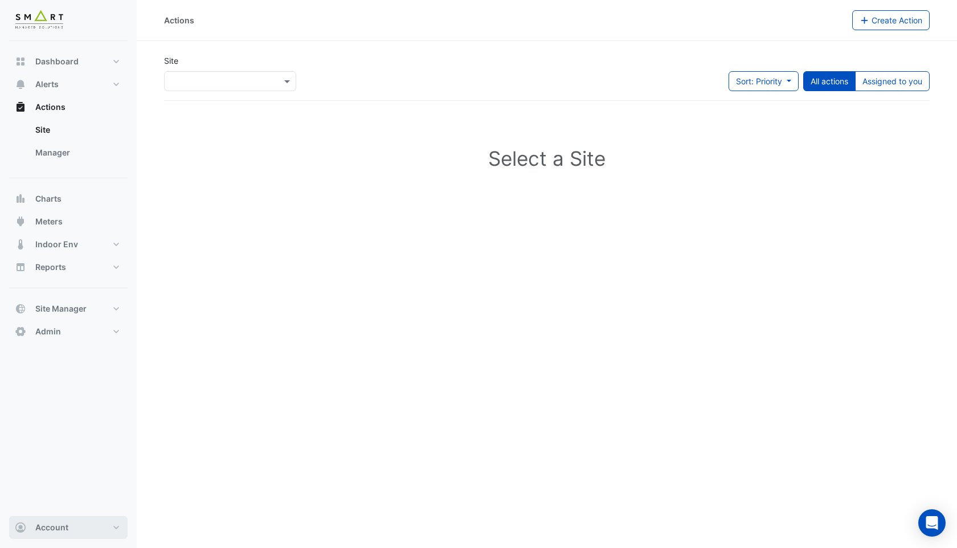
click at [63, 529] on span "Account" at bounding box center [51, 527] width 33 height 11
click at [59, 492] on link "Sign Out" at bounding box center [68, 498] width 108 height 23
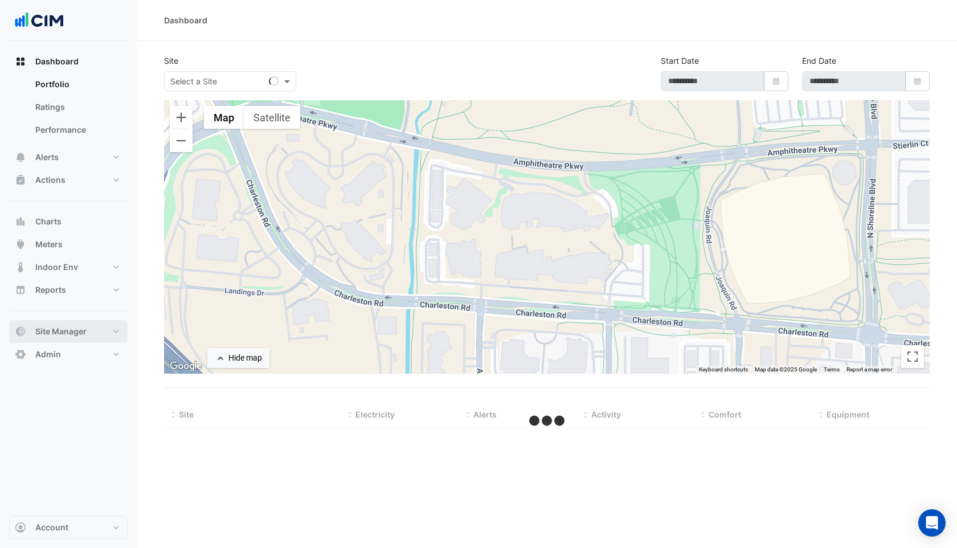
select select "***"
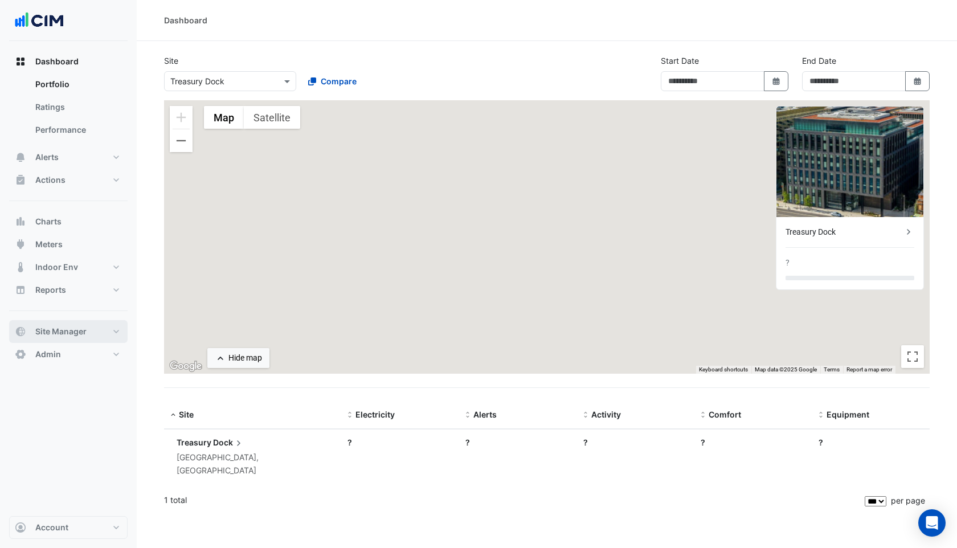
type input "**********"
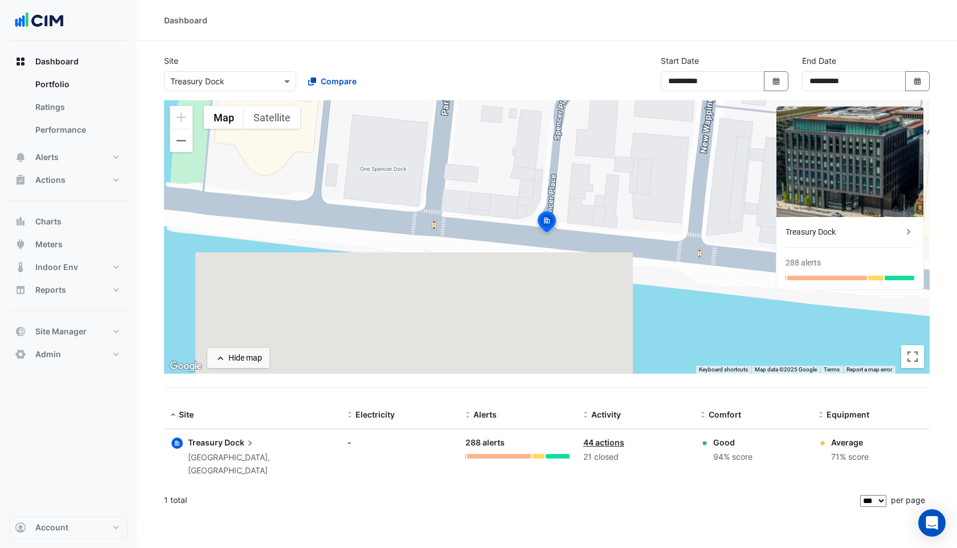
click at [103, 317] on div "Dashboard Portfolio Ratings Performance Alerts Site Rules Templates Actions Sit…" at bounding box center [68, 208] width 118 height 316
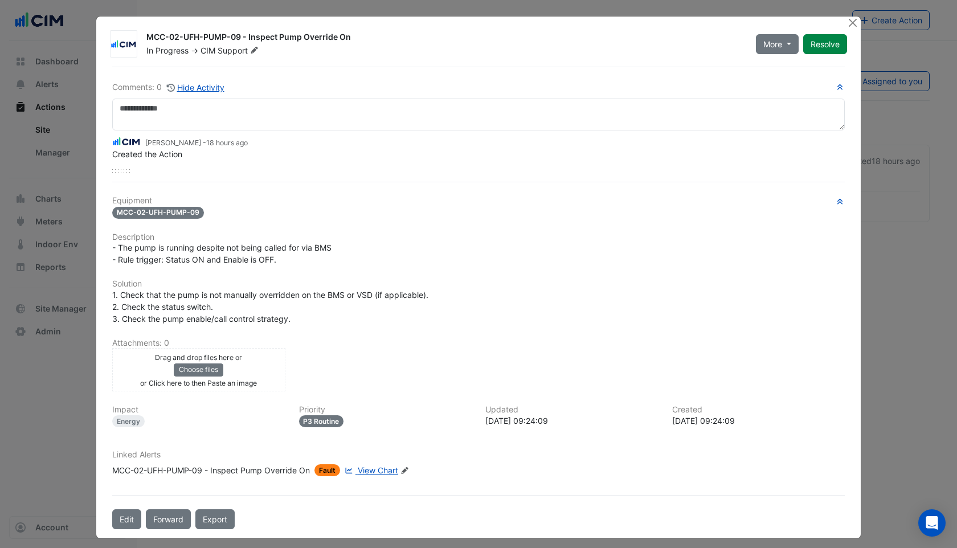
click at [363, 473] on span "View Chart" at bounding box center [378, 470] width 40 height 10
click at [853, 21] on button "Close" at bounding box center [852, 23] width 12 height 12
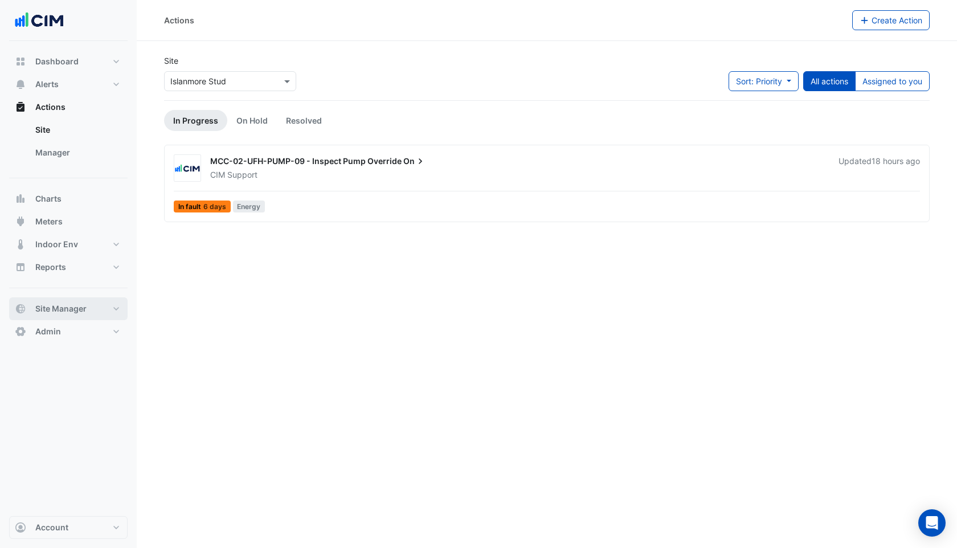
click at [52, 316] on button "Site Manager" at bounding box center [68, 308] width 118 height 23
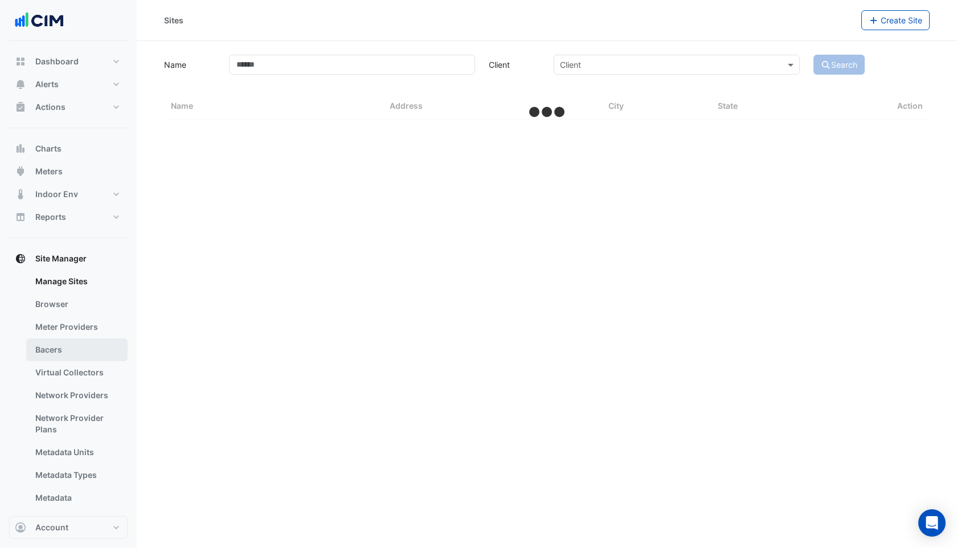
click at [63, 351] on link "Bacers" at bounding box center [76, 349] width 101 height 23
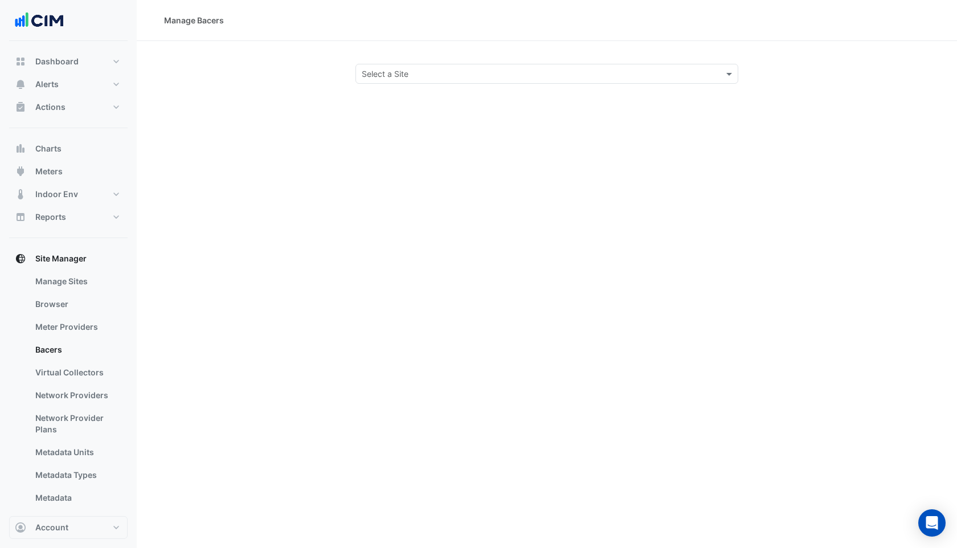
click at [391, 68] on input "text" at bounding box center [535, 74] width 347 height 12
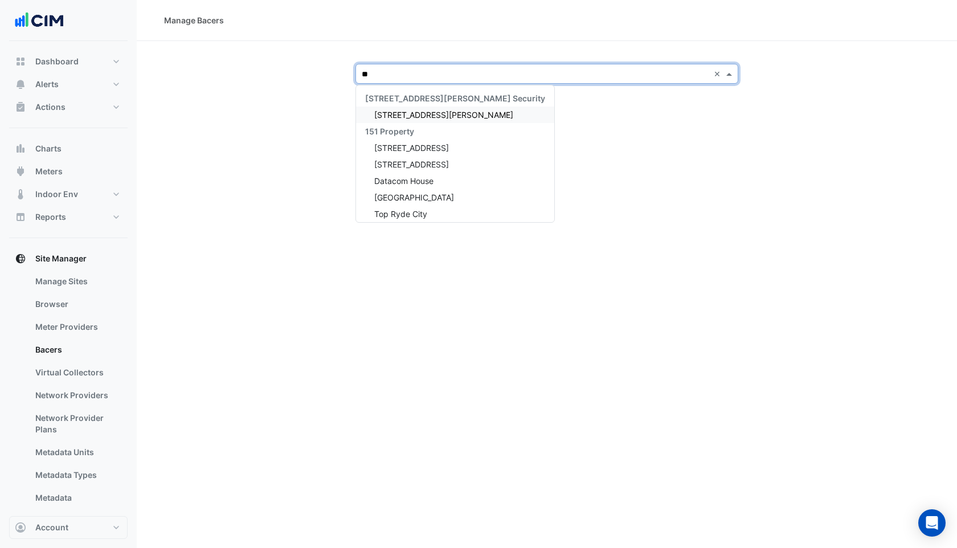
type input "***"
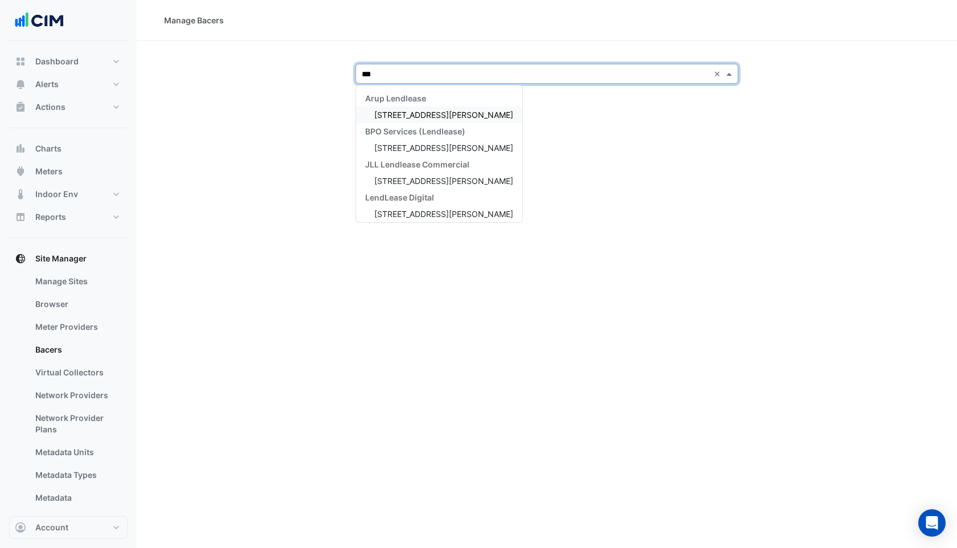
click at [392, 115] on span "1 O'Connell Street" at bounding box center [443, 115] width 139 height 10
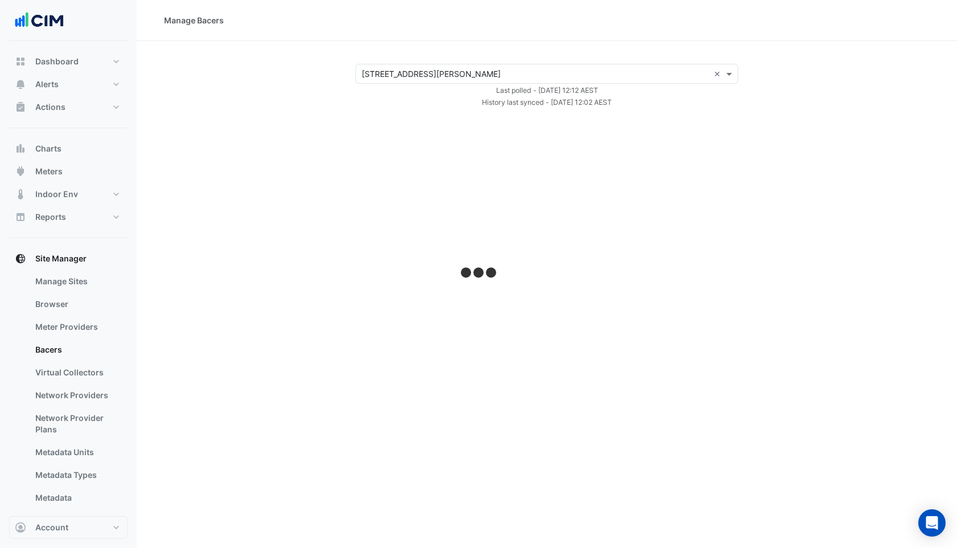
select select "***"
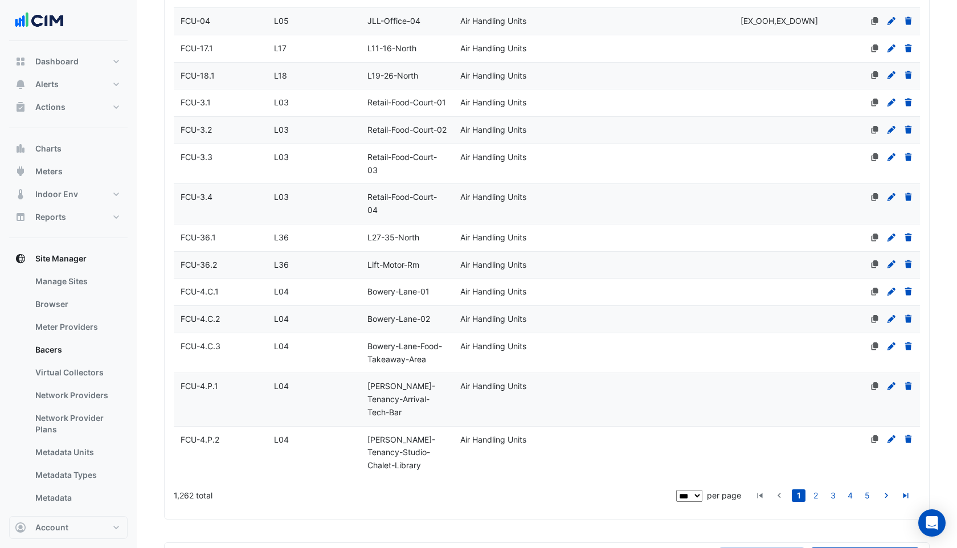
scroll to position [3312, 0]
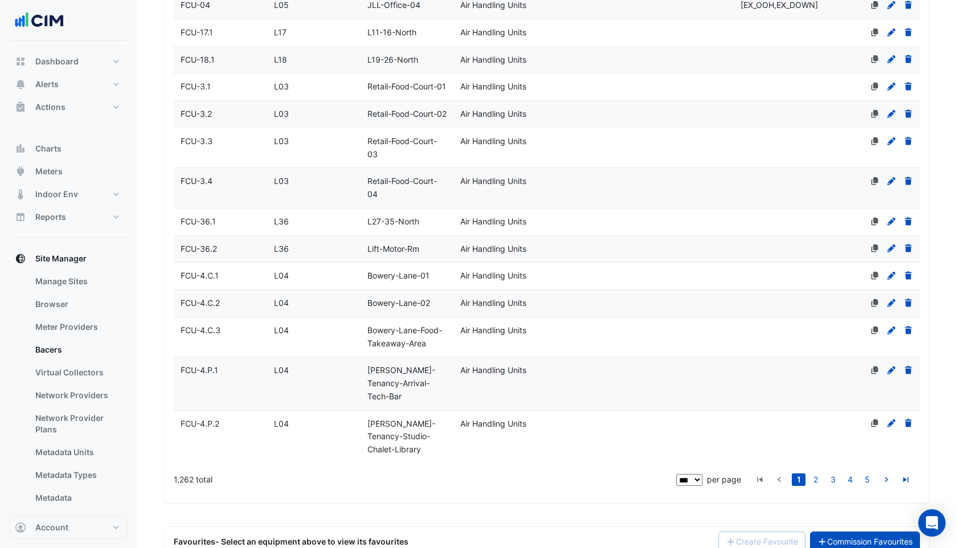
click at [873, 531] on link "Commission Favourites" at bounding box center [865, 541] width 111 height 20
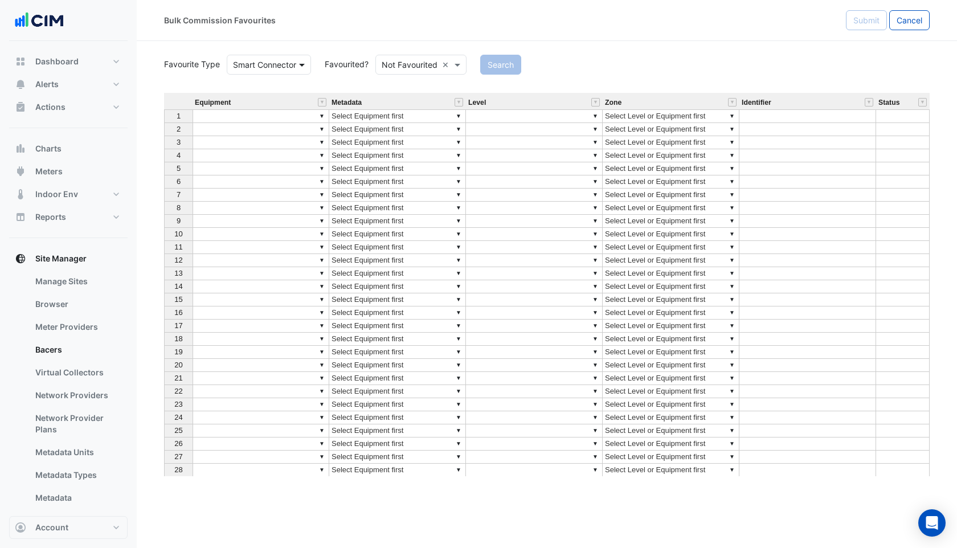
click at [298, 65] on span at bounding box center [303, 65] width 14 height 12
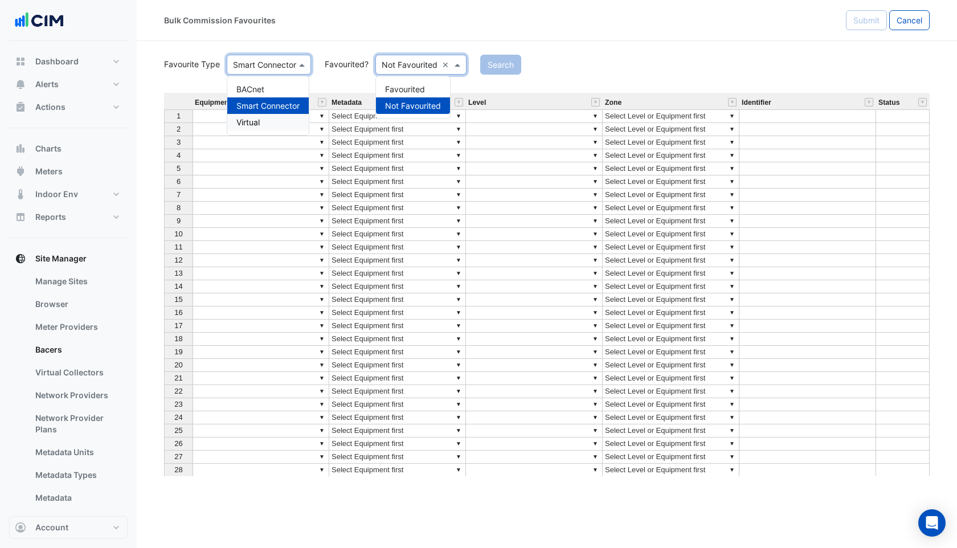
click at [407, 68] on input "text" at bounding box center [410, 65] width 56 height 12
click at [405, 92] on div "Favourited" at bounding box center [413, 89] width 74 height 17
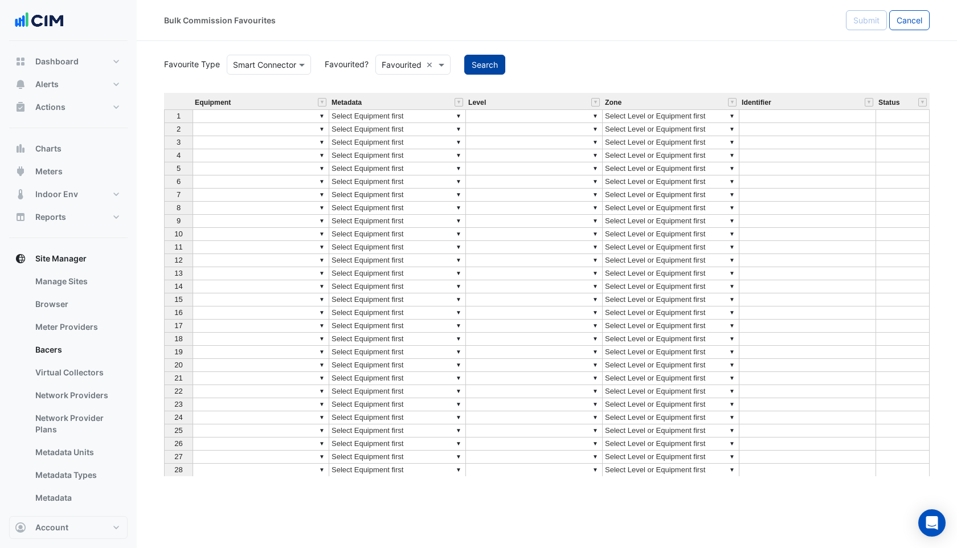
click at [477, 68] on button "Search" at bounding box center [484, 65] width 41 height 20
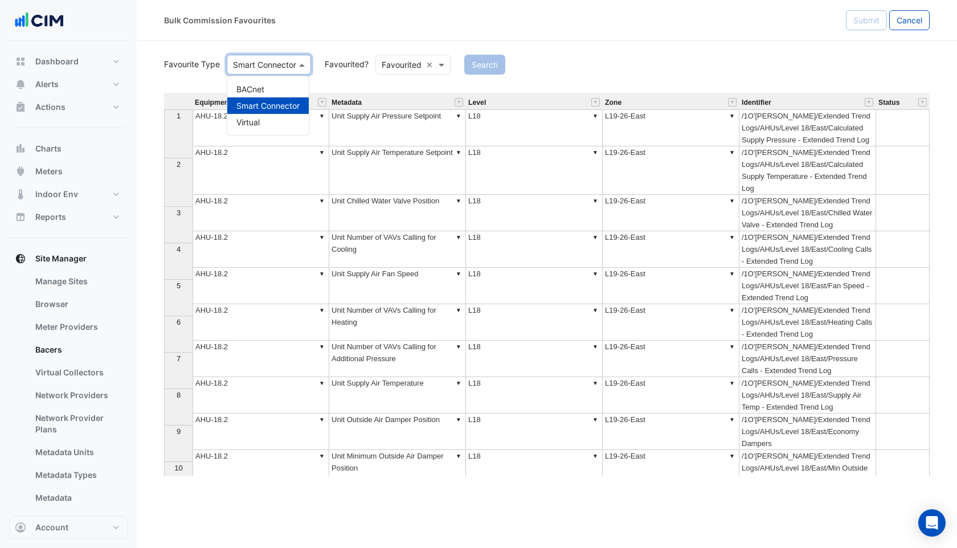
click at [288, 62] on div at bounding box center [268, 64] width 83 height 13
click at [247, 130] on div "Virtual" at bounding box center [267, 122] width 81 height 17
click at [435, 76] on div "Favourite Type Virtual Favourited? Favourited × Search Equipment Metadata Level…" at bounding box center [547, 264] width 766 height 424
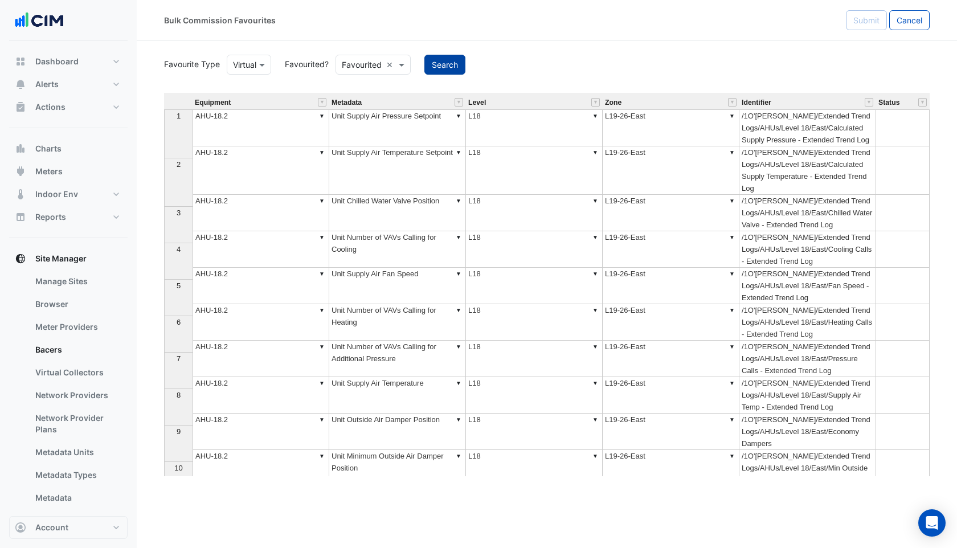
click at [441, 71] on button "Search" at bounding box center [444, 65] width 41 height 20
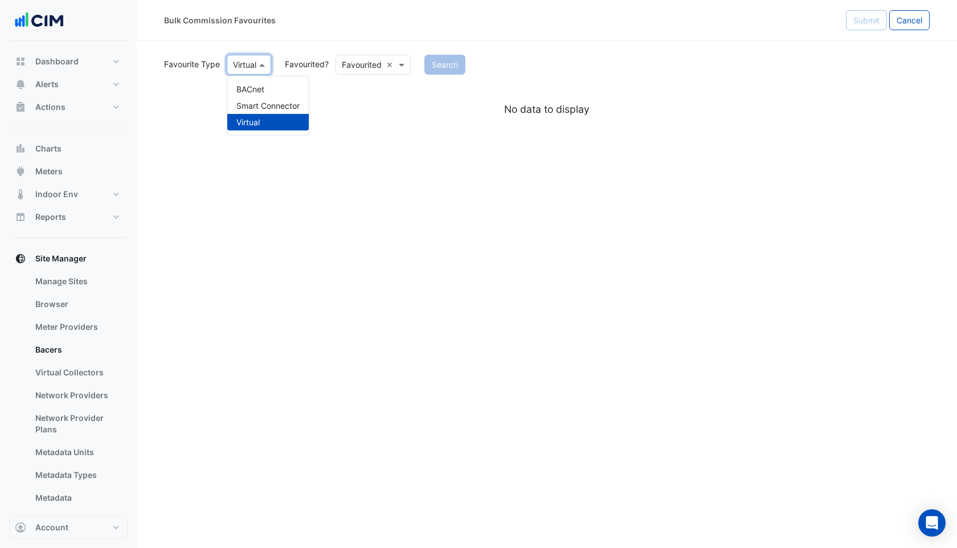
click at [264, 63] on span at bounding box center [263, 65] width 14 height 12
click at [255, 102] on div "Smart Connector" at bounding box center [267, 105] width 81 height 17
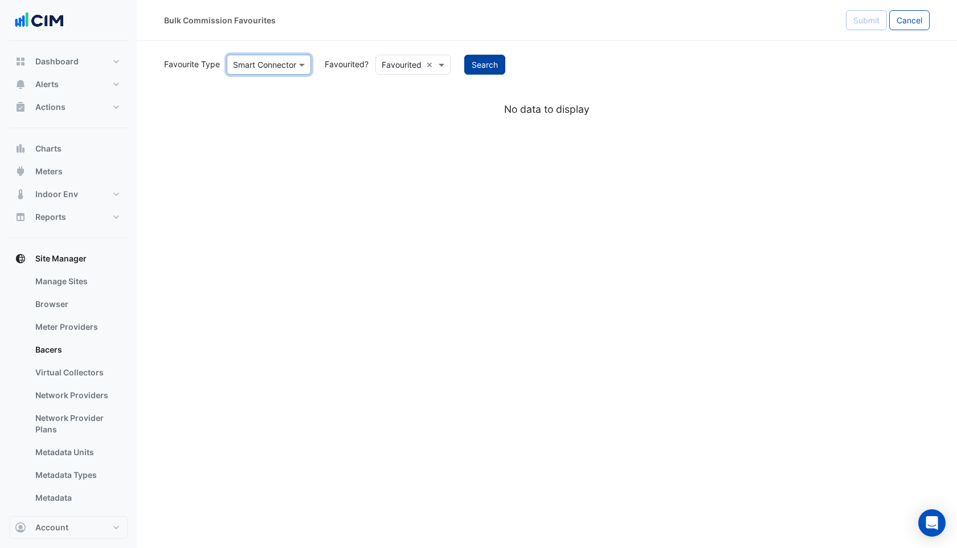
click at [501, 64] on button "Search" at bounding box center [484, 65] width 41 height 20
